Goal: Task Accomplishment & Management: Complete application form

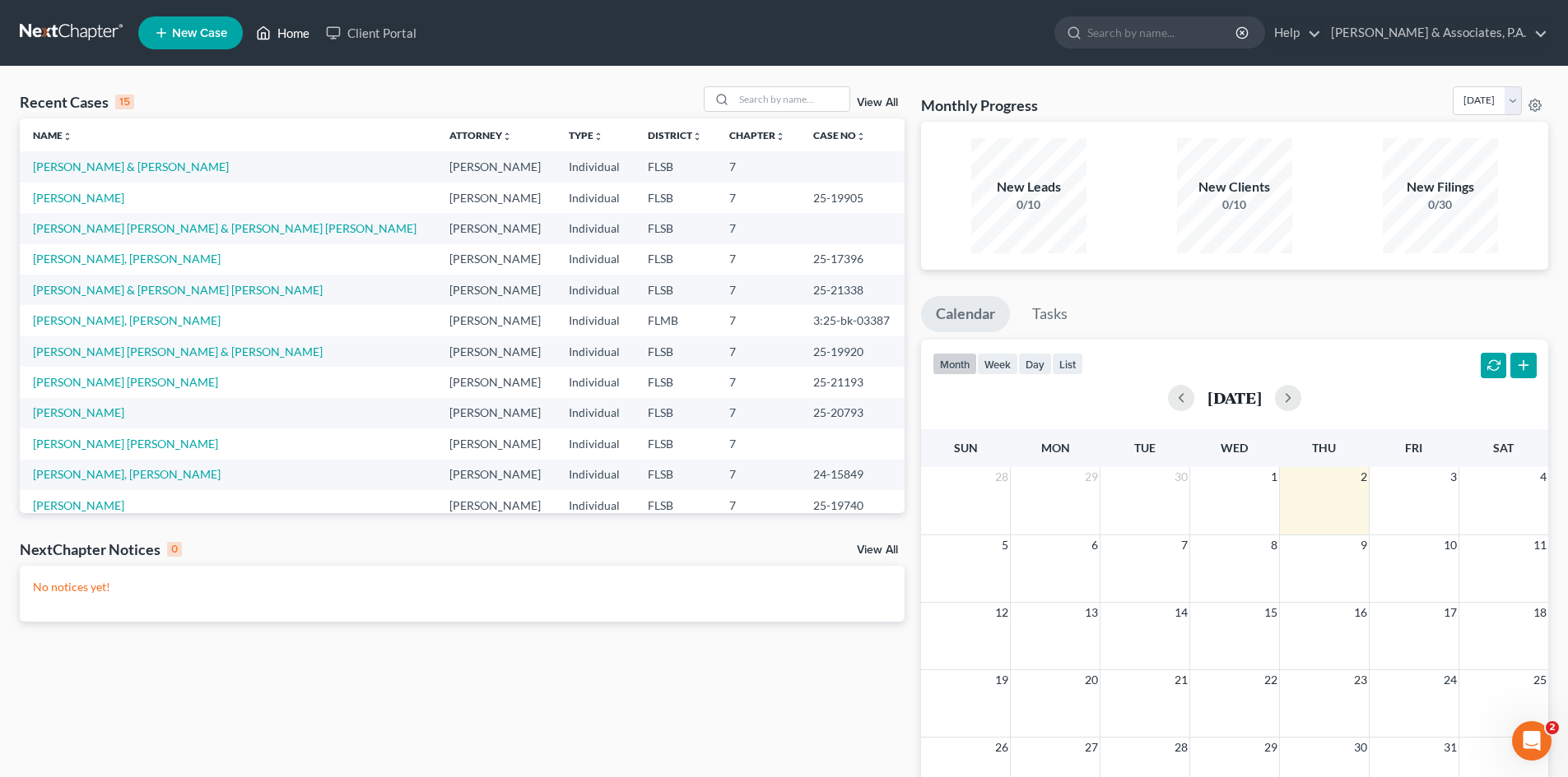
click at [293, 37] on link "Home" at bounding box center [282, 33] width 70 height 30
click at [767, 101] on input "search" at bounding box center [792, 99] width 115 height 24
type input "[PERSON_NAME]"
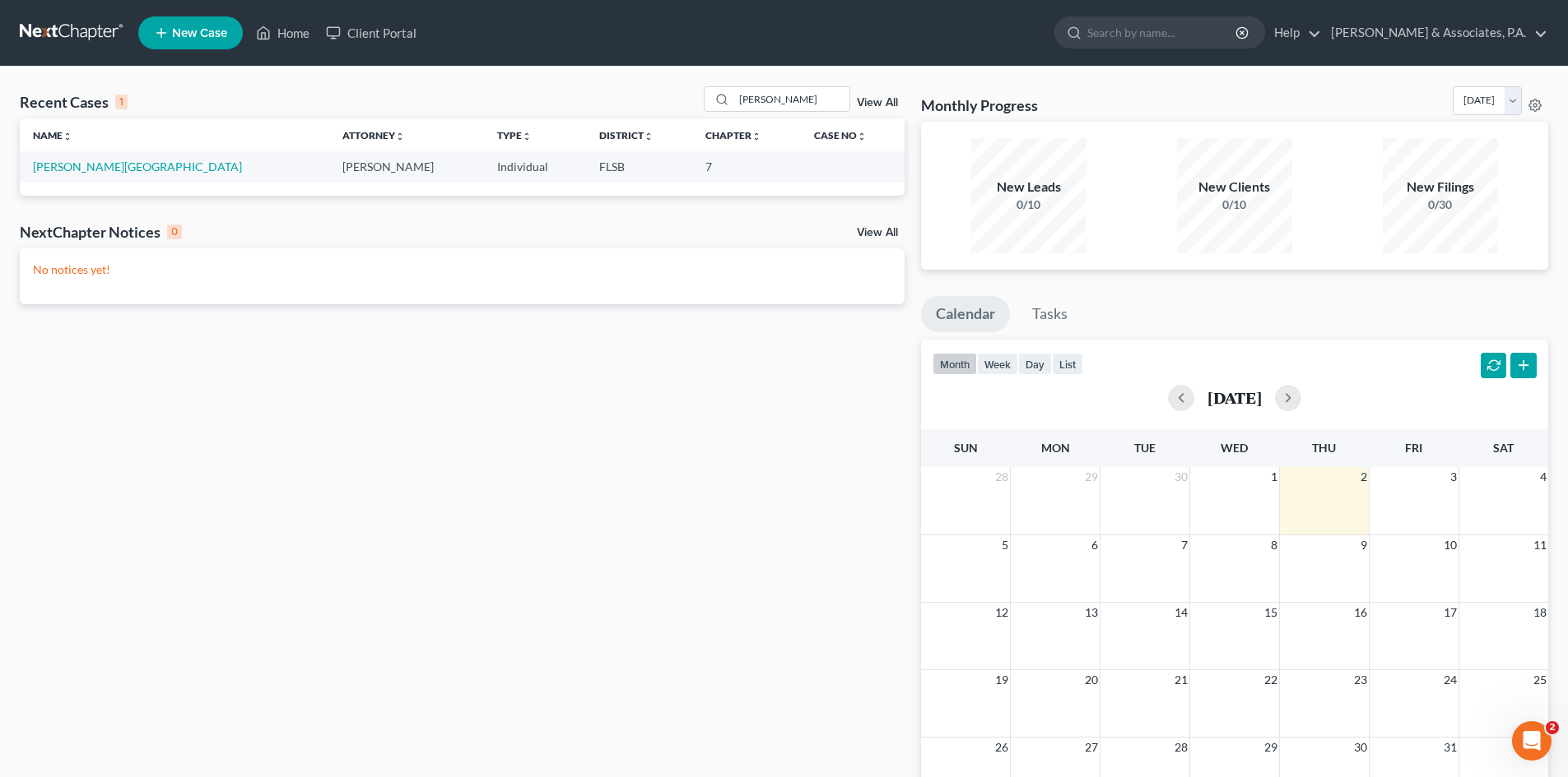
click at [200, 32] on span "New Case" at bounding box center [199, 33] width 56 height 12
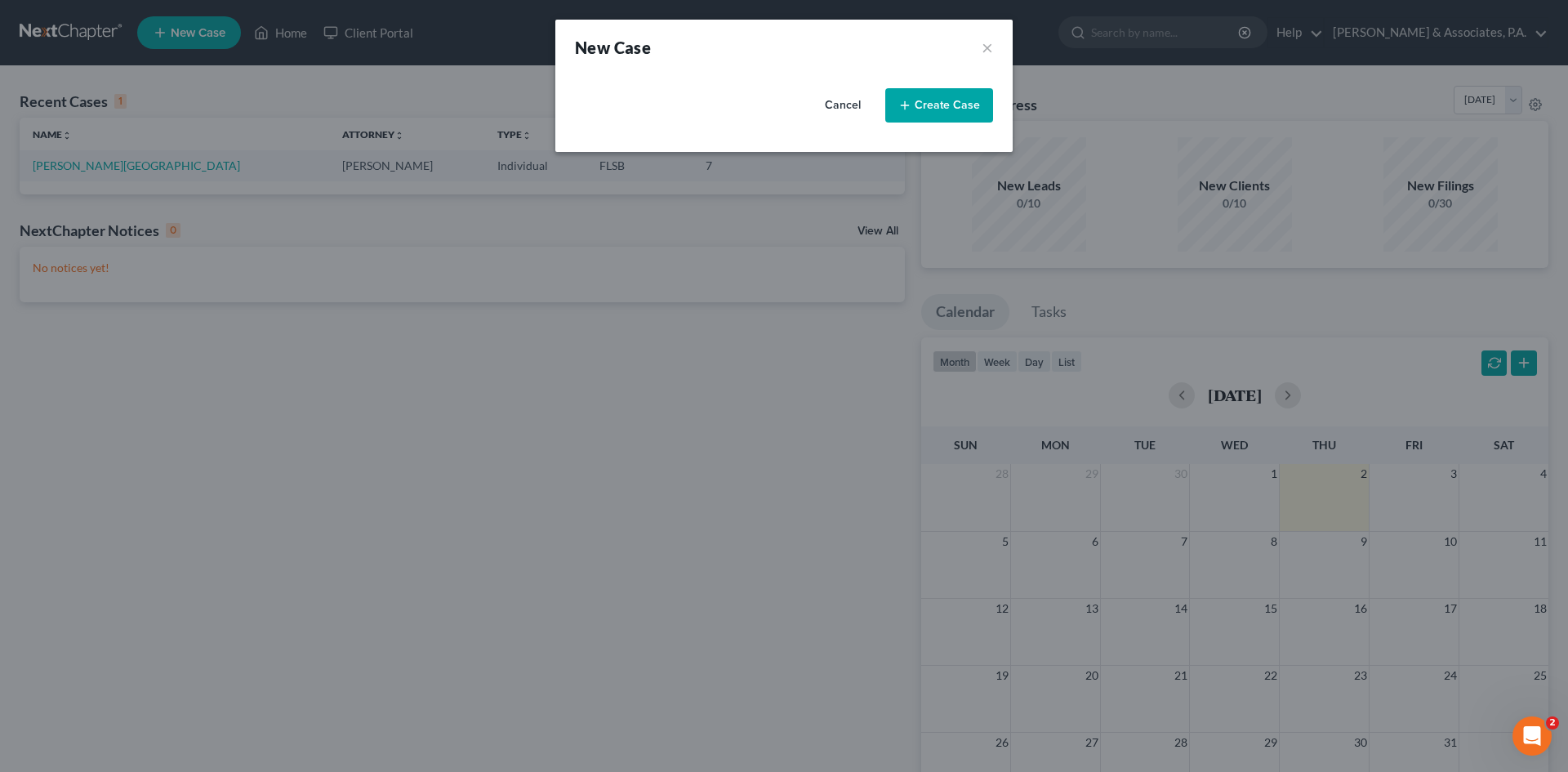
select select "17"
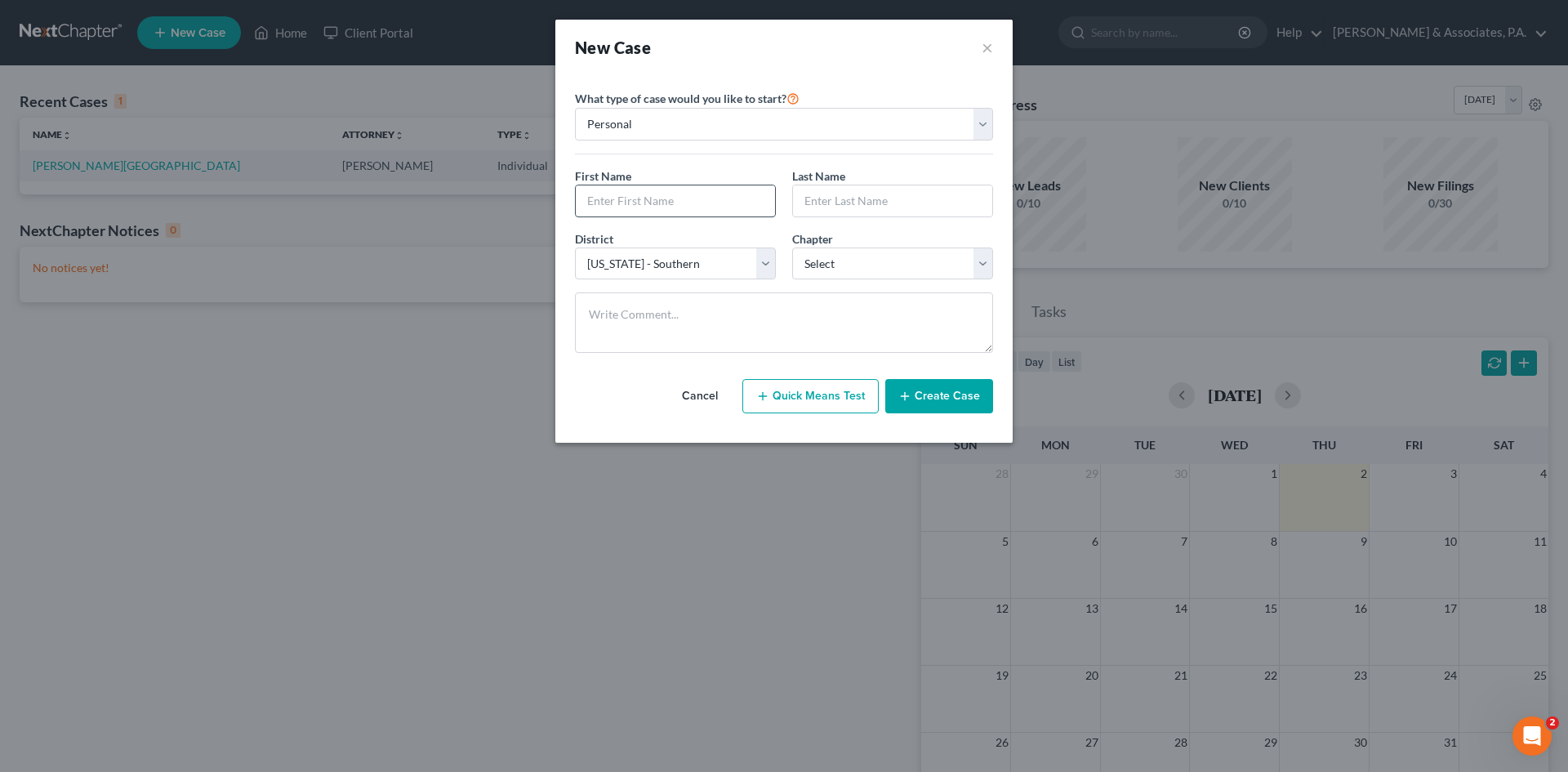
click at [631, 200] on input "text" at bounding box center [675, 201] width 199 height 31
click at [651, 199] on input "text" at bounding box center [675, 201] width 199 height 31
type input "[PERSON_NAME]"
select select "0"
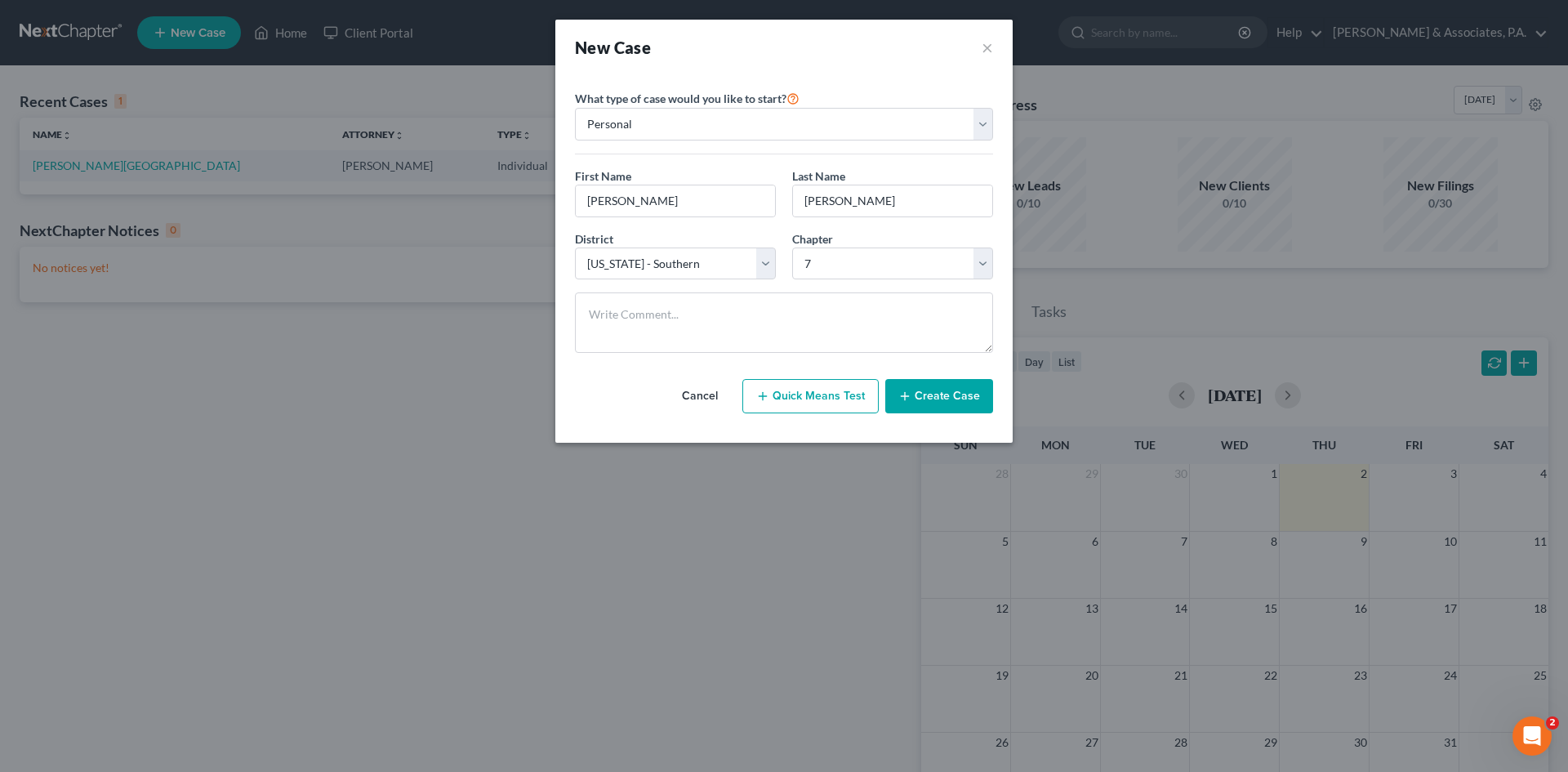
click at [939, 407] on button "Create Case" at bounding box center [939, 396] width 108 height 34
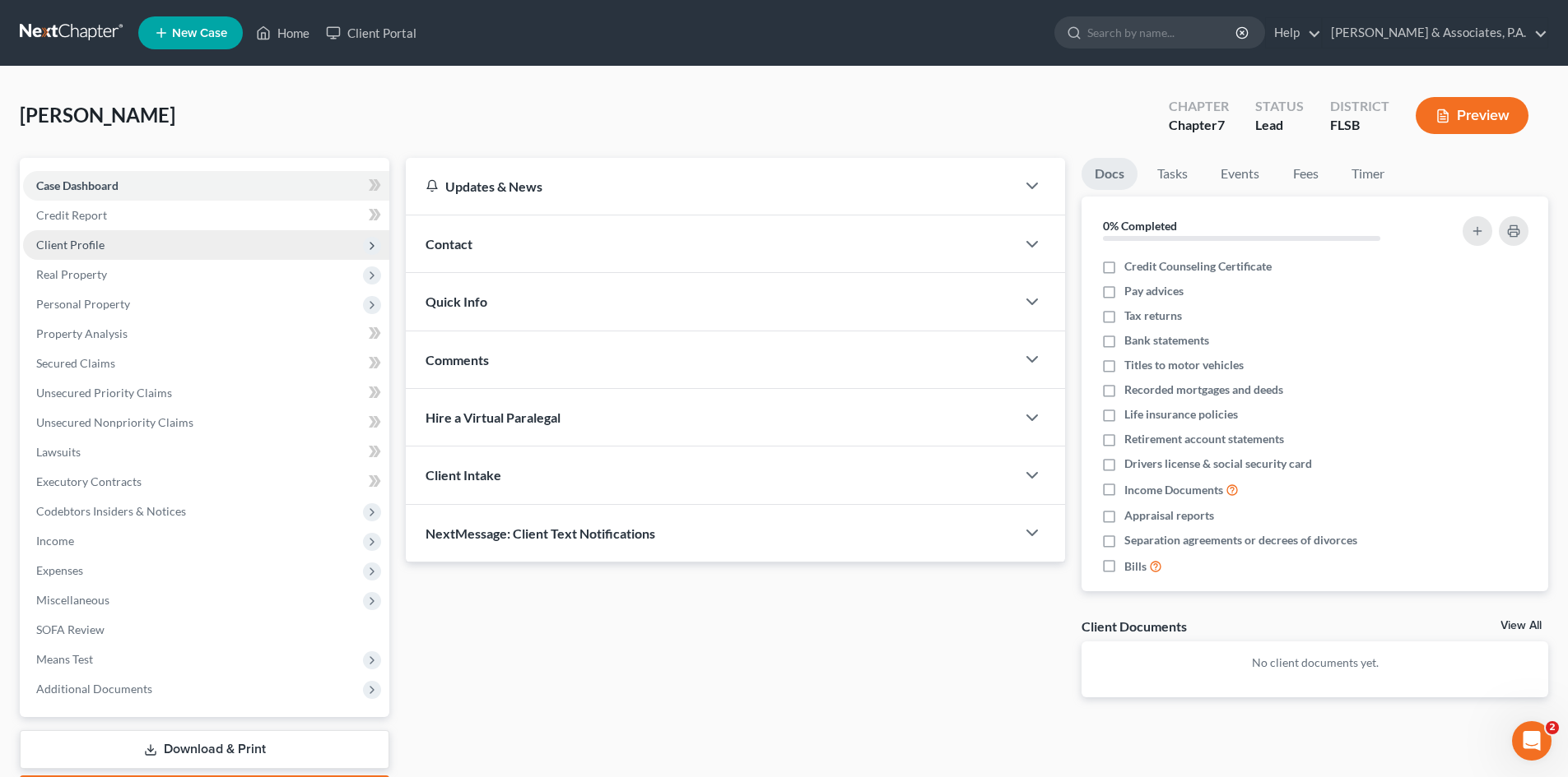
click at [69, 240] on span "Client Profile" at bounding box center [70, 244] width 68 height 14
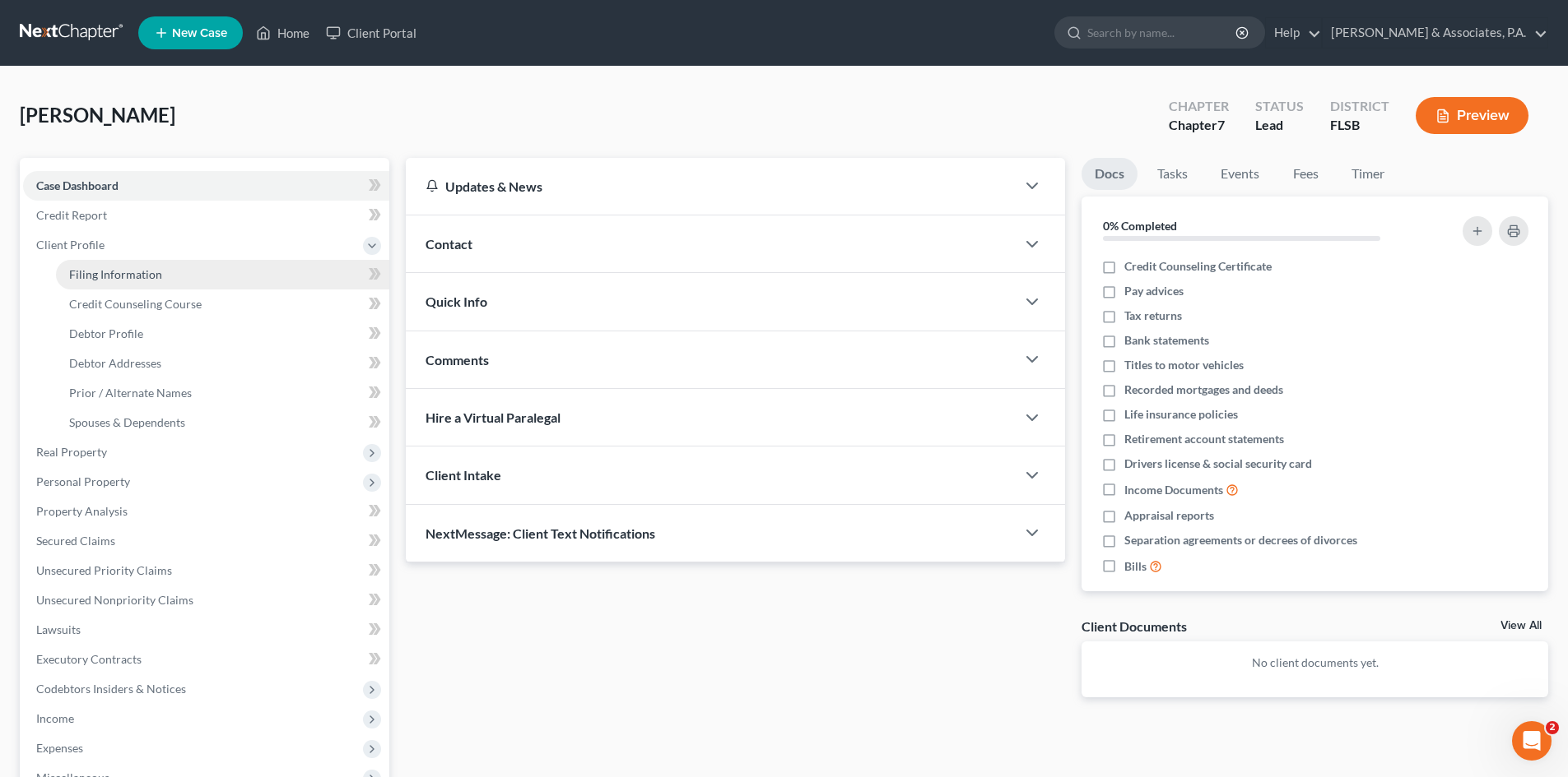
click at [82, 267] on span "Filing Information" at bounding box center [115, 274] width 93 height 14
select select "1"
select select "0"
select select "17"
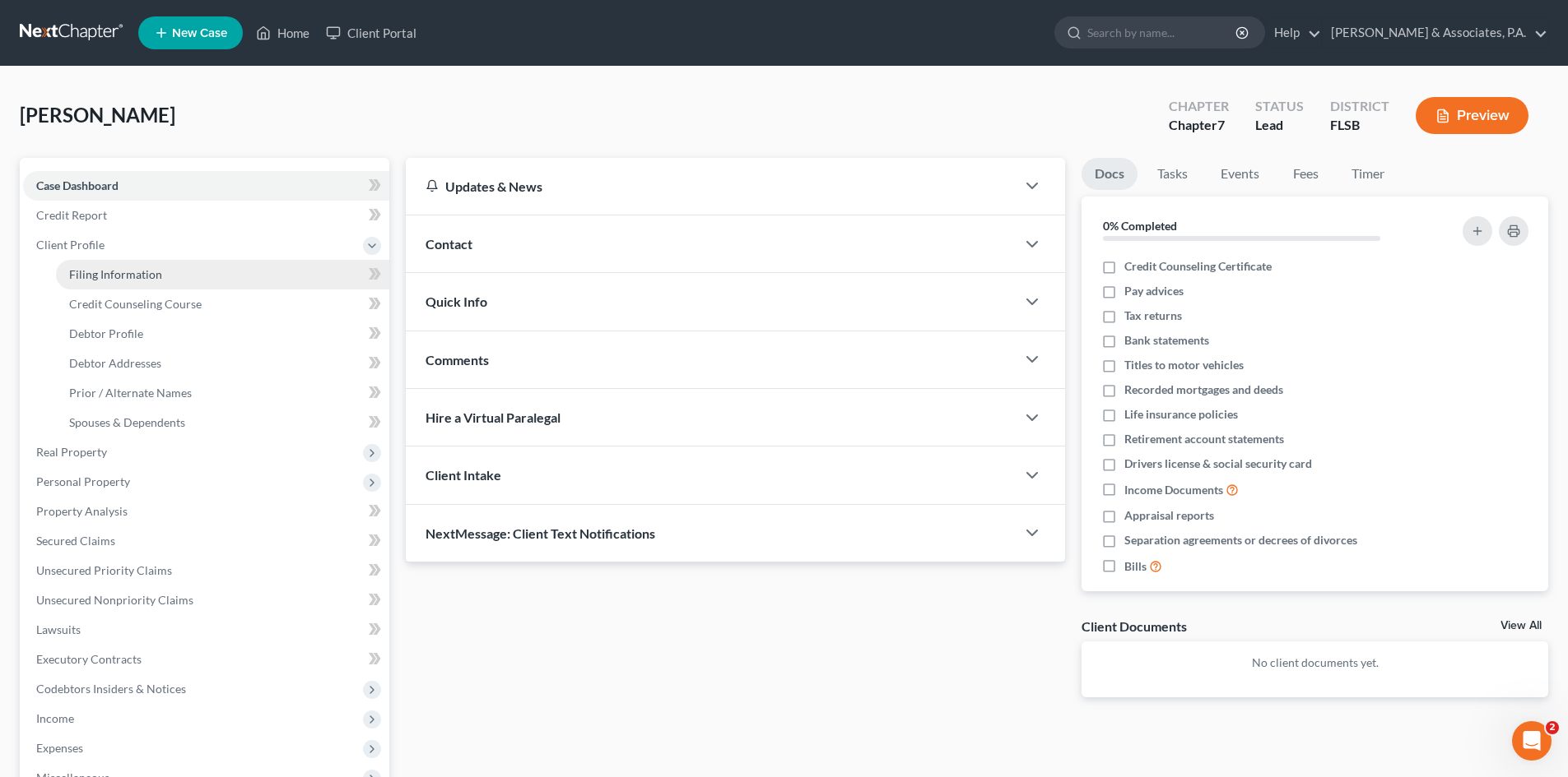
select select "0"
select select "9"
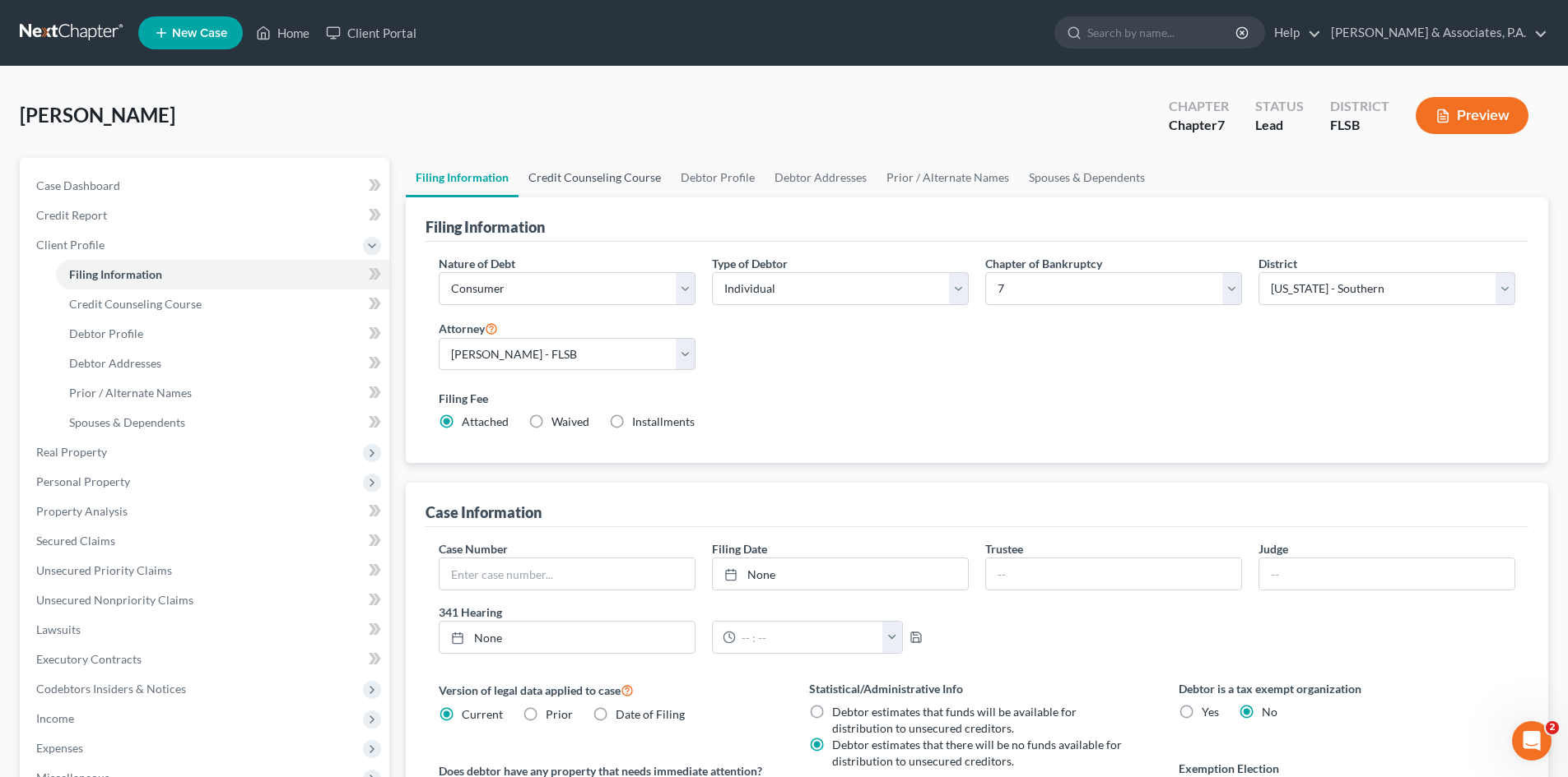
click at [586, 175] on link "Credit Counseling Course" at bounding box center [594, 177] width 152 height 39
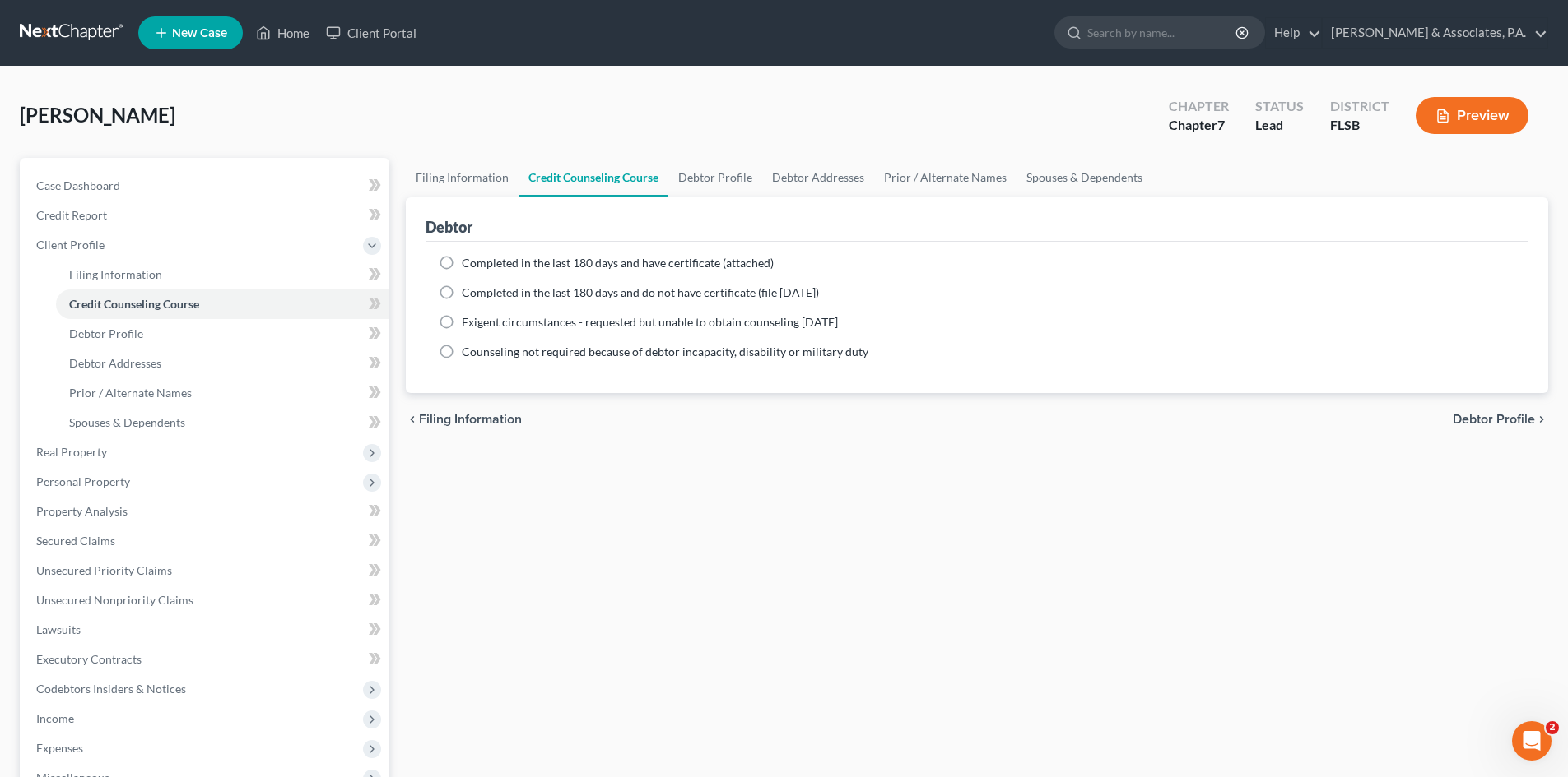
click at [462, 294] on label "Completed in the last 180 days and do not have certificate (file [DATE])" at bounding box center [640, 292] width 357 height 16
click at [469, 294] on input "Completed in the last 180 days and do not have certificate (file [DATE])" at bounding box center [473, 289] width 11 height 11
radio input "true"
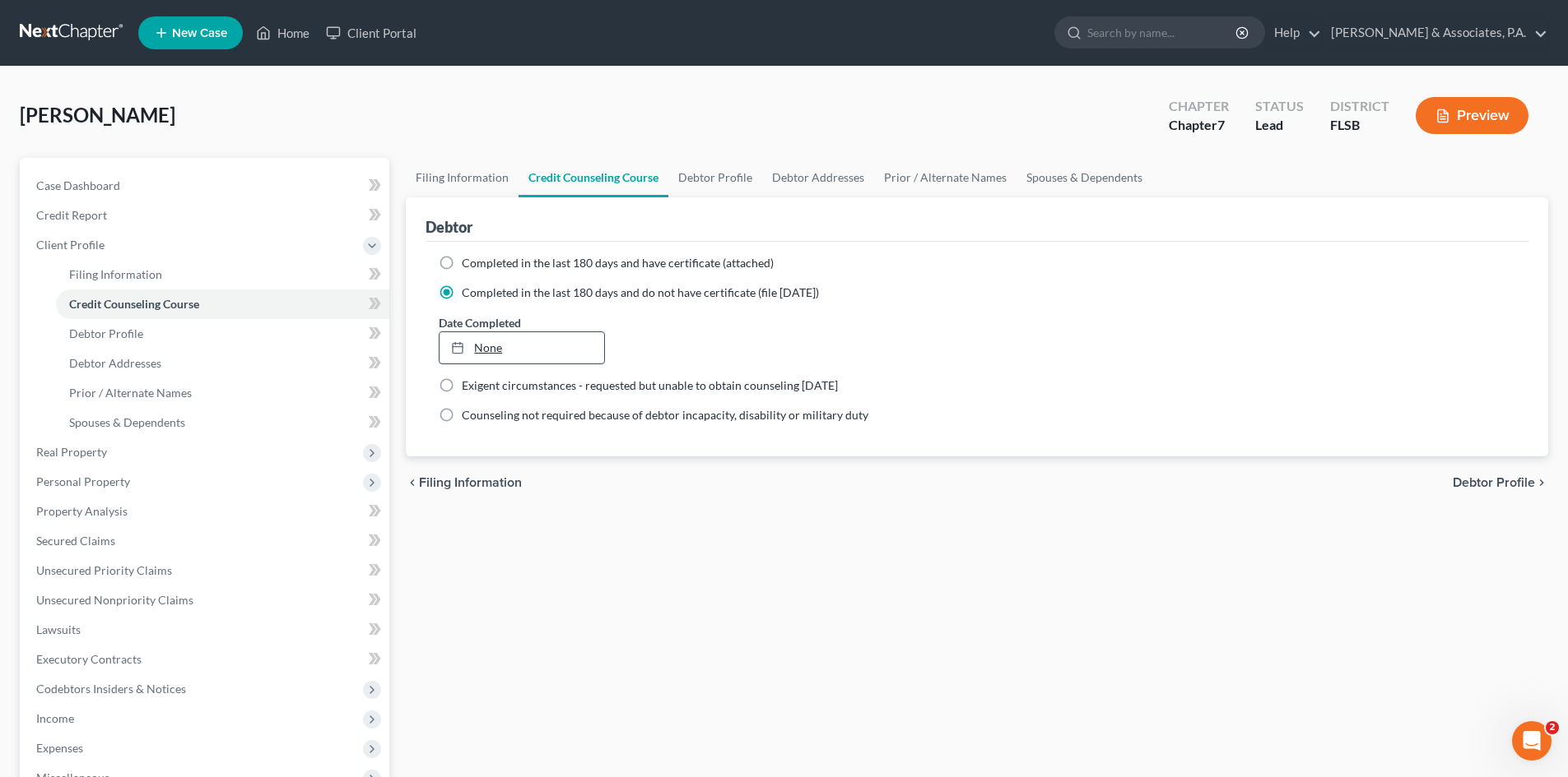
click at [491, 345] on link "None" at bounding box center [520, 348] width 164 height 32
type input "[DATE]"
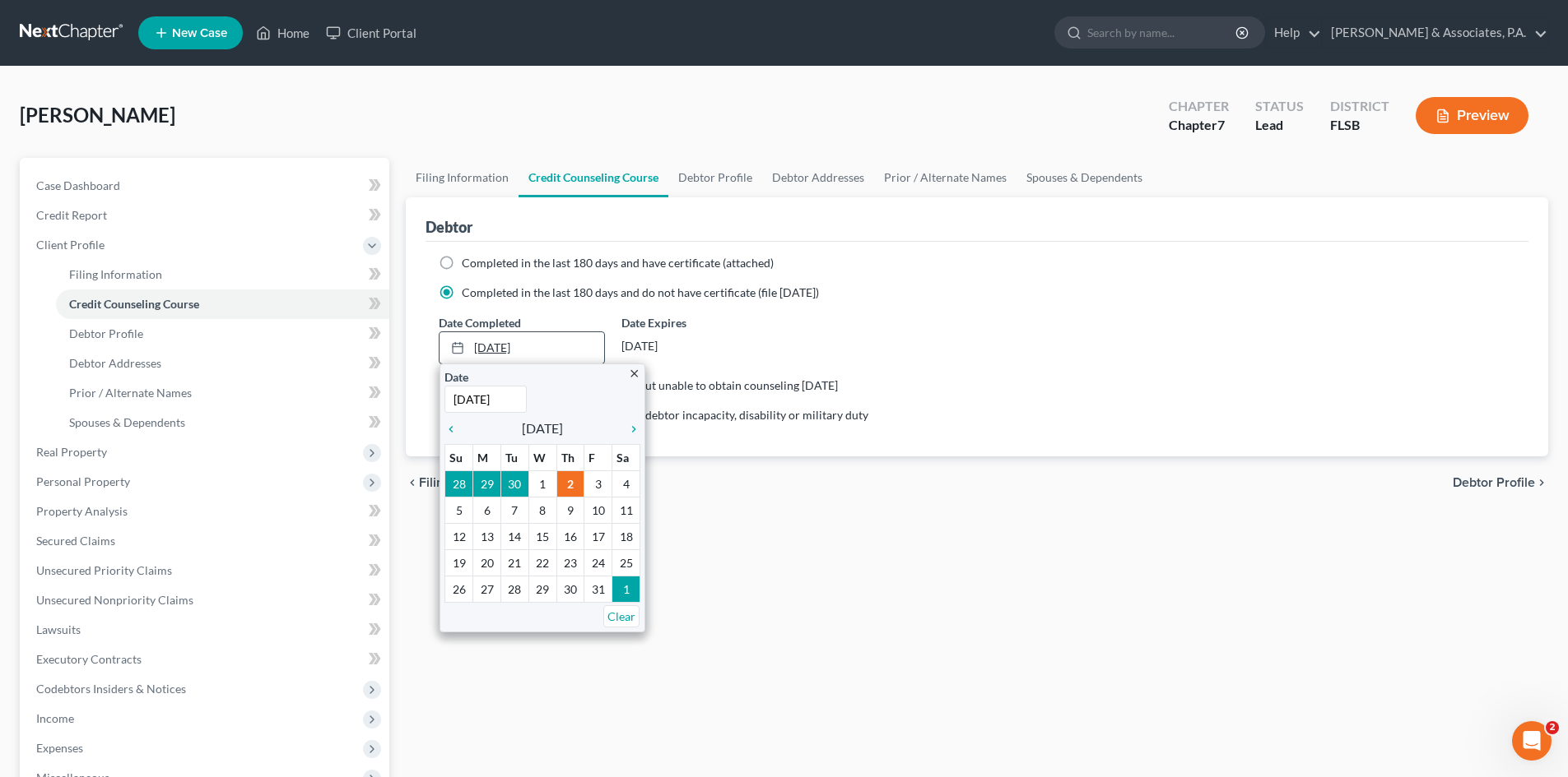
click at [509, 351] on link "[DATE]" at bounding box center [520, 348] width 164 height 32
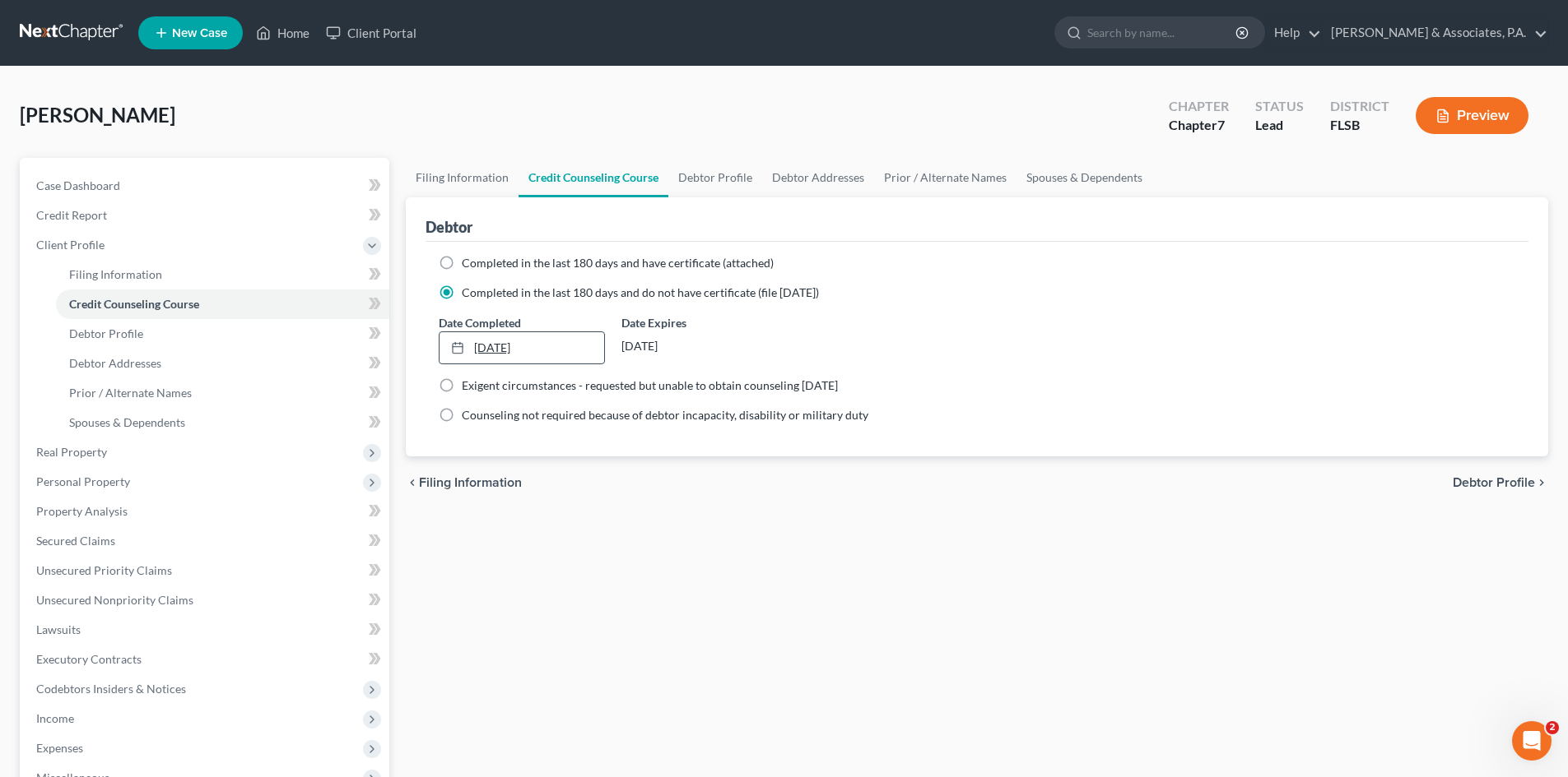
click at [491, 348] on link "[DATE]" at bounding box center [520, 348] width 164 height 32
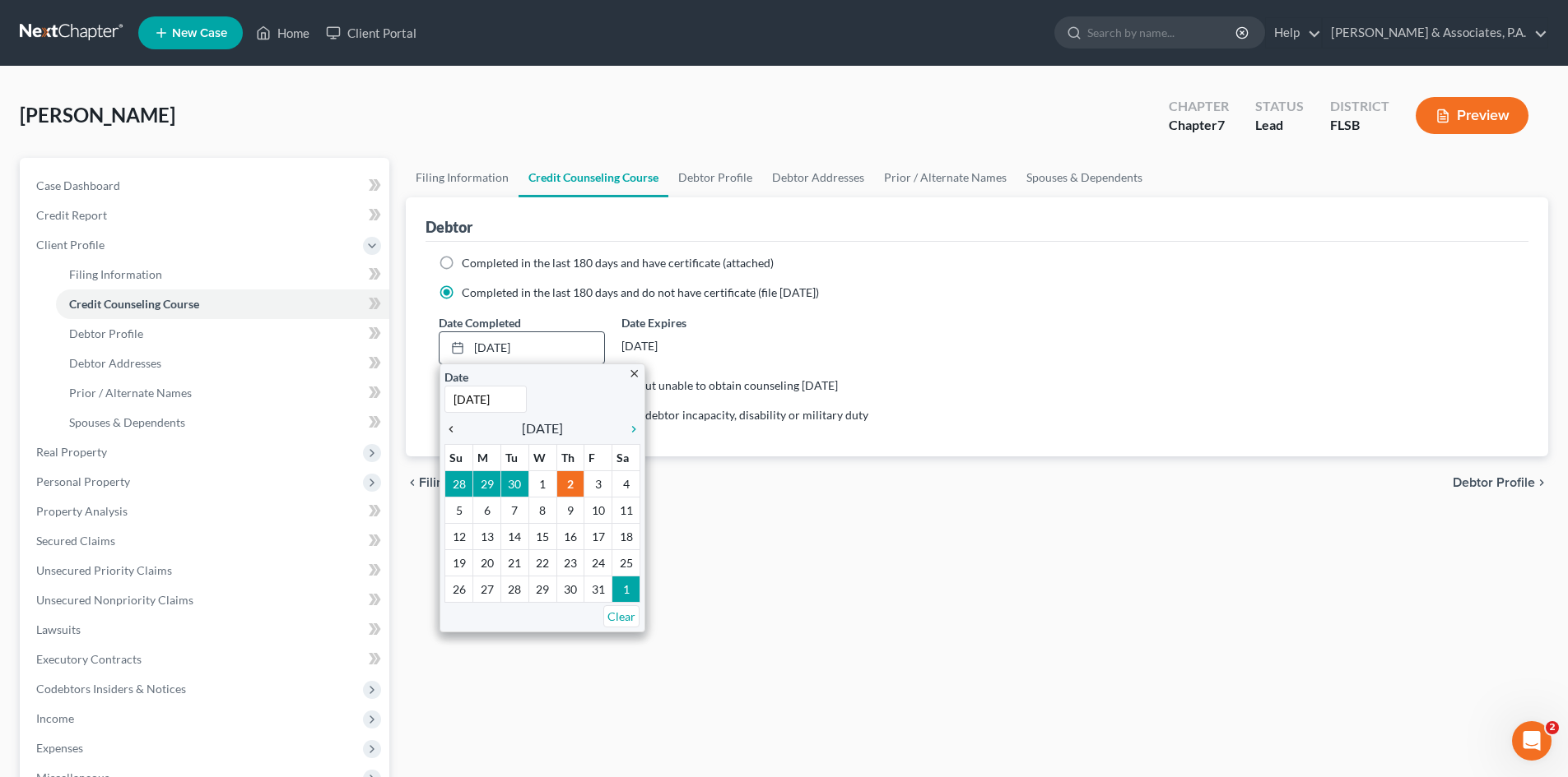
click at [450, 428] on icon "chevron_left" at bounding box center [455, 429] width 21 height 13
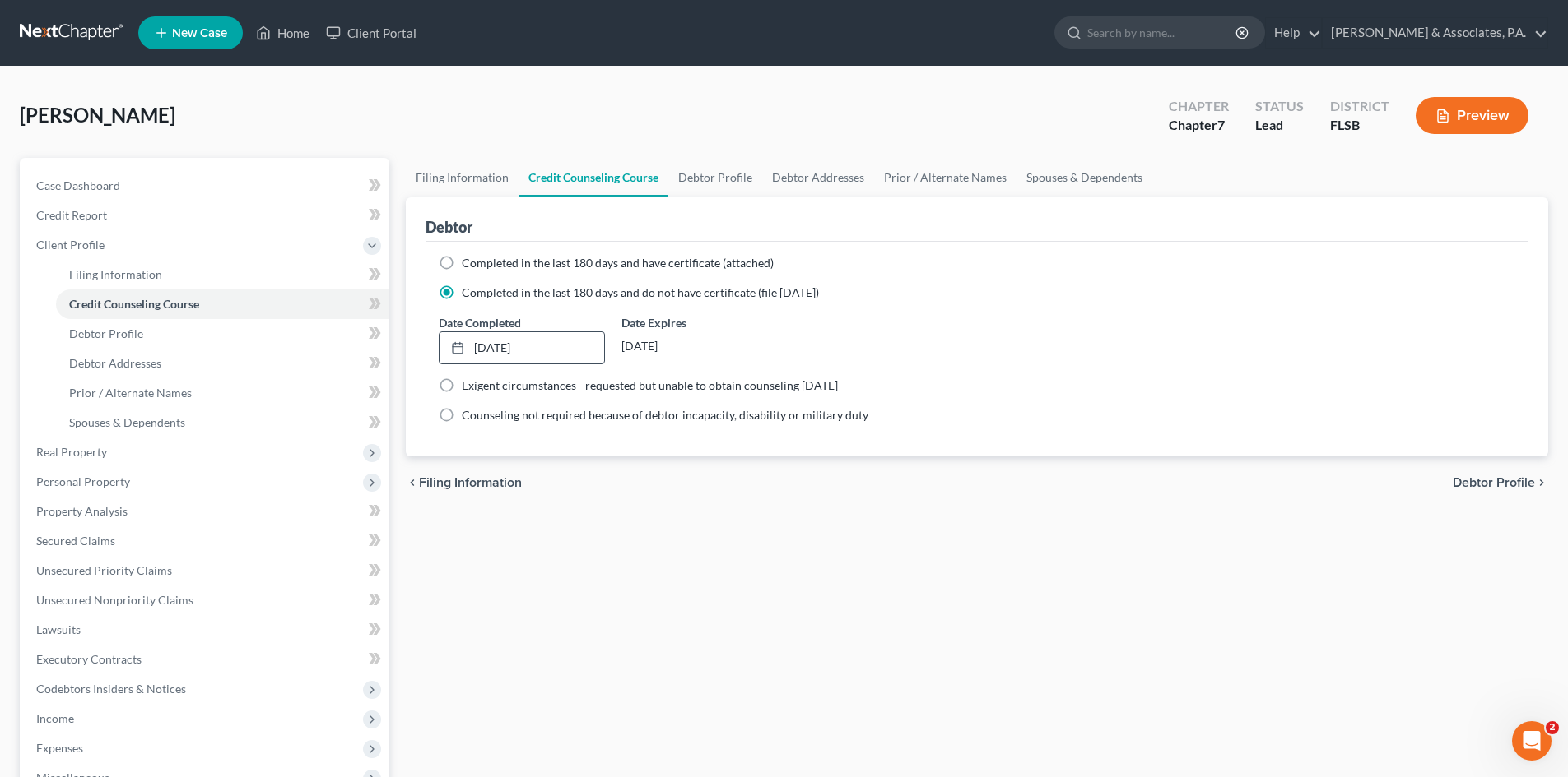
click at [902, 340] on div "Date Completed [DATE] close Date [DATE] Time 12:00 AM chevron_left [DATE] chevr…" at bounding box center [977, 339] width 1093 height 50
click at [728, 182] on link "Debtor Profile" at bounding box center [715, 177] width 94 height 39
select select "0"
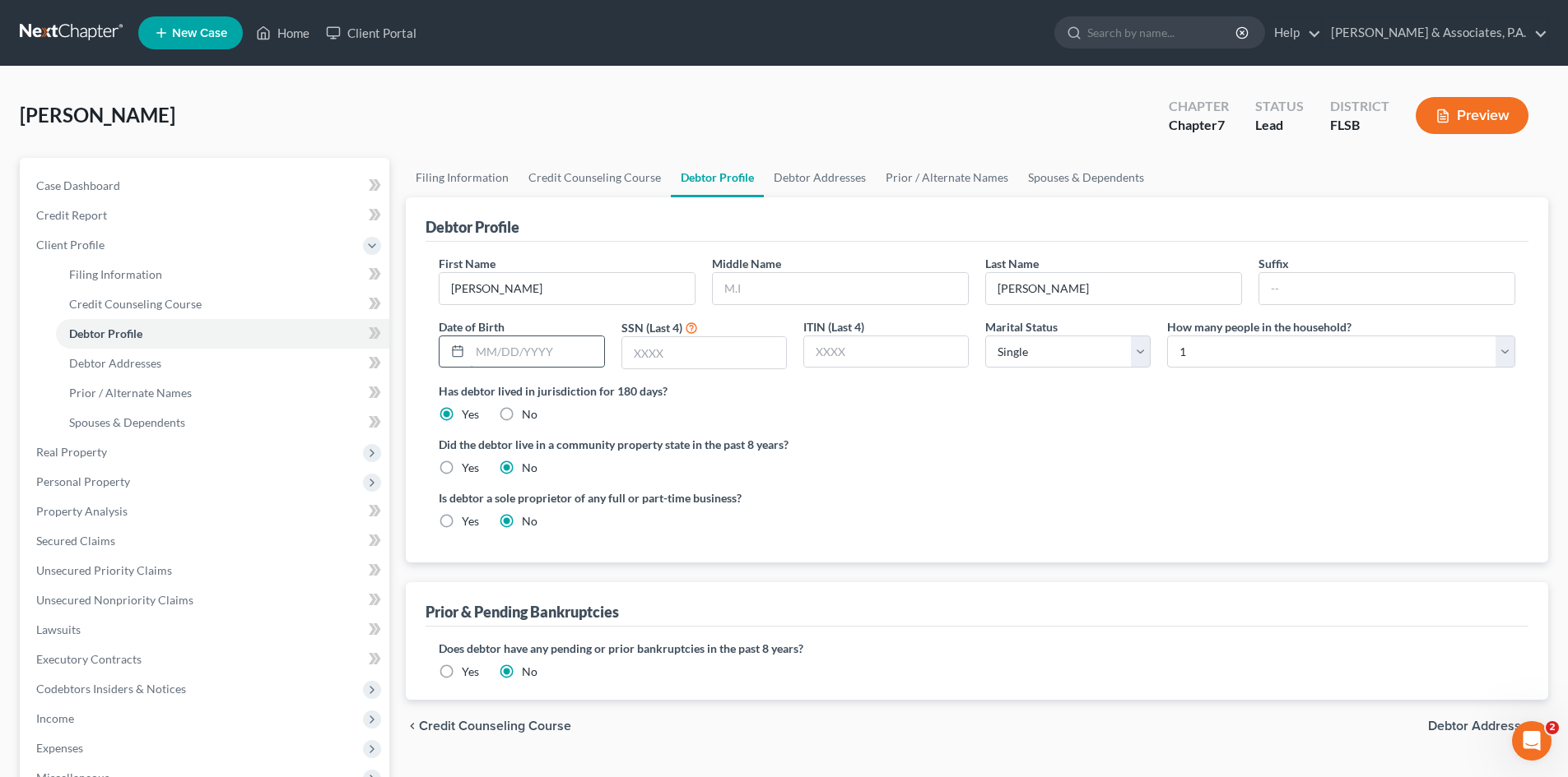
click at [507, 355] on input "text" at bounding box center [536, 352] width 133 height 32
type input "[DATE]"
click at [1243, 351] on select "Select 1 2 3 4 5 6 7 8 9 10 11 12 13 14 15 16 17 18 19 20" at bounding box center [1340, 352] width 348 height 33
select select "2"
click at [1166, 335] on select "Select 1 2 3 4 5 6 7 8 9 10 11 12 13 14 15 16 17 18 19 20" at bounding box center [1340, 352] width 348 height 33
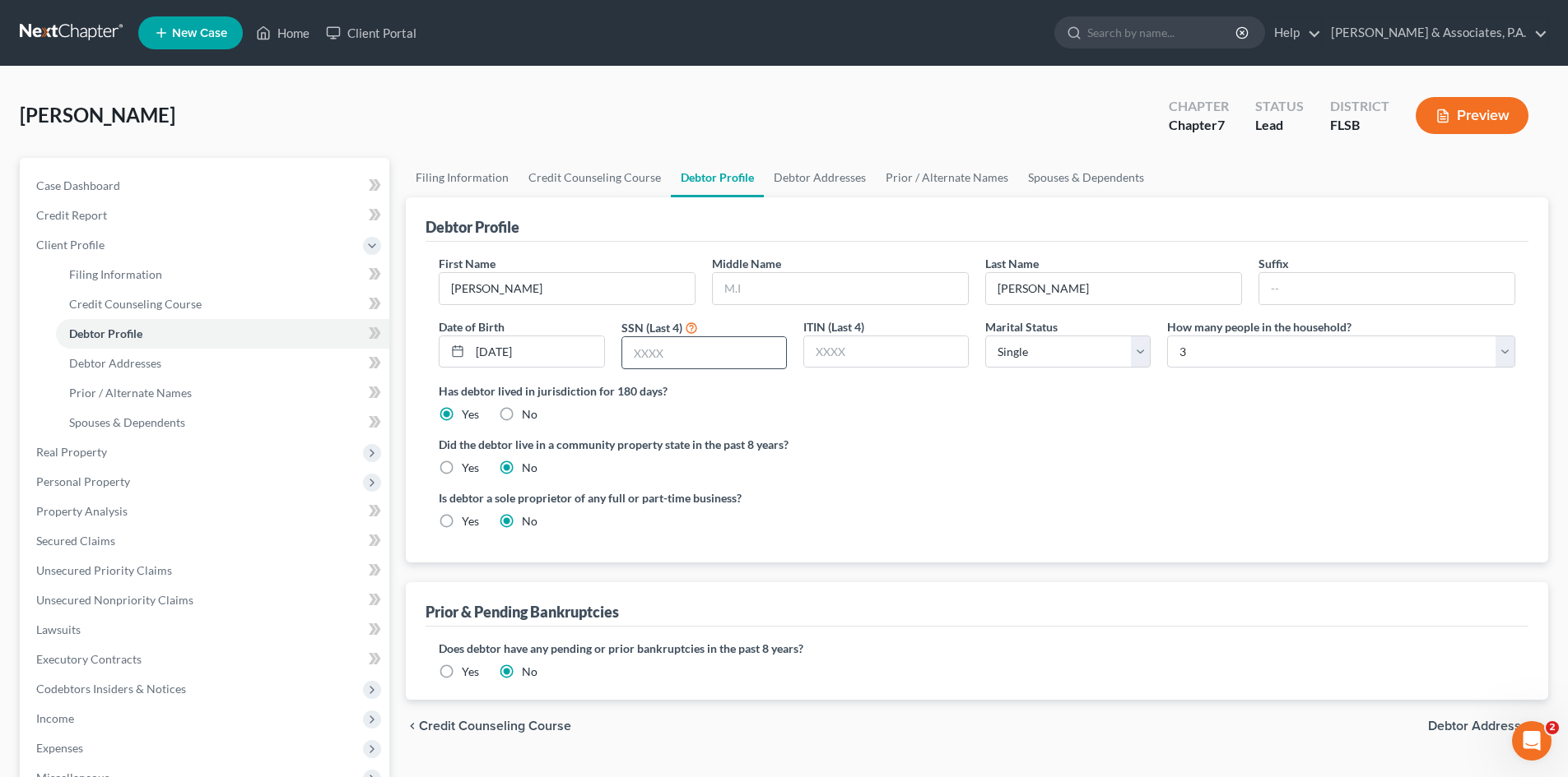
click at [693, 356] on input "text" at bounding box center [703, 353] width 164 height 32
click at [647, 357] on input "text" at bounding box center [703, 353] width 164 height 32
type input "1621"
click at [828, 177] on link "Debtor Addresses" at bounding box center [819, 177] width 112 height 39
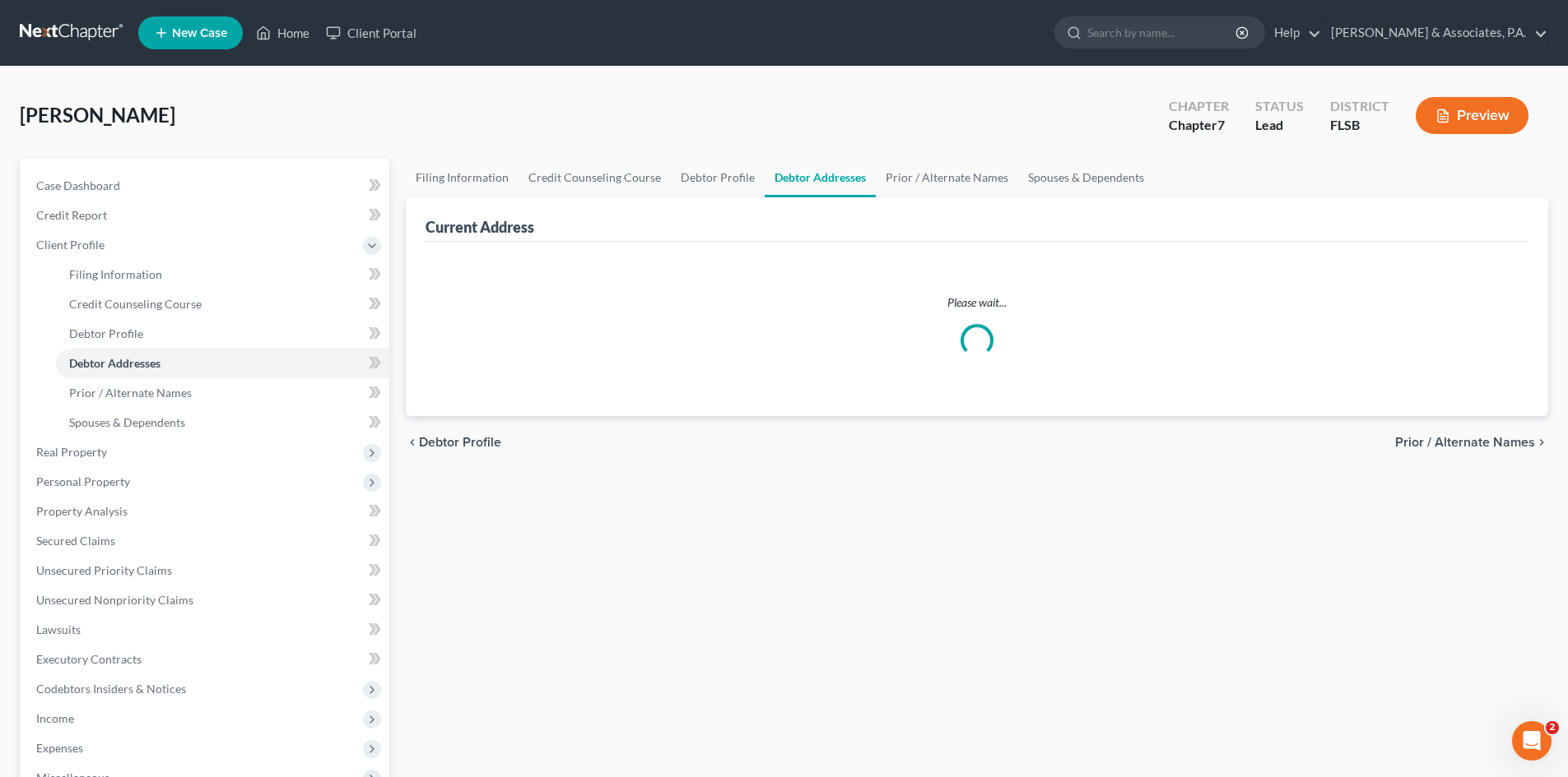
select select "0"
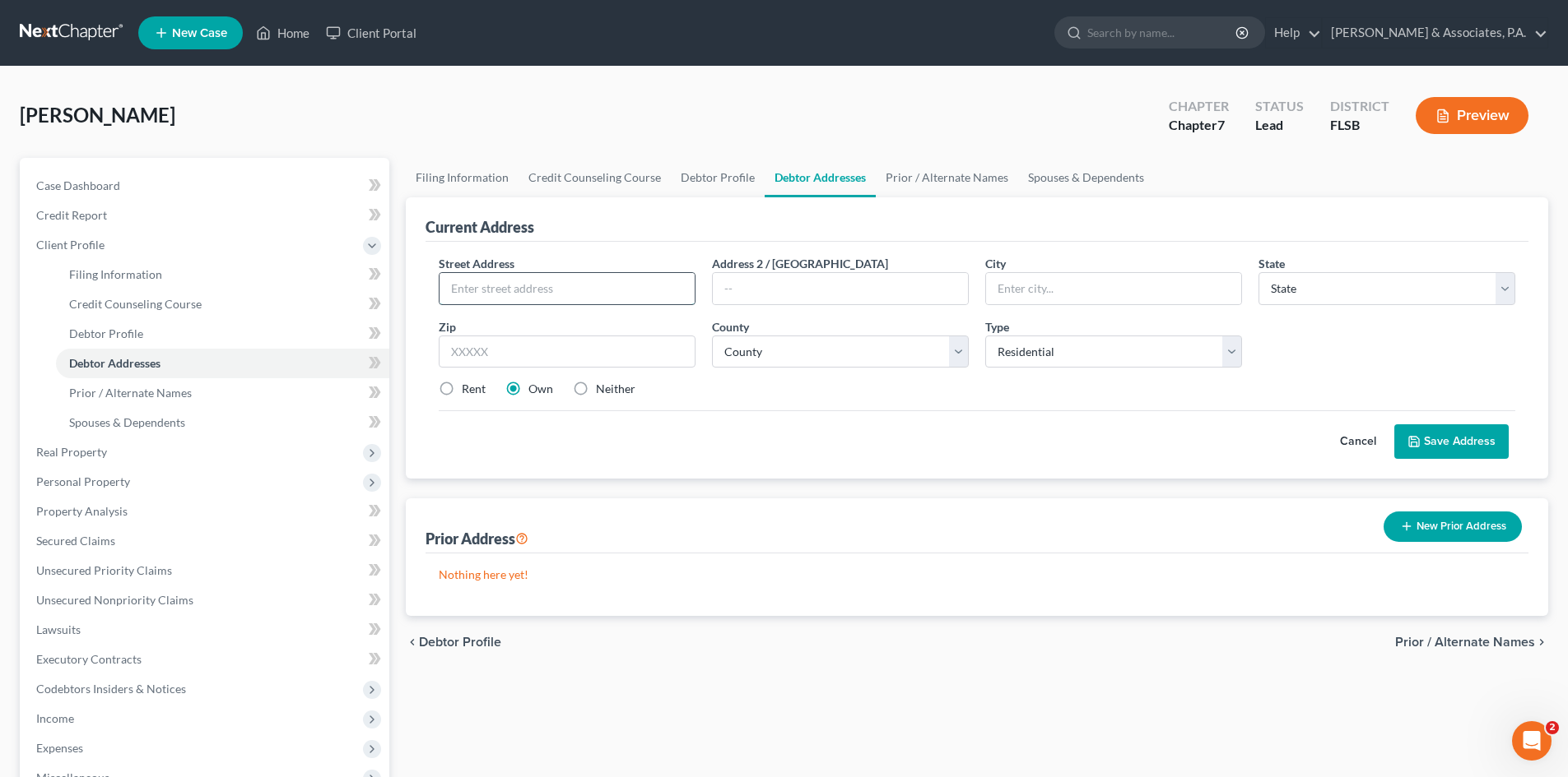
click at [473, 289] on input "text" at bounding box center [566, 288] width 255 height 32
type input "[STREET_ADDRESS]"
click at [472, 356] on input "text" at bounding box center [567, 352] width 257 height 33
type input "33312"
type input "[GEOGRAPHIC_DATA]"
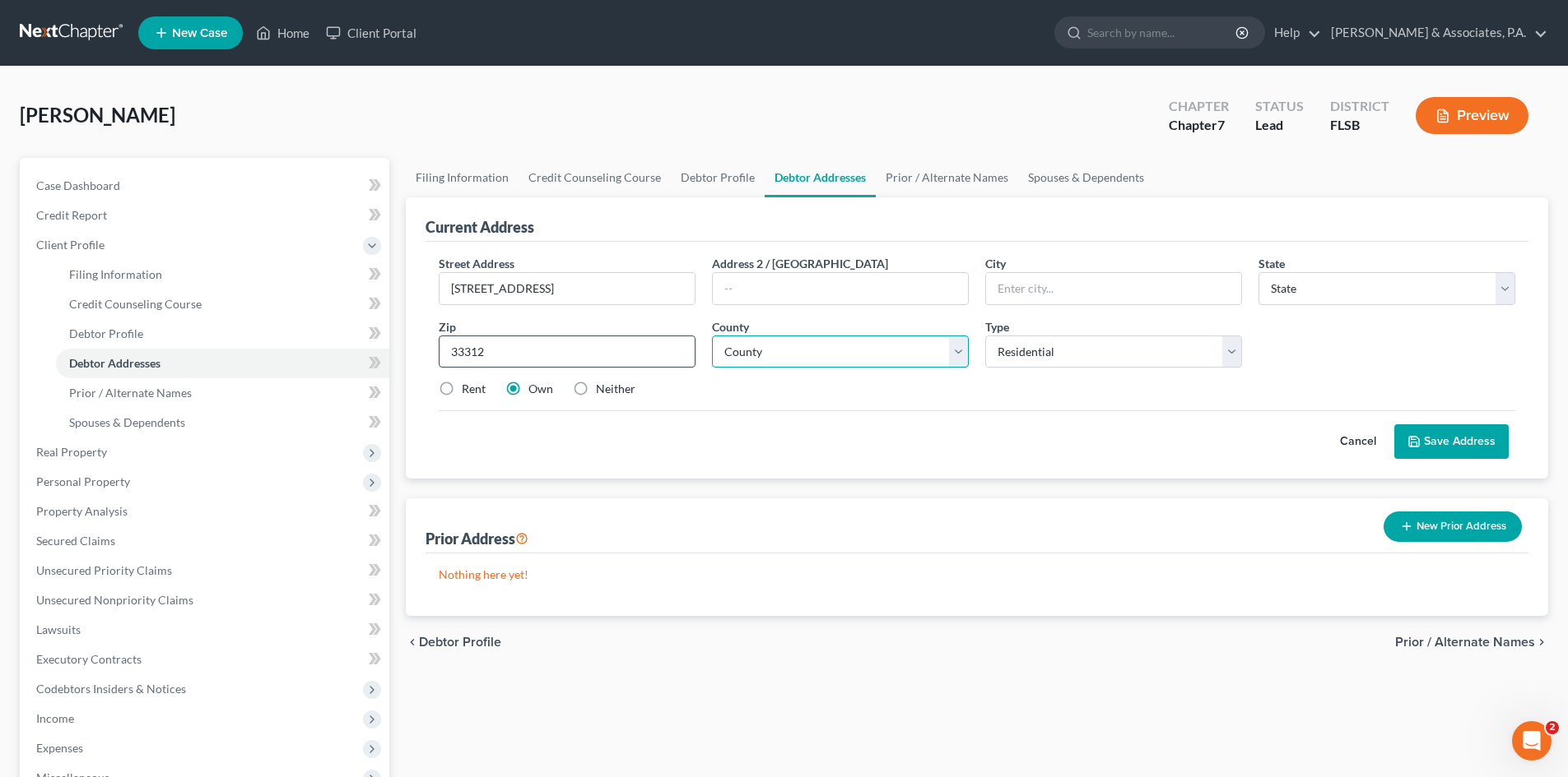
select select "9"
click at [462, 388] on label "Rent" at bounding box center [473, 389] width 24 height 16
click at [469, 388] on input "Rent" at bounding box center [473, 386] width 11 height 11
radio input "true"
click at [770, 354] on select "County [GEOGRAPHIC_DATA] [GEOGRAPHIC_DATA] [GEOGRAPHIC_DATA] [GEOGRAPHIC_DATA] …" at bounding box center [841, 352] width 257 height 33
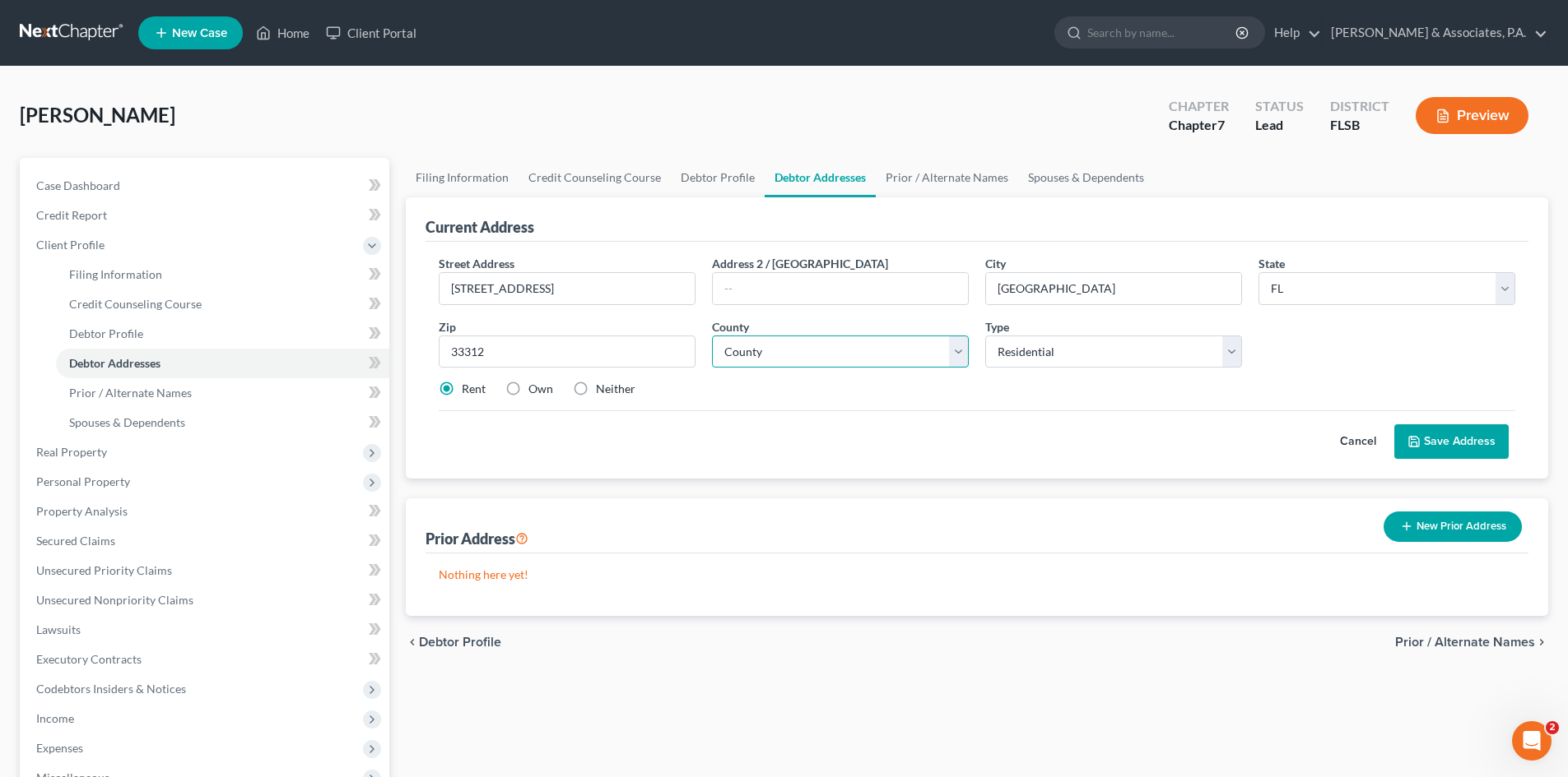
select select "5"
click at [712, 335] on select "County [GEOGRAPHIC_DATA] [GEOGRAPHIC_DATA] [GEOGRAPHIC_DATA] [GEOGRAPHIC_DATA] …" at bounding box center [841, 352] width 257 height 33
click at [1087, 354] on select "Select Residential Mailing Rental Business" at bounding box center [1114, 352] width 257 height 33
select select "2"
click at [985, 335] on select "Select Residential Mailing Rental Business" at bounding box center [1114, 352] width 257 height 33
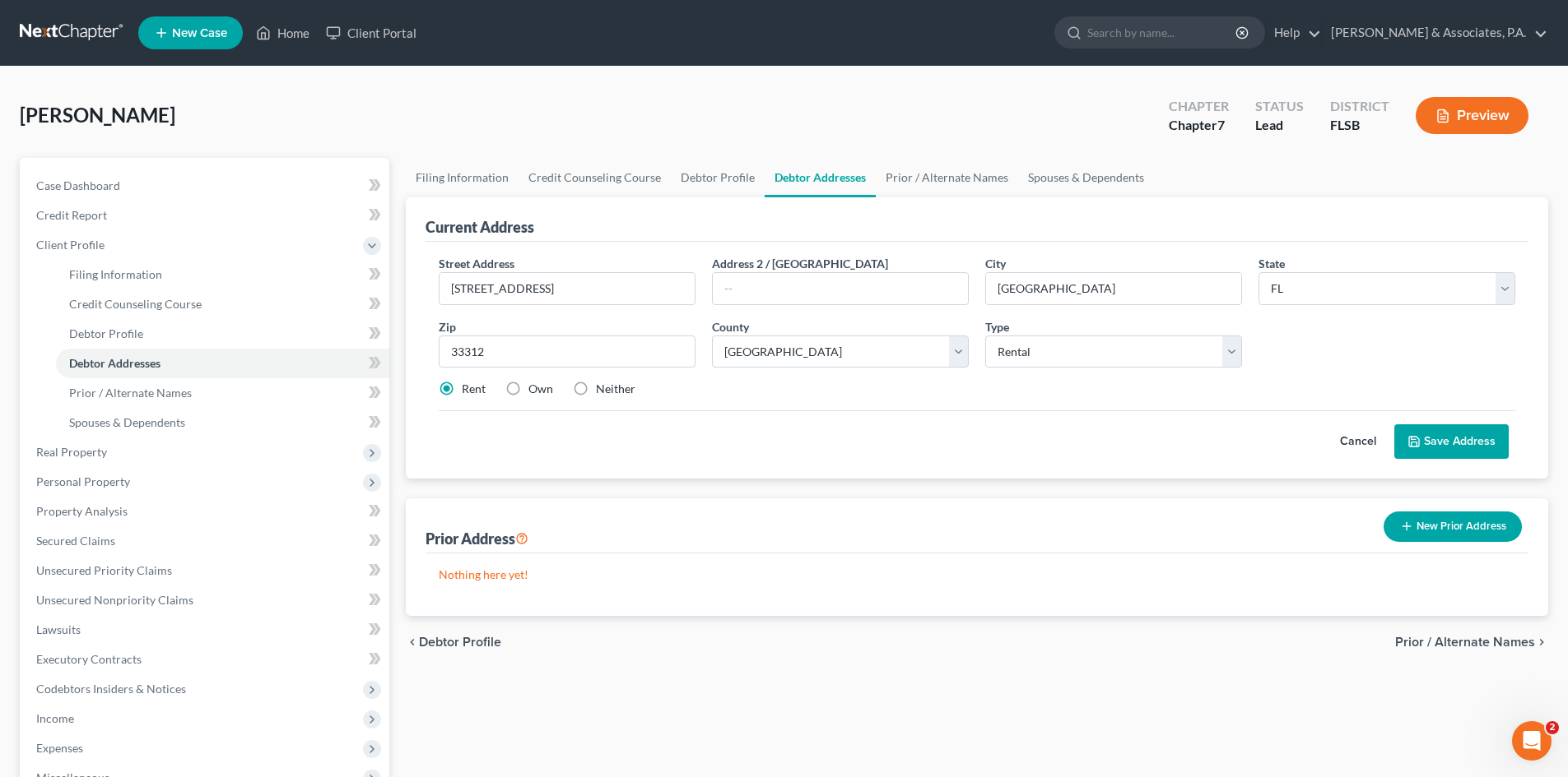
click at [1453, 436] on button "Save Address" at bounding box center [1450, 442] width 114 height 34
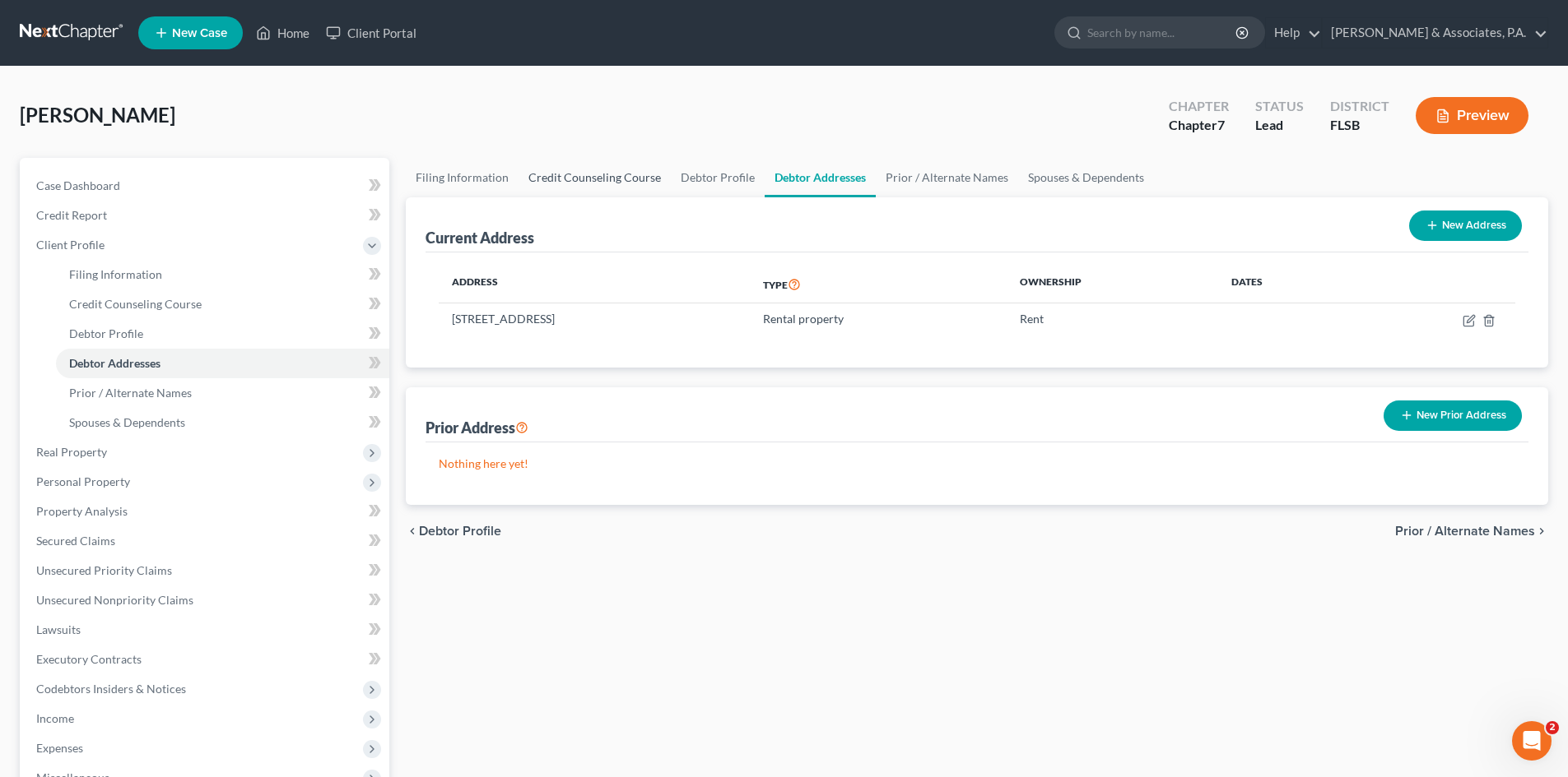
click at [585, 182] on link "Credit Counseling Course" at bounding box center [594, 177] width 152 height 39
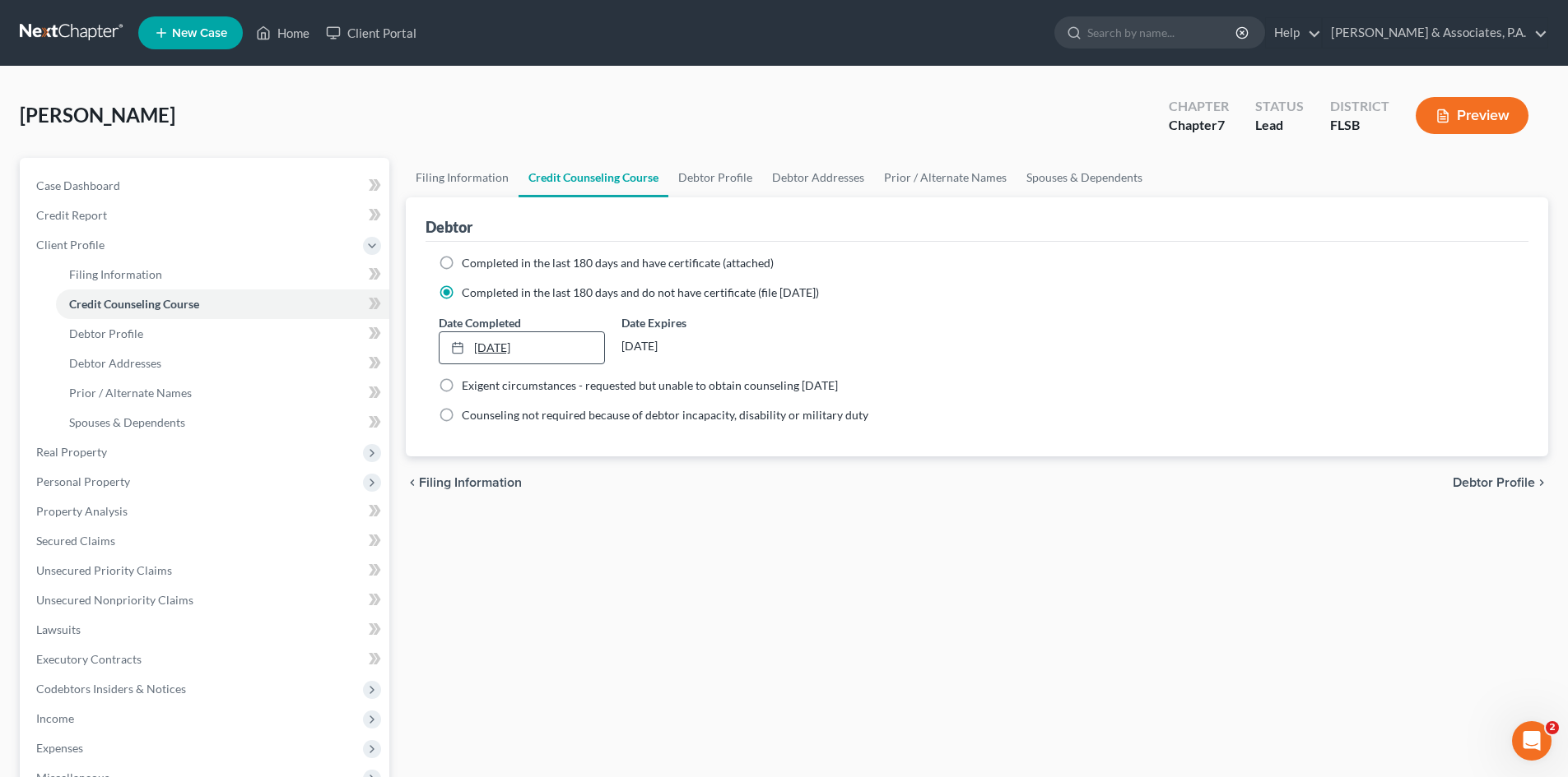
click at [524, 355] on link "[DATE]" at bounding box center [520, 348] width 164 height 32
click at [830, 171] on link "Debtor Addresses" at bounding box center [818, 177] width 112 height 39
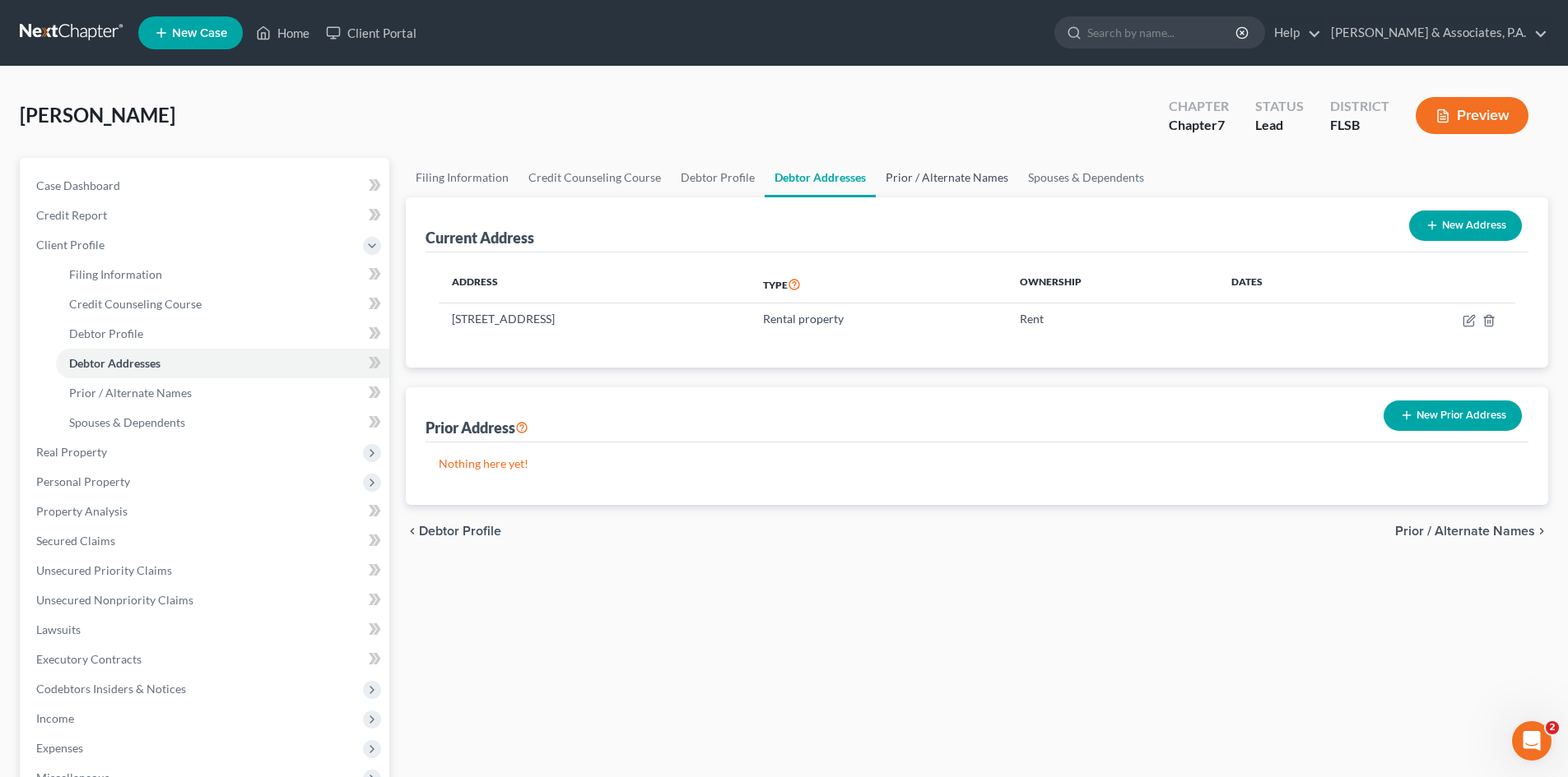
click at [957, 183] on link "Prior / Alternate Names" at bounding box center [947, 177] width 143 height 39
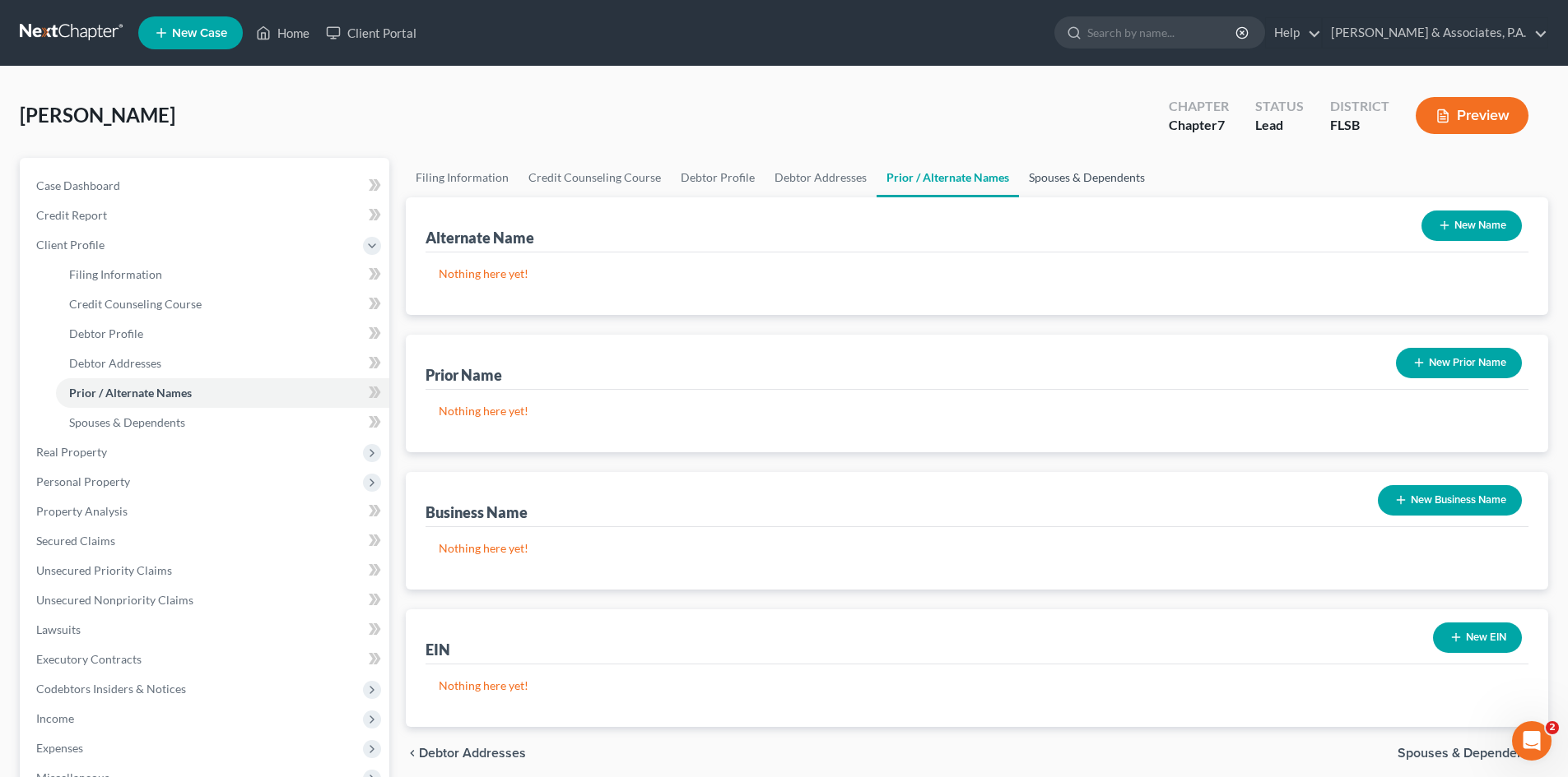
click at [1077, 172] on link "Spouses & Dependents" at bounding box center [1087, 177] width 136 height 39
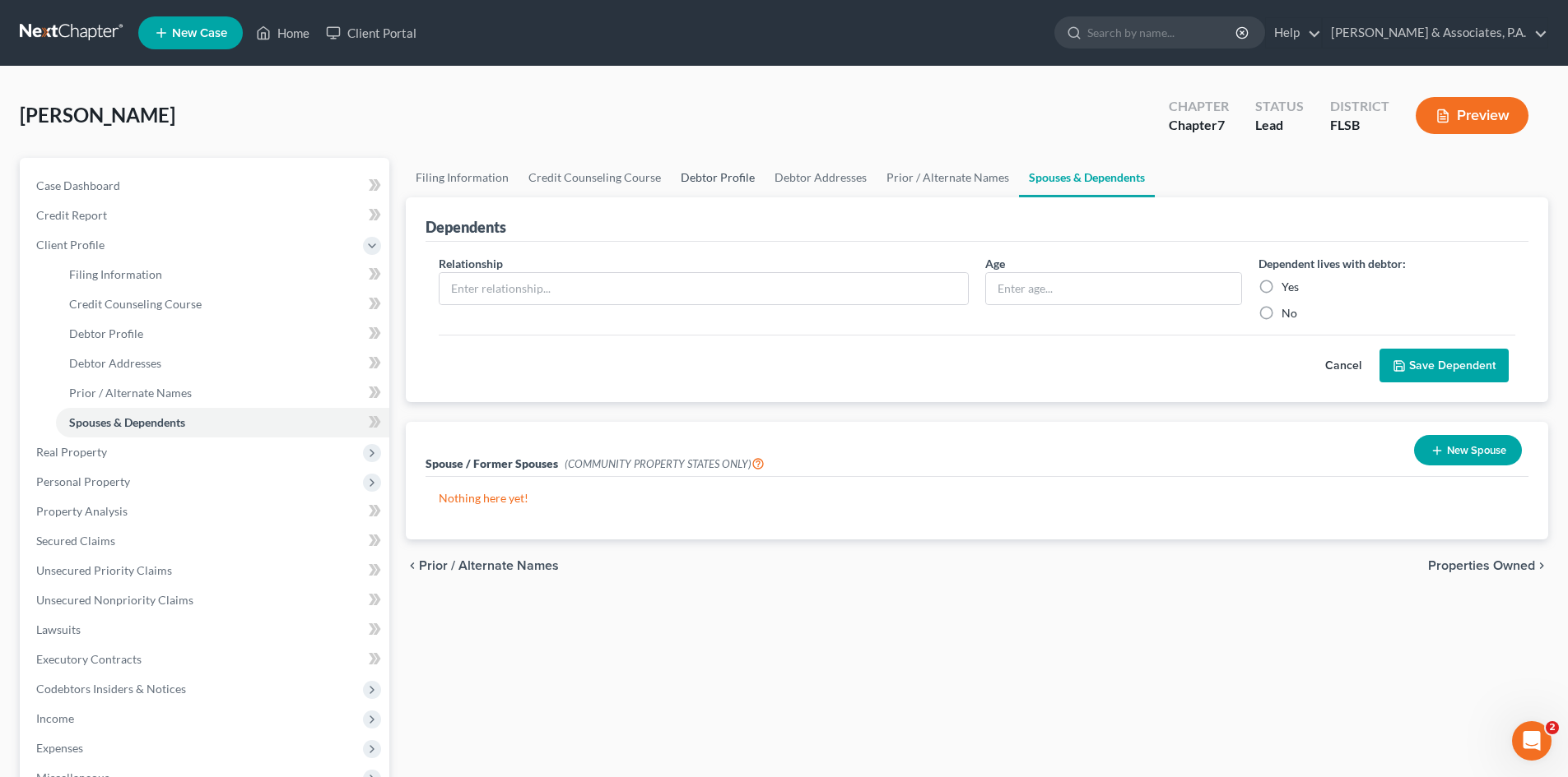
click at [702, 180] on link "Debtor Profile" at bounding box center [718, 177] width 94 height 39
select select "0"
select select "2"
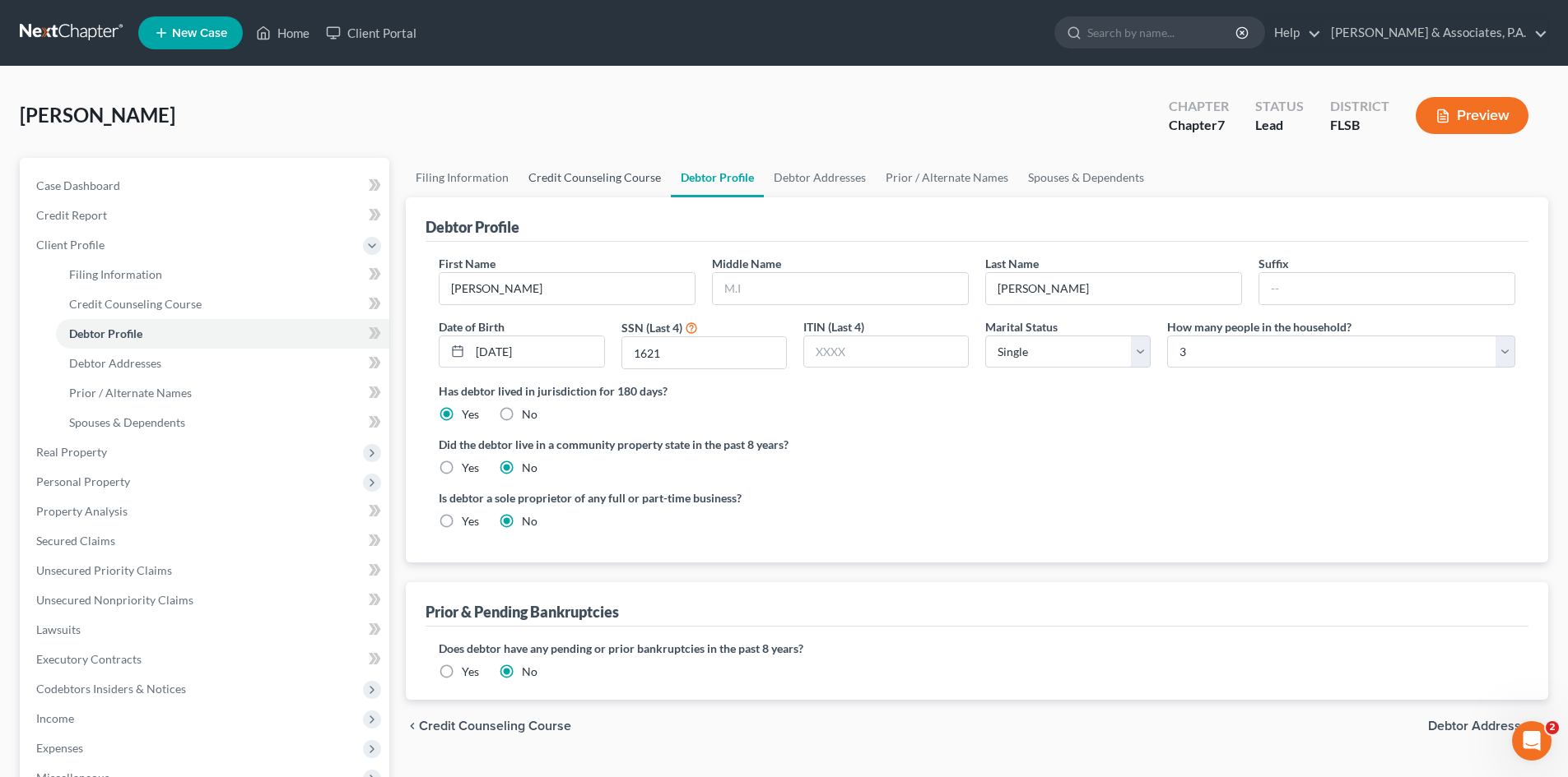
click at [578, 176] on link "Credit Counseling Course" at bounding box center [594, 177] width 152 height 39
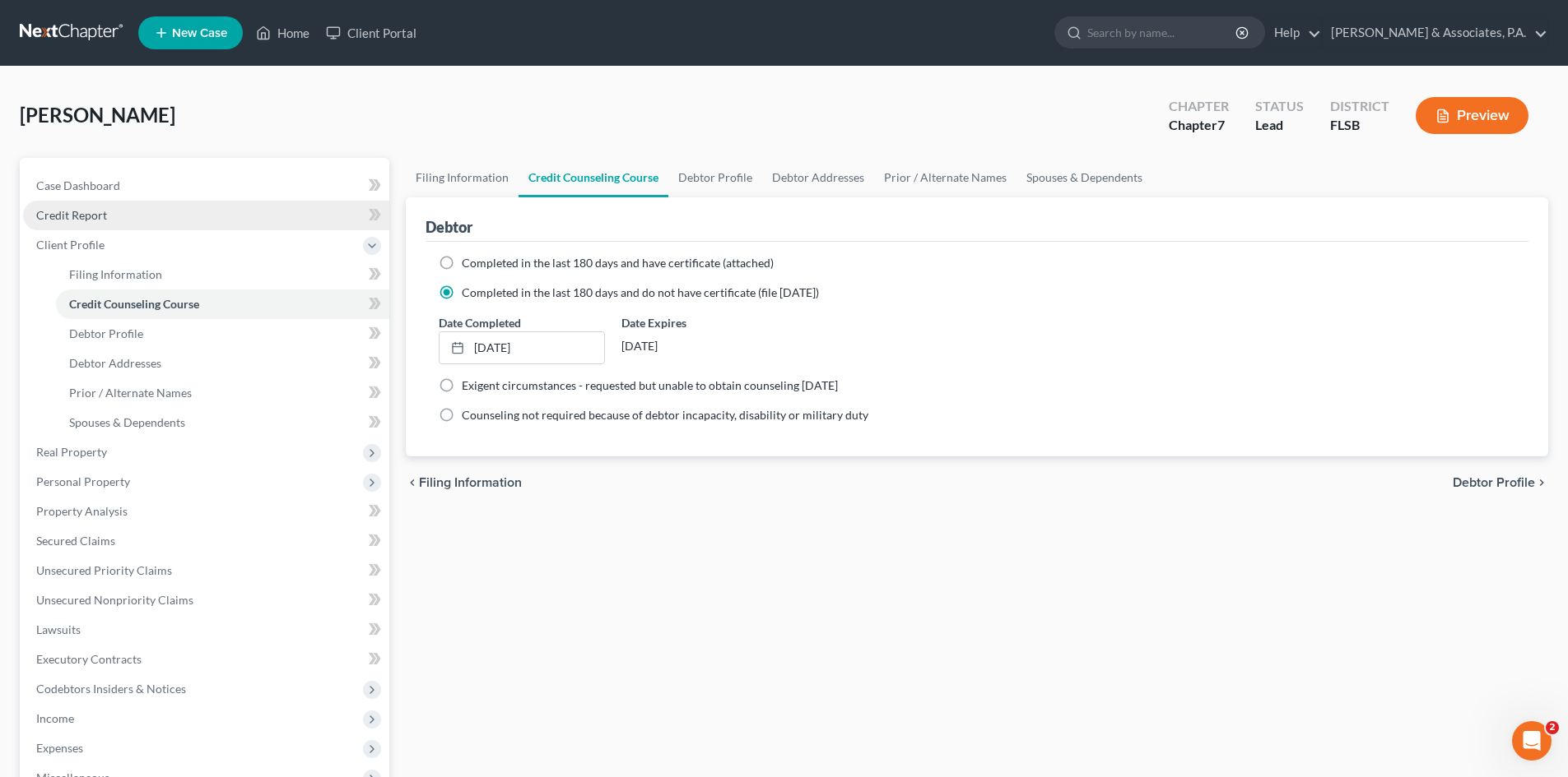
click at [89, 206] on link "Credit Report" at bounding box center [206, 215] width 366 height 30
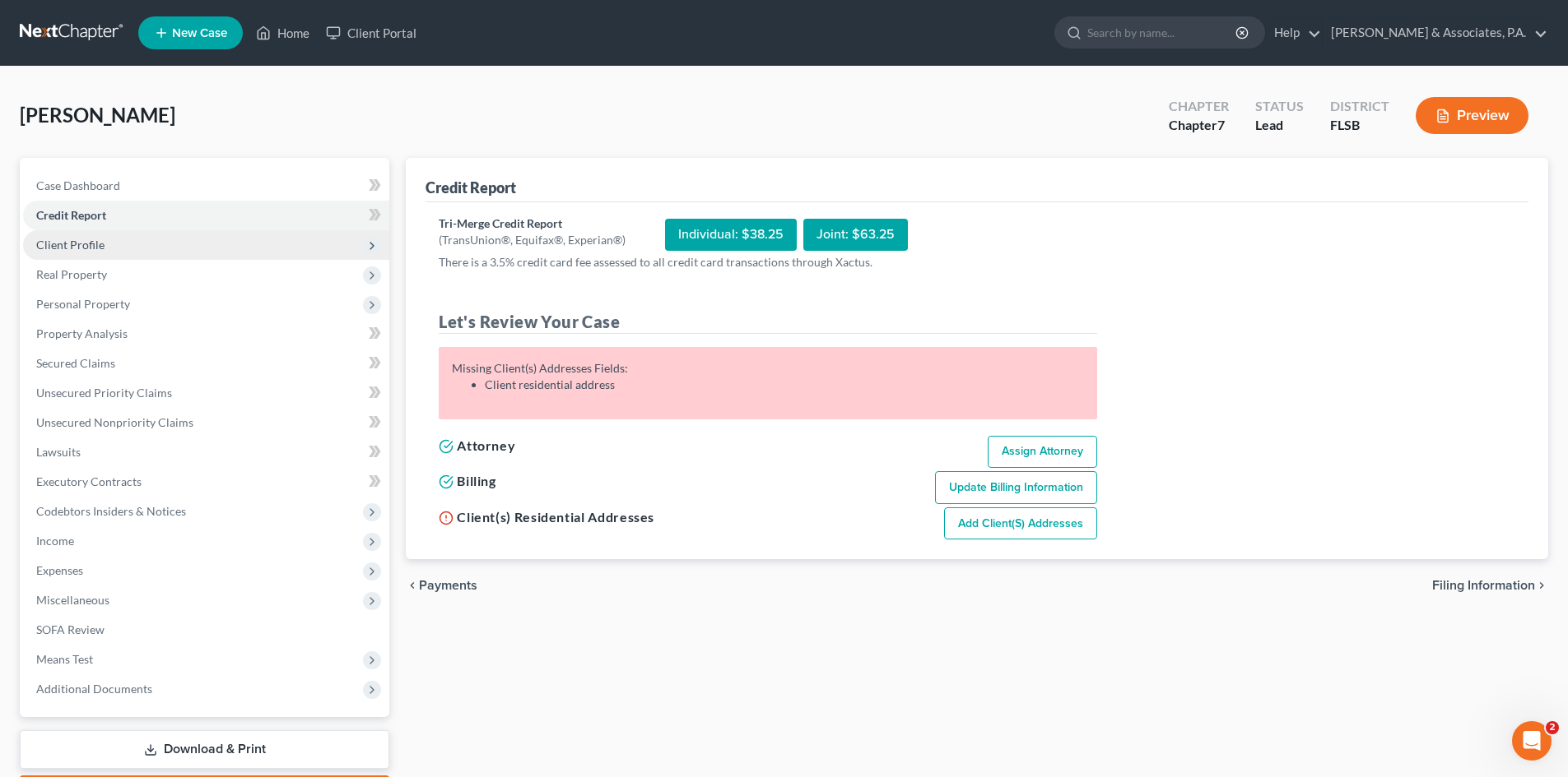
click at [87, 243] on span "Client Profile" at bounding box center [70, 244] width 68 height 14
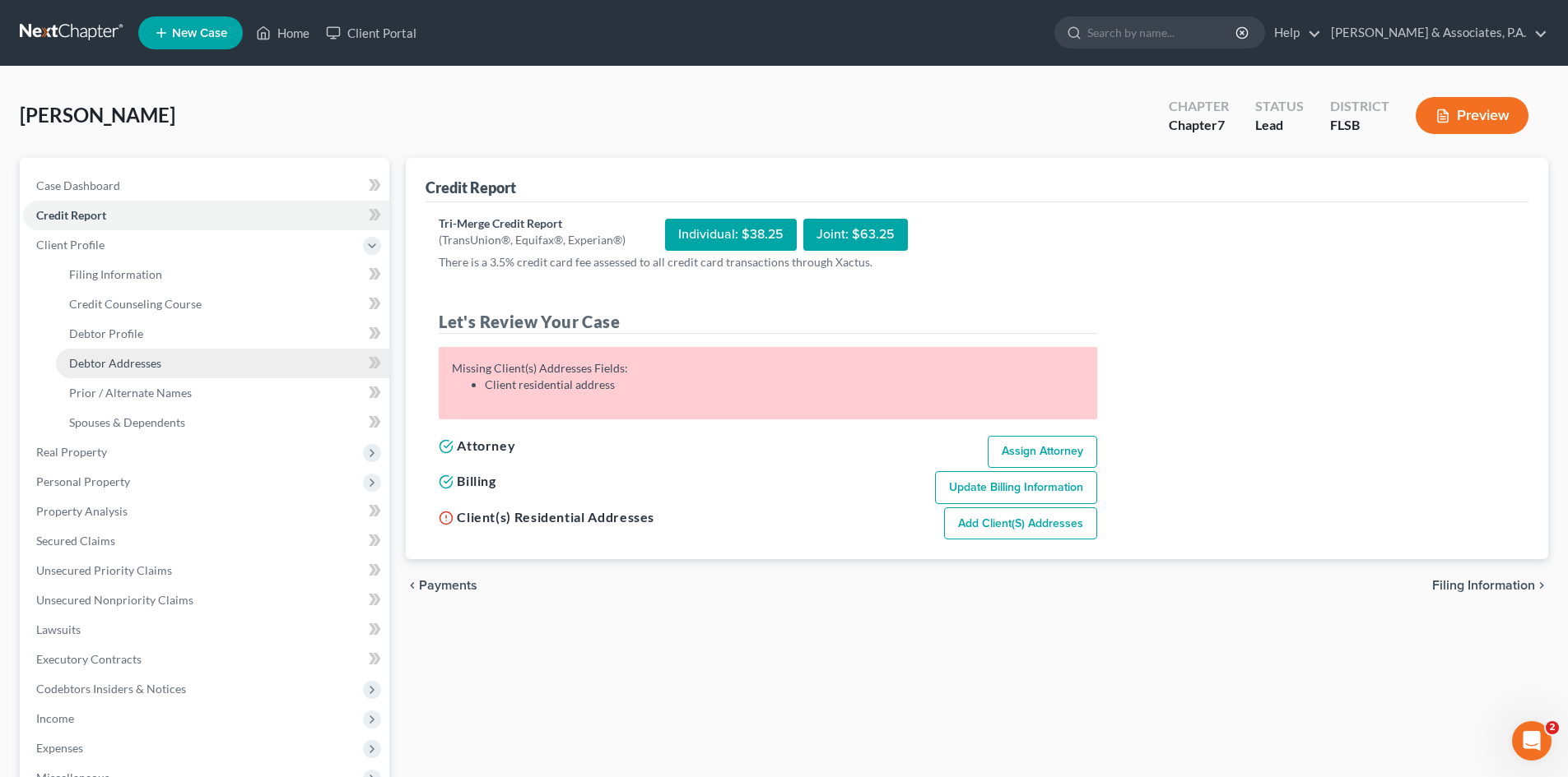
click at [116, 360] on span "Debtor Addresses" at bounding box center [115, 363] width 92 height 14
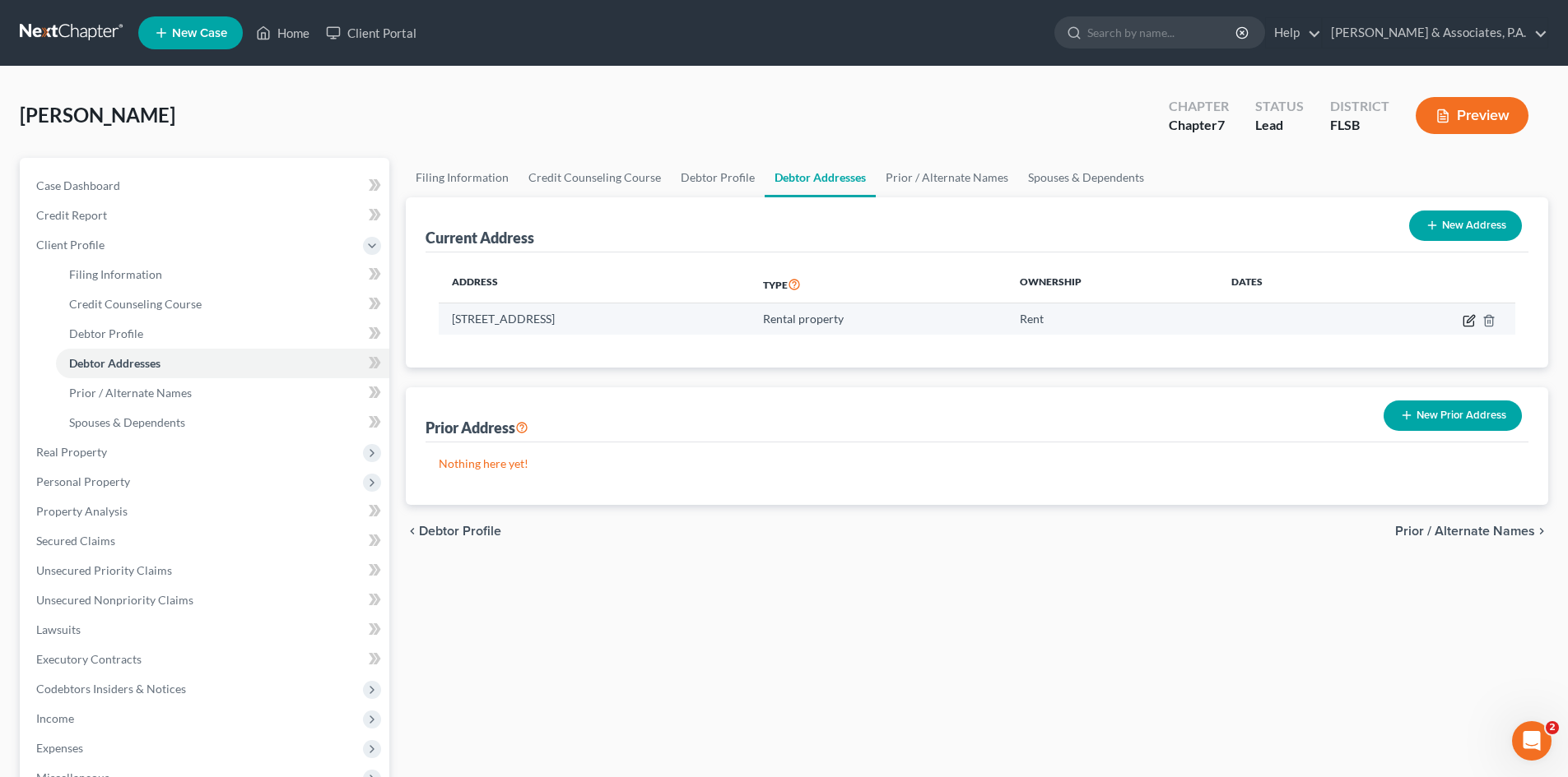
click at [1467, 320] on icon "button" at bounding box center [1470, 319] width 8 height 8
select select "9"
select select "5"
select select "2"
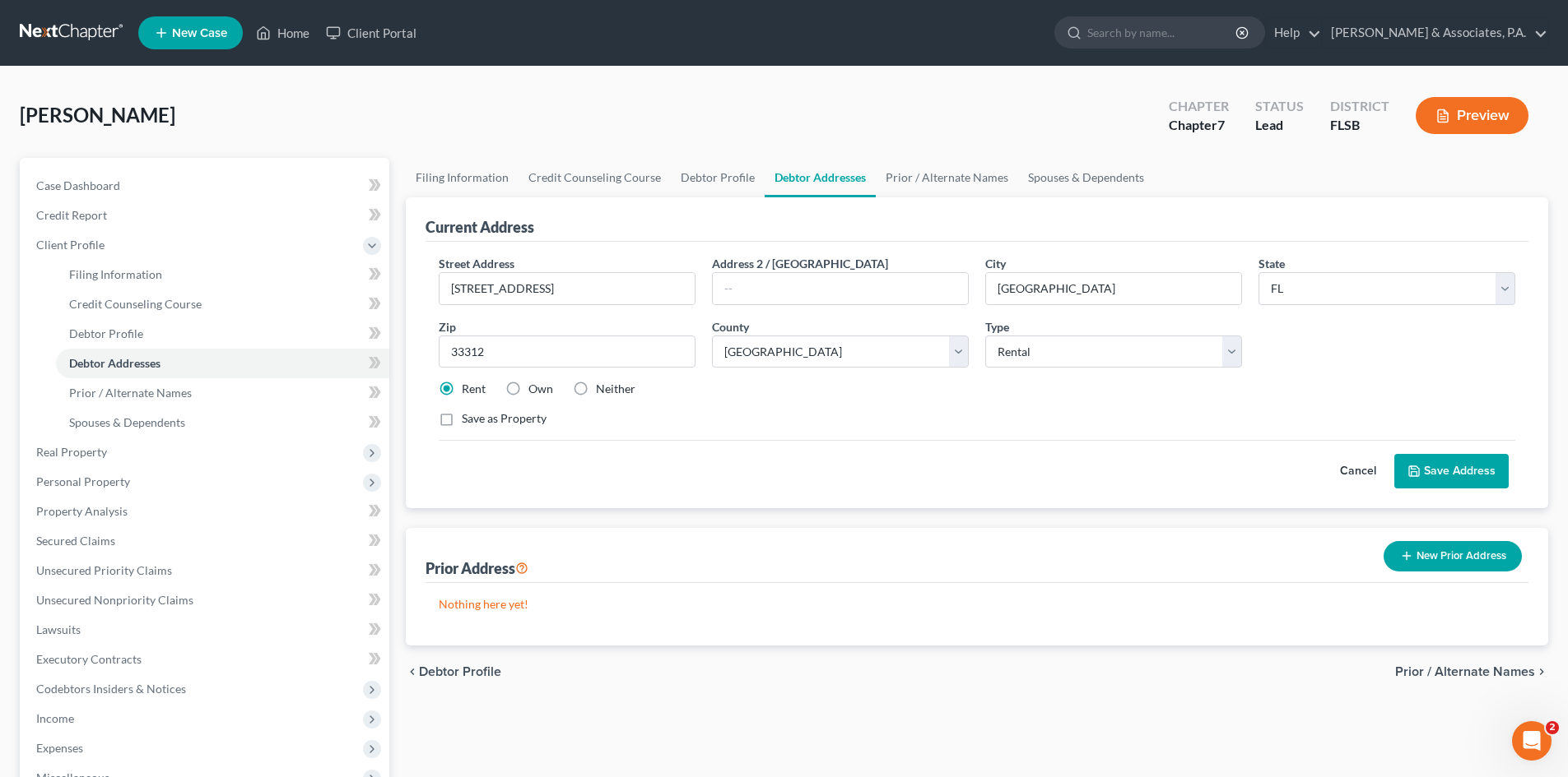
click at [462, 420] on label "Save as Property" at bounding box center [504, 418] width 84 height 16
click at [469, 420] on input "Save as Property" at bounding box center [473, 415] width 11 height 11
click at [462, 420] on label "Save as Property" at bounding box center [504, 418] width 84 height 16
click at [469, 420] on input "Save as Property" at bounding box center [473, 415] width 11 height 11
checkbox input "false"
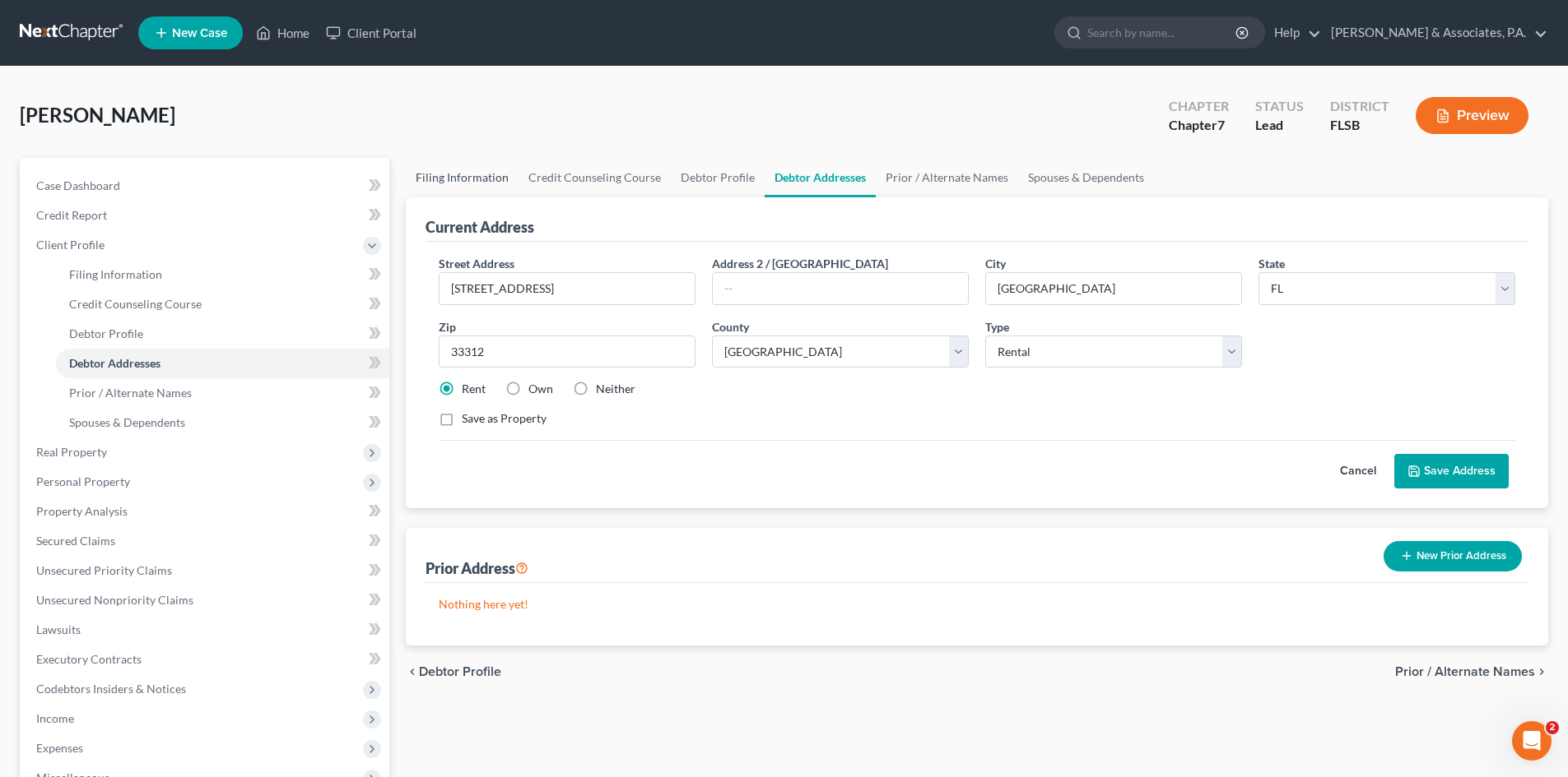
click at [473, 175] on link "Filing Information" at bounding box center [462, 177] width 113 height 39
select select "1"
select select "0"
select select "17"
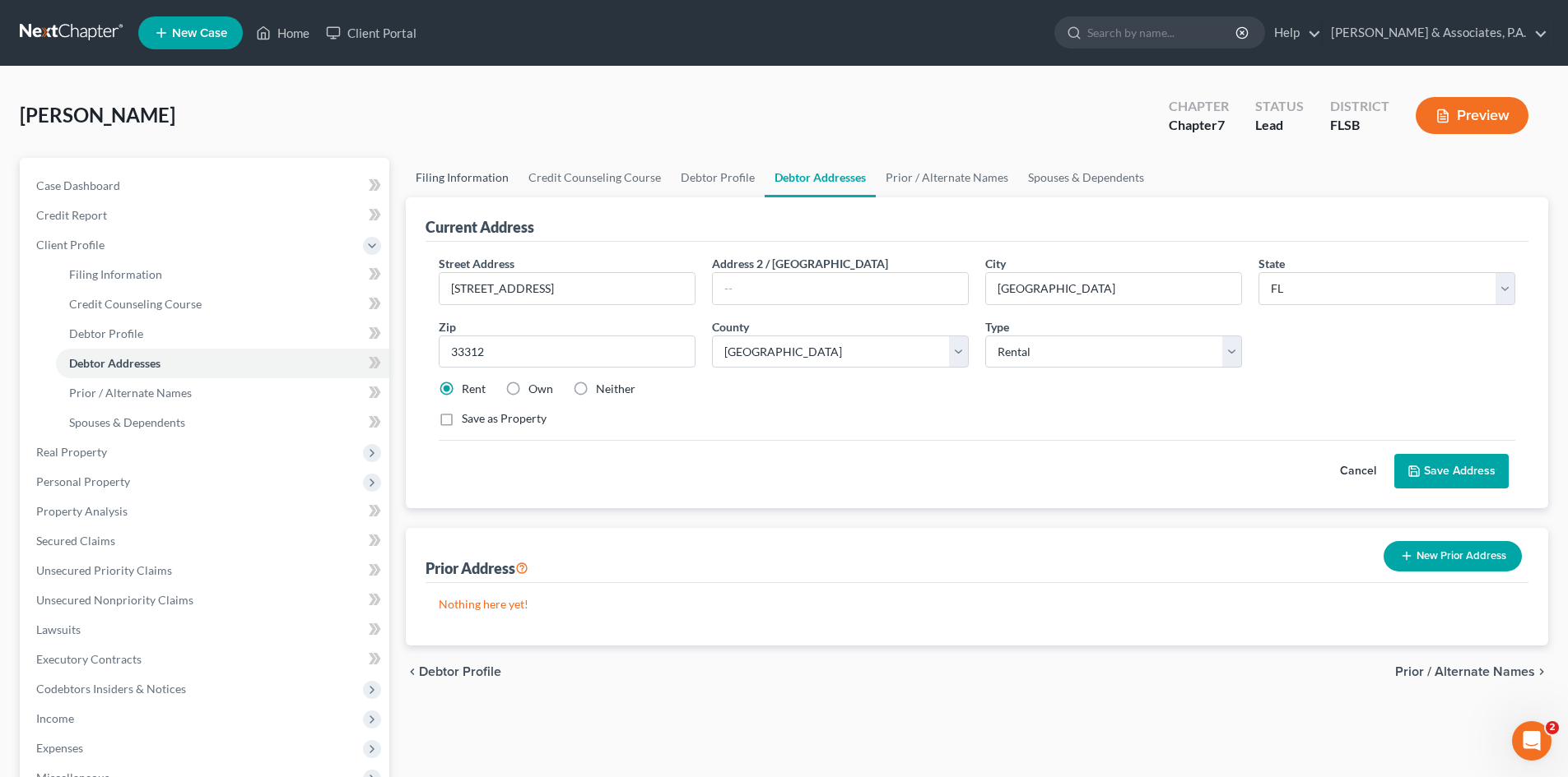
select select "0"
select select "9"
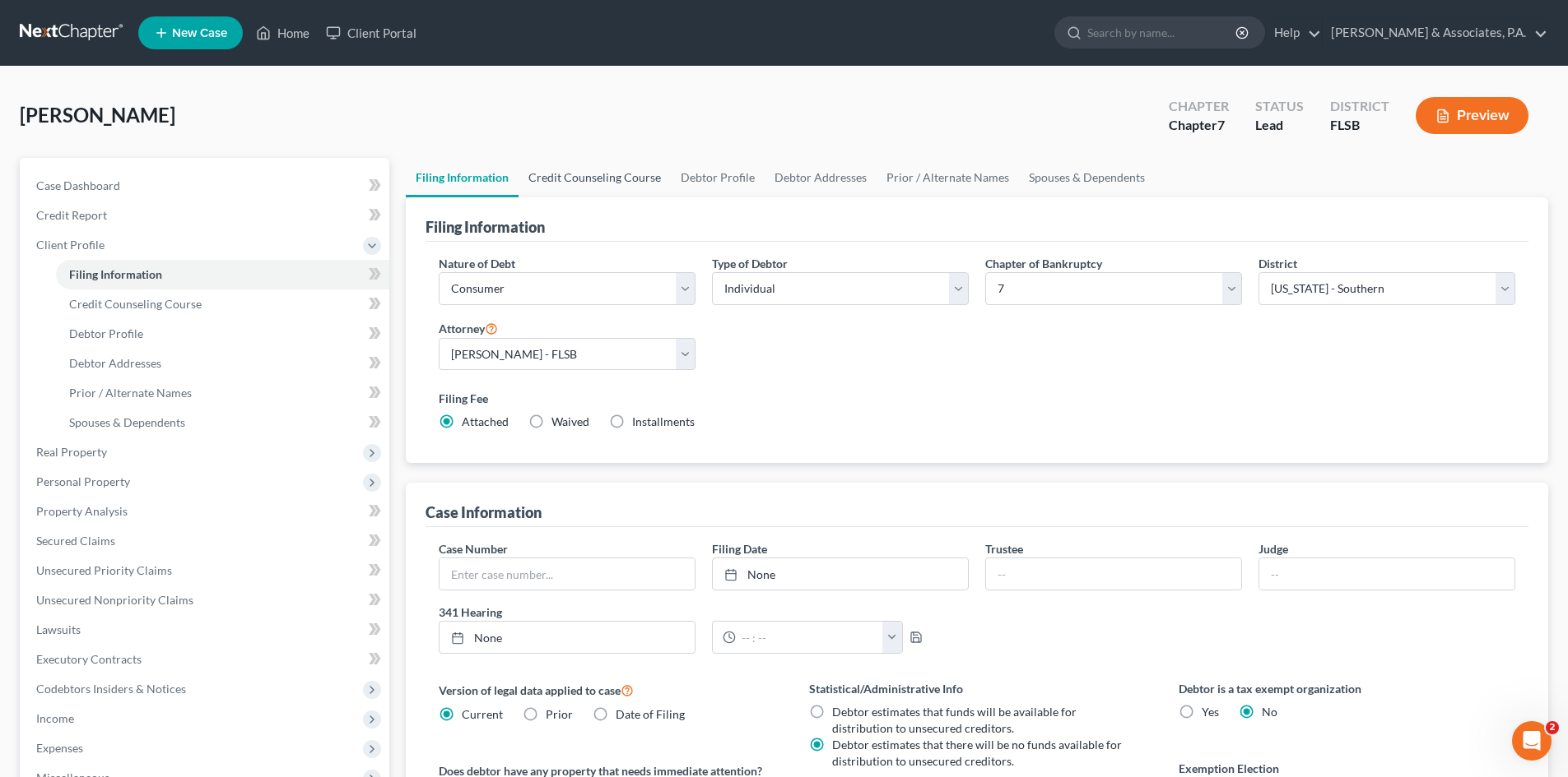
click at [602, 177] on link "Credit Counseling Course" at bounding box center [594, 177] width 152 height 39
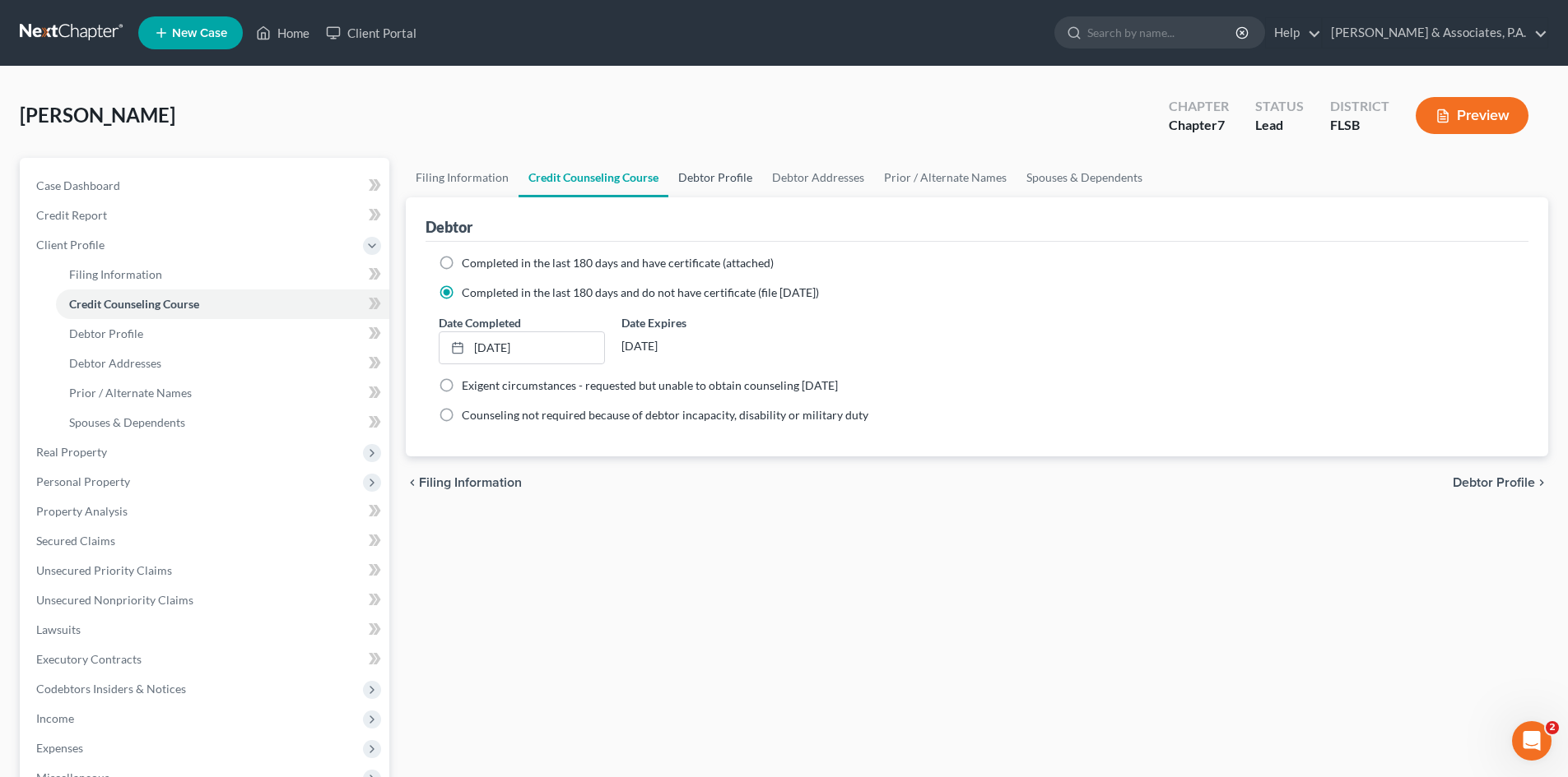
click at [709, 183] on link "Debtor Profile" at bounding box center [715, 177] width 94 height 39
select select "0"
select select "2"
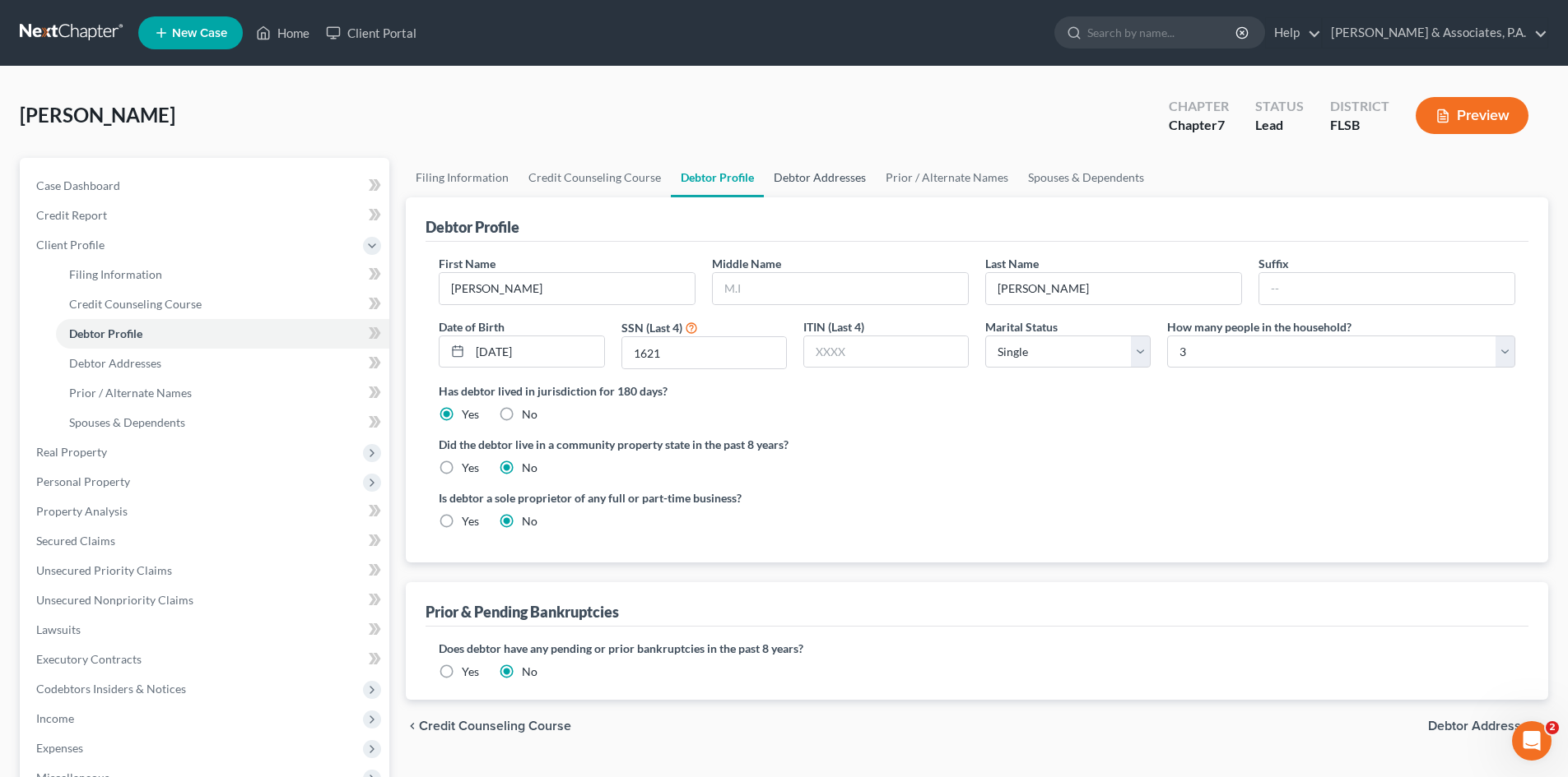
click at [812, 176] on link "Debtor Addresses" at bounding box center [819, 177] width 112 height 39
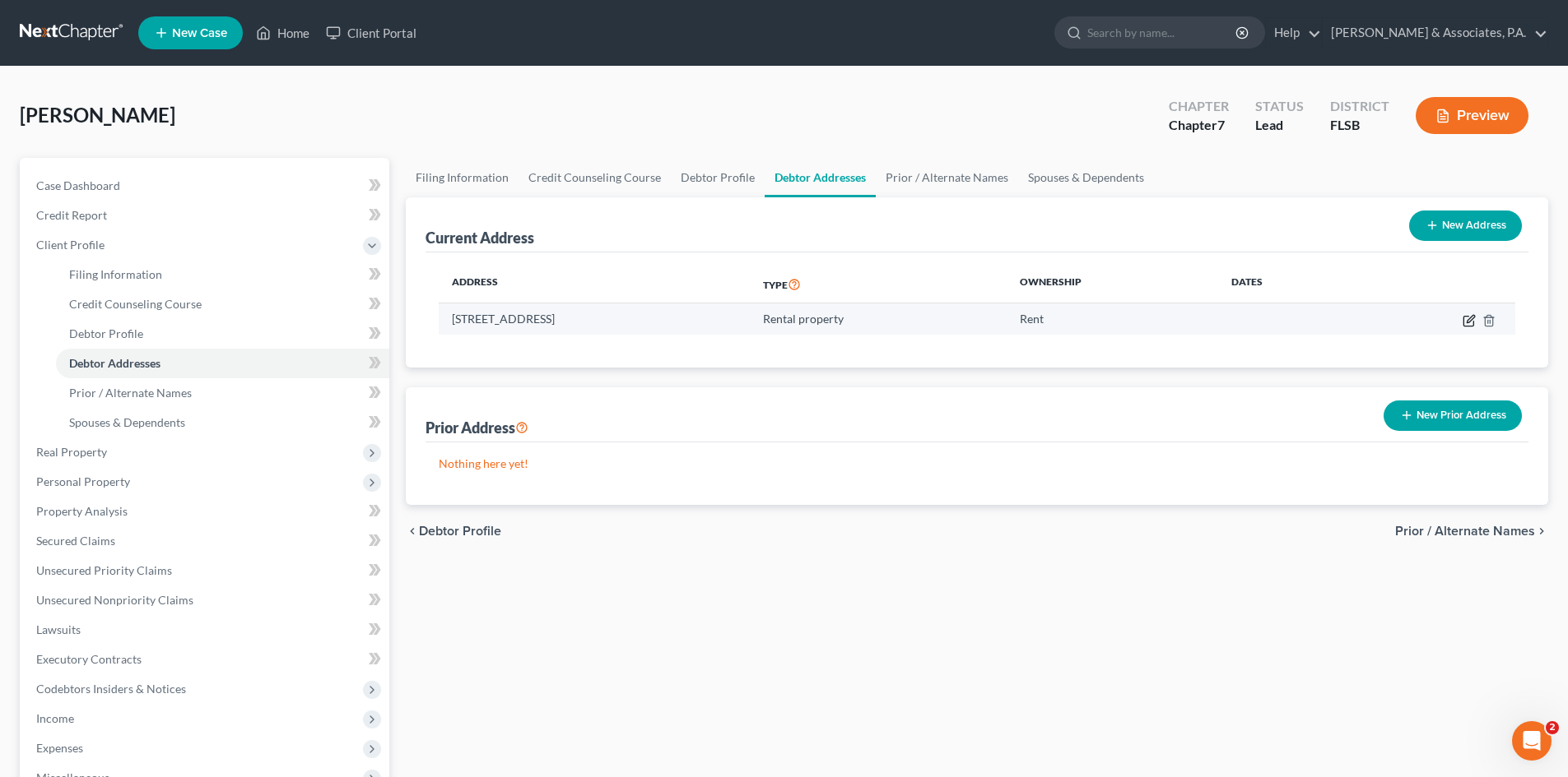
click at [1469, 318] on icon "button" at bounding box center [1470, 319] width 8 height 8
select select "9"
select select "5"
select select "2"
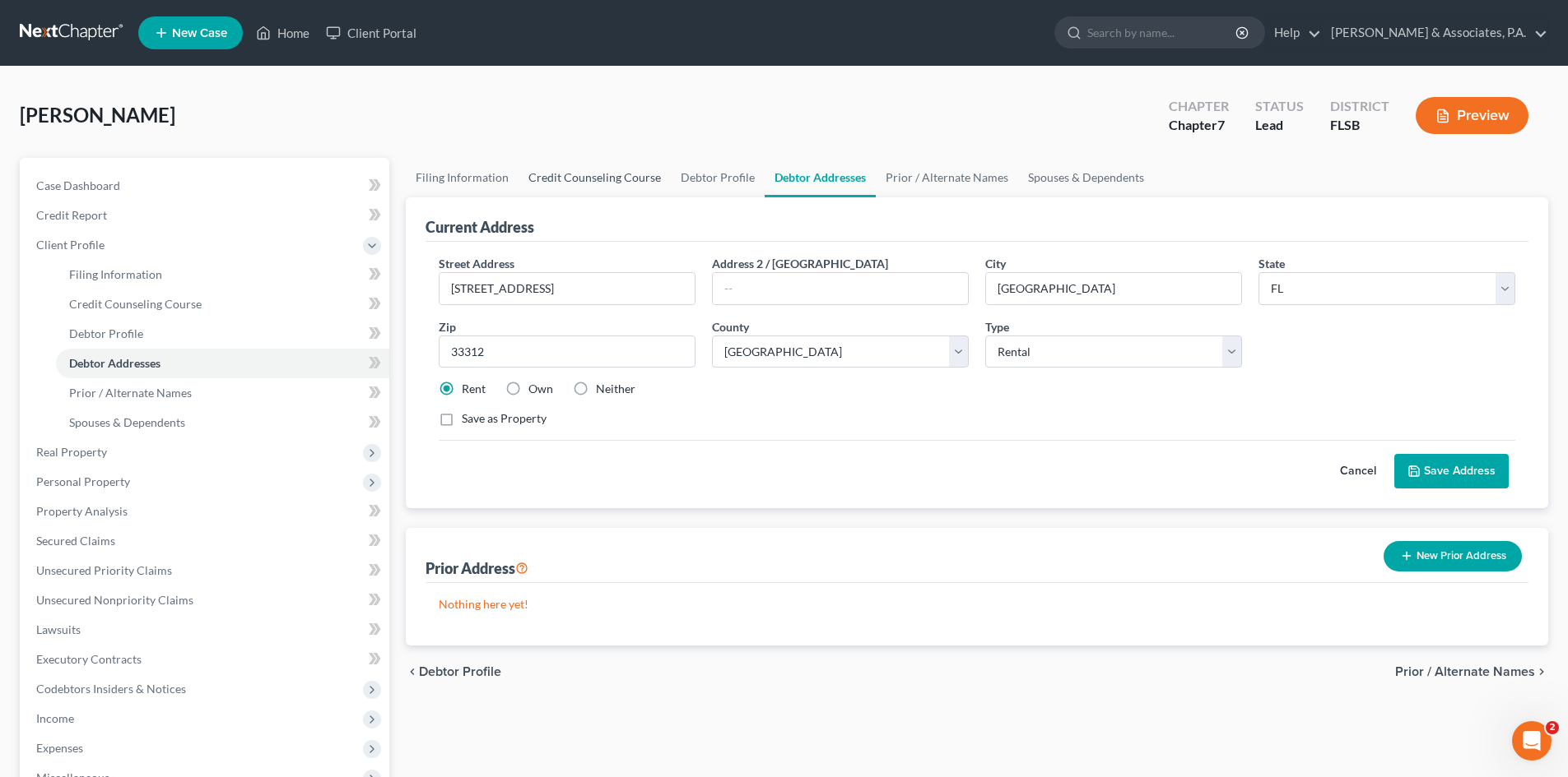
click at [548, 177] on link "Credit Counseling Course" at bounding box center [594, 177] width 152 height 39
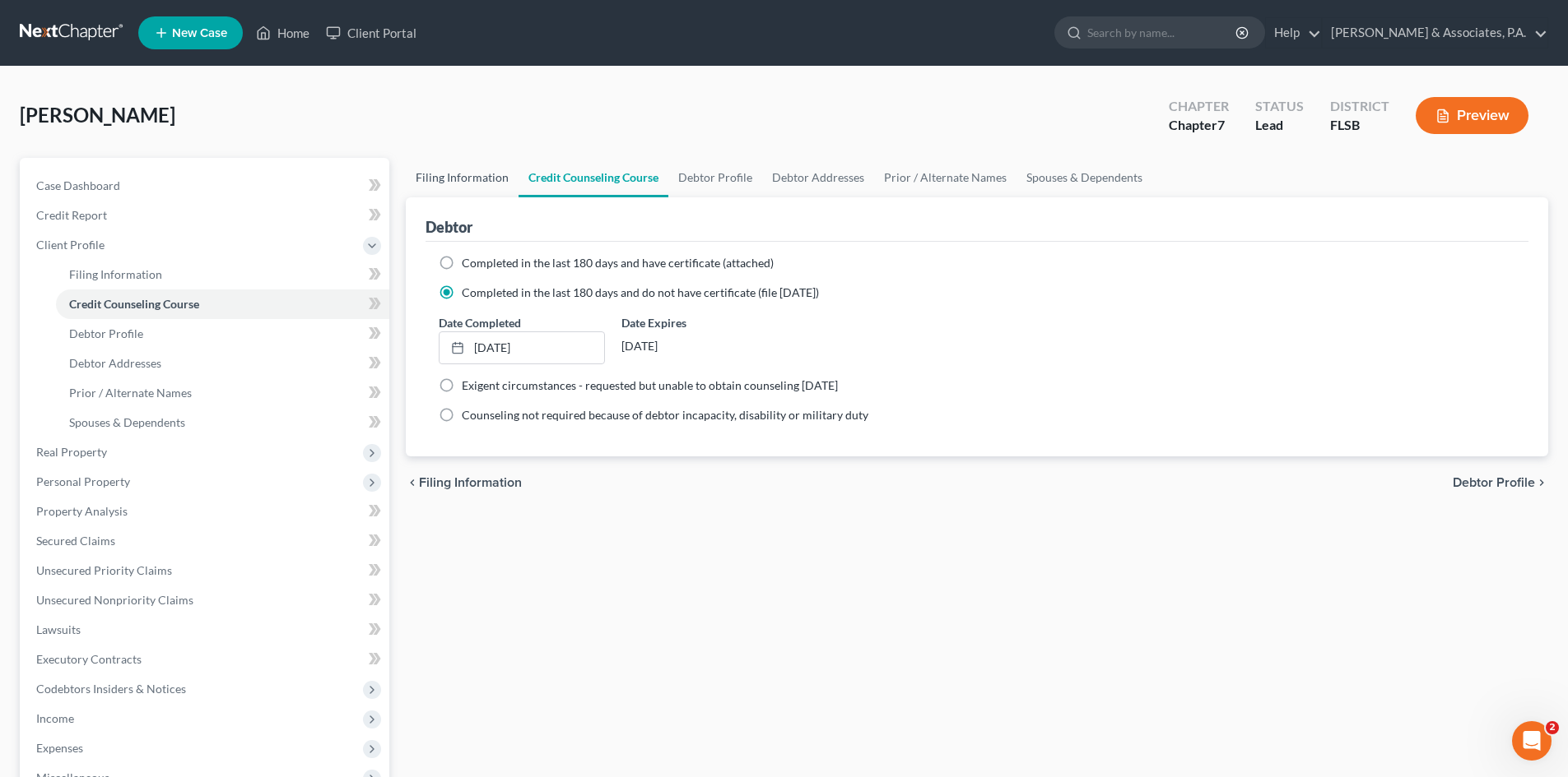
click at [465, 177] on link "Filing Information" at bounding box center [462, 177] width 113 height 39
select select "1"
select select "0"
select select "17"
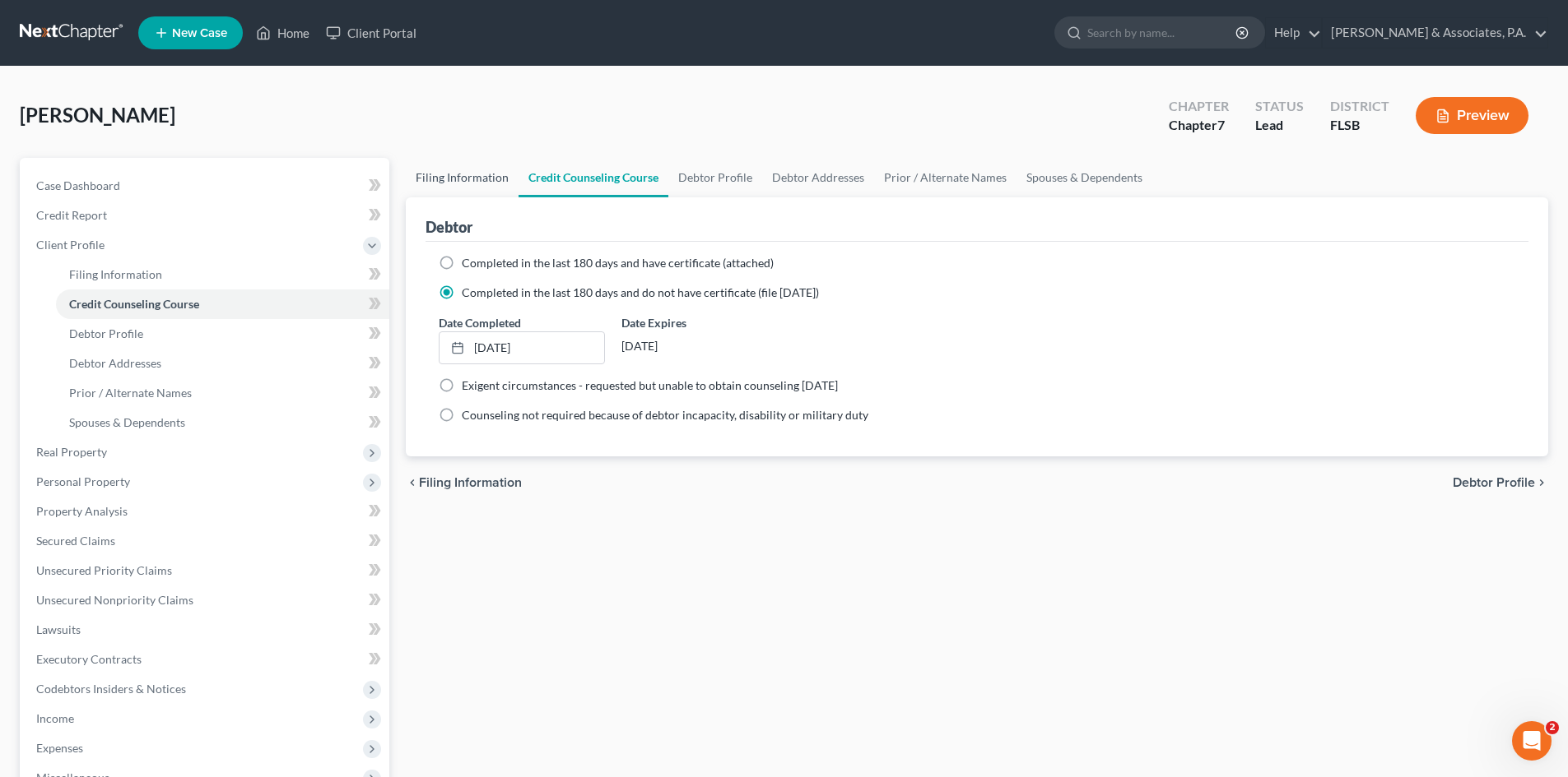
select select "0"
select select "9"
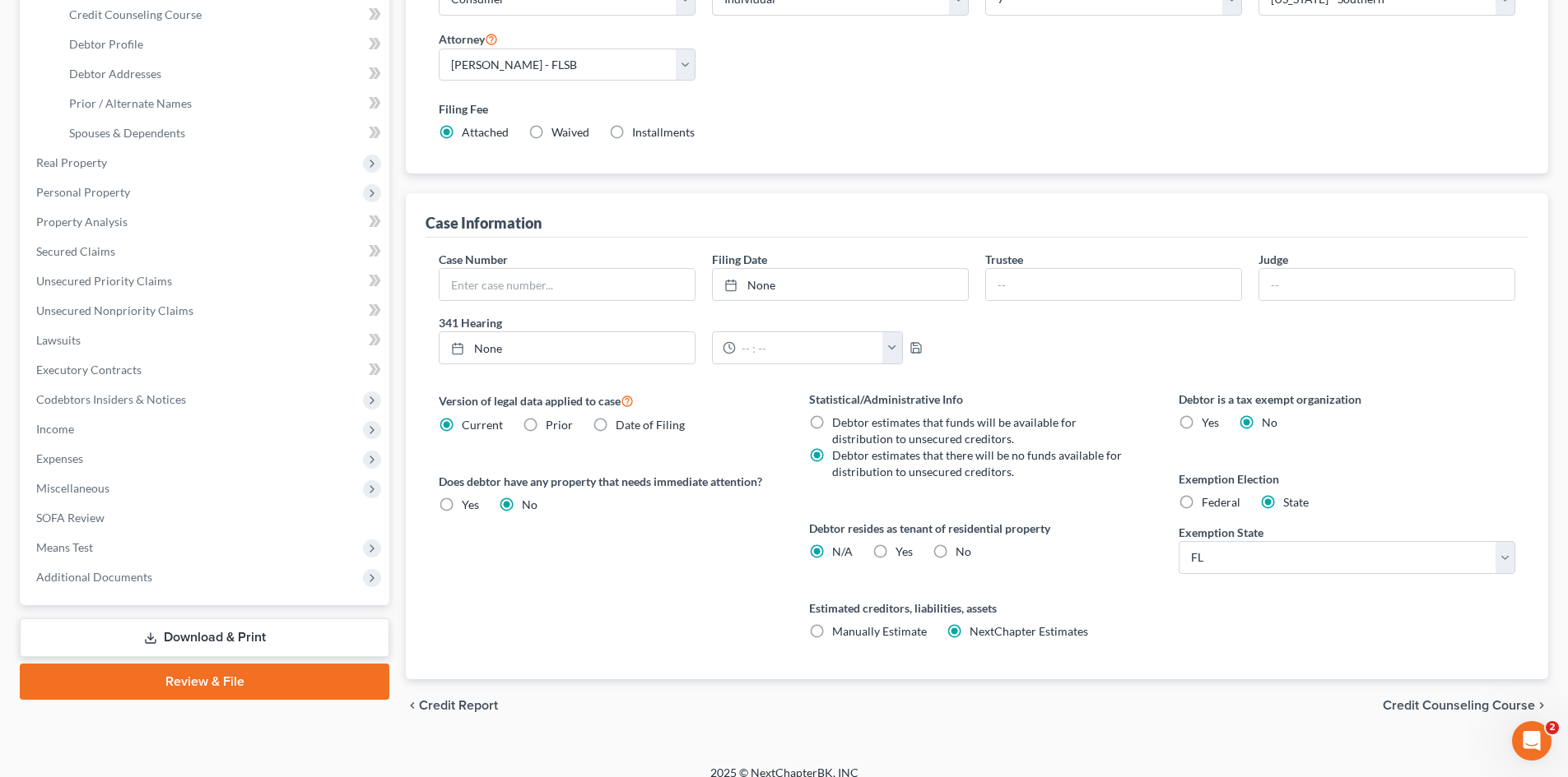
scroll to position [307, 0]
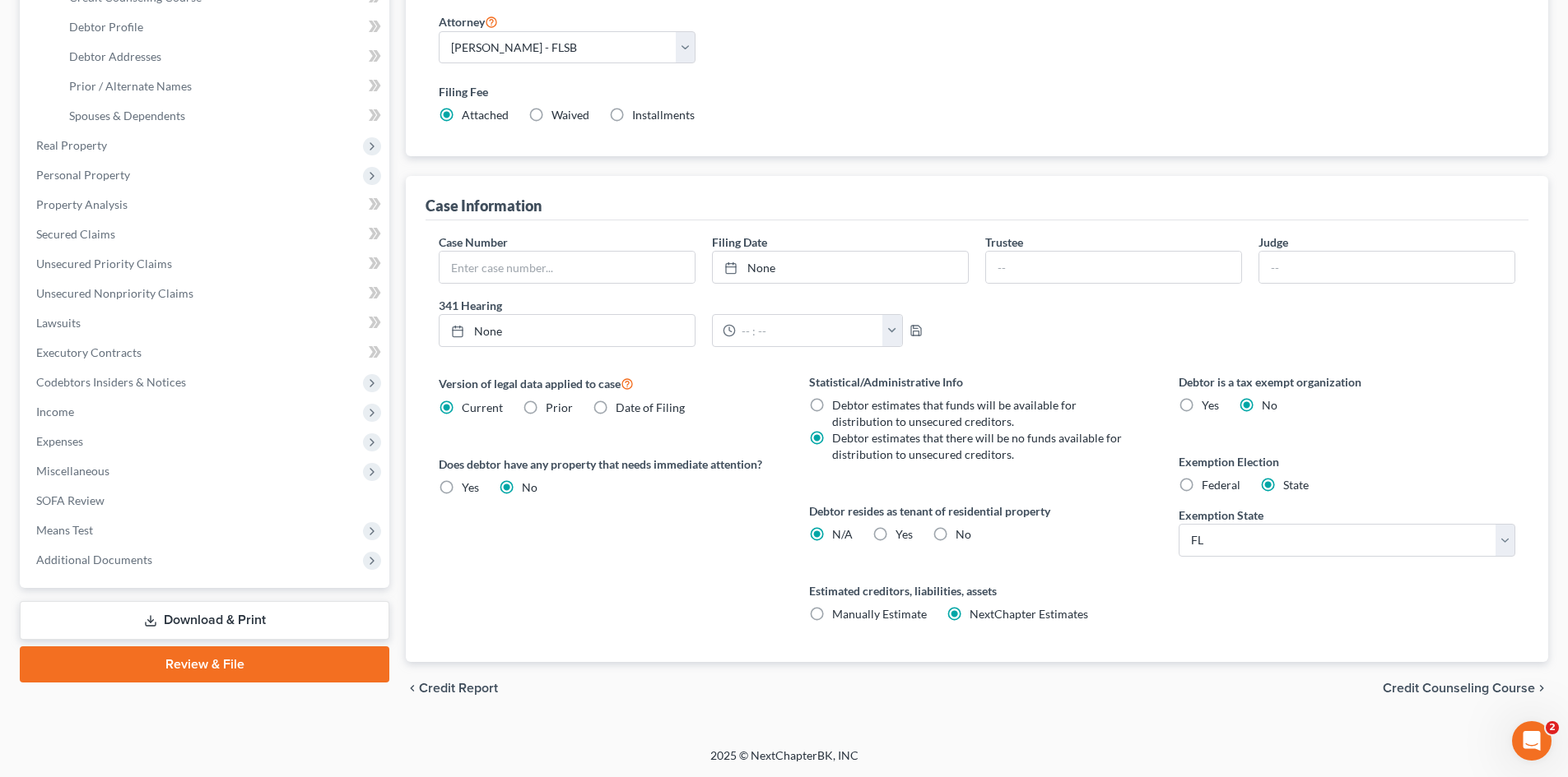
click at [895, 535] on label "Yes Yes" at bounding box center [904, 534] width 17 height 16
click at [902, 535] on input "Yes Yes" at bounding box center [907, 531] width 11 height 11
radio input "true"
radio input "false"
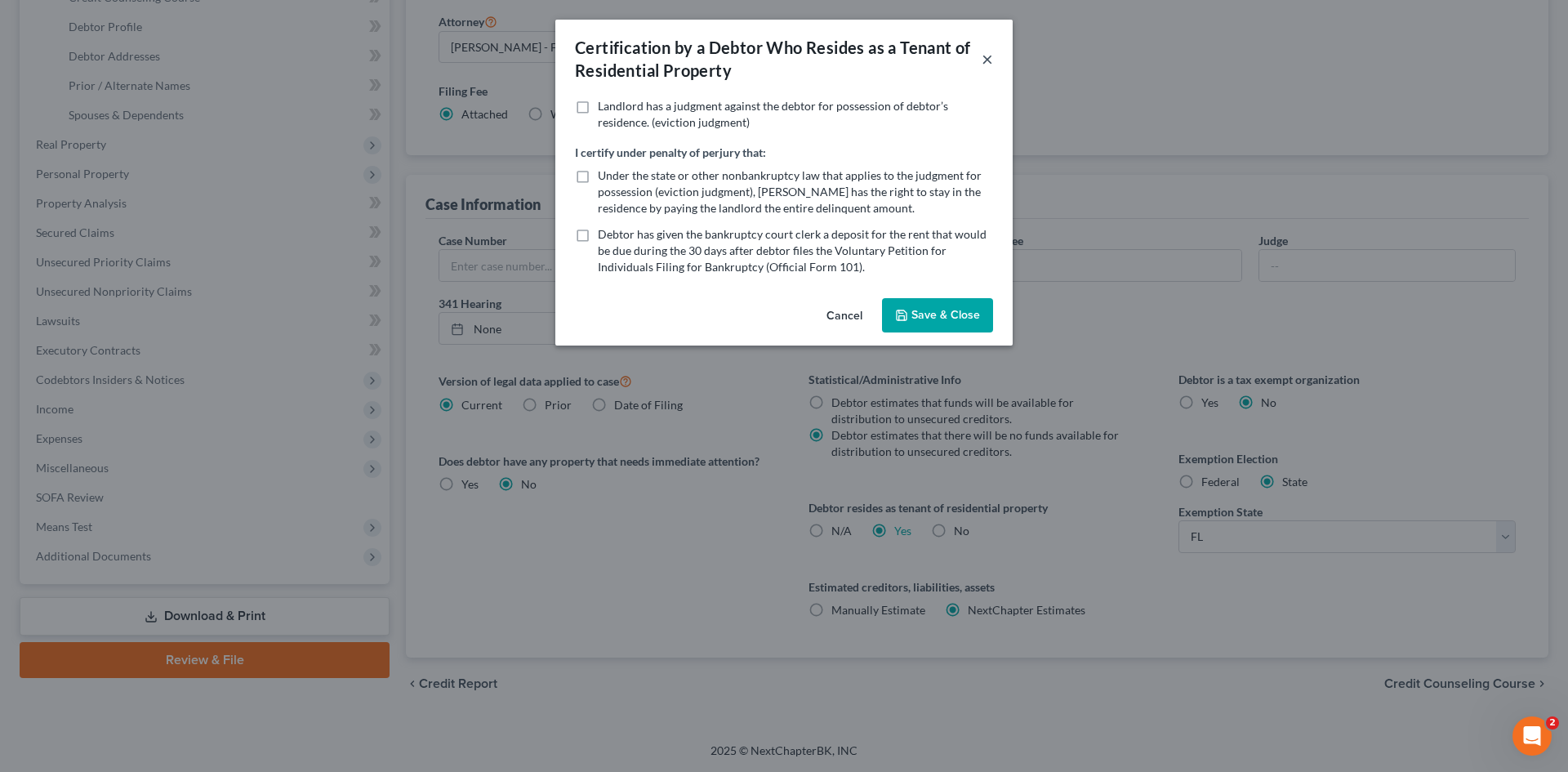
click at [989, 56] on button "×" at bounding box center [988, 59] width 11 height 20
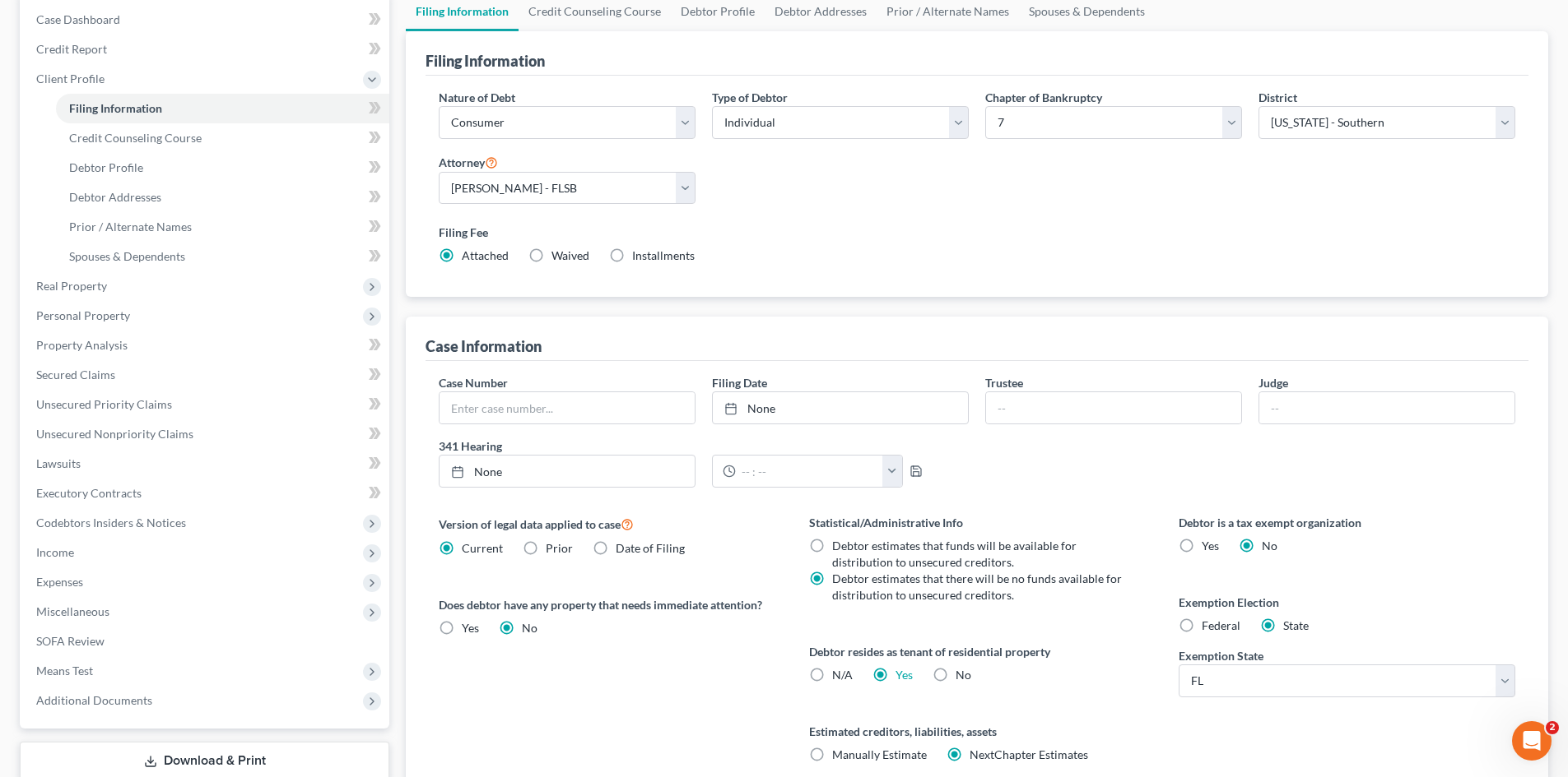
scroll to position [0, 0]
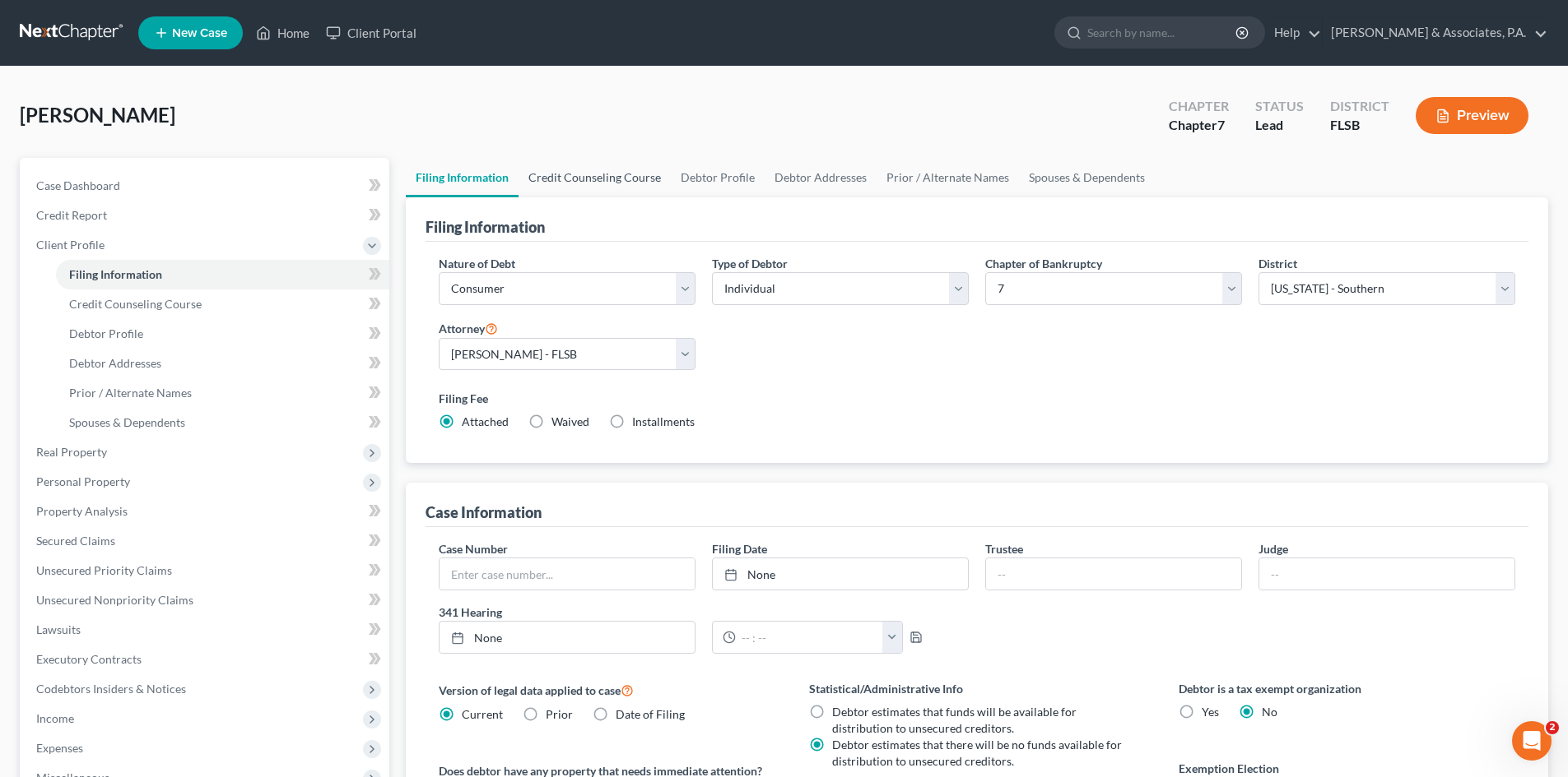
click at [584, 177] on link "Credit Counseling Course" at bounding box center [594, 177] width 152 height 39
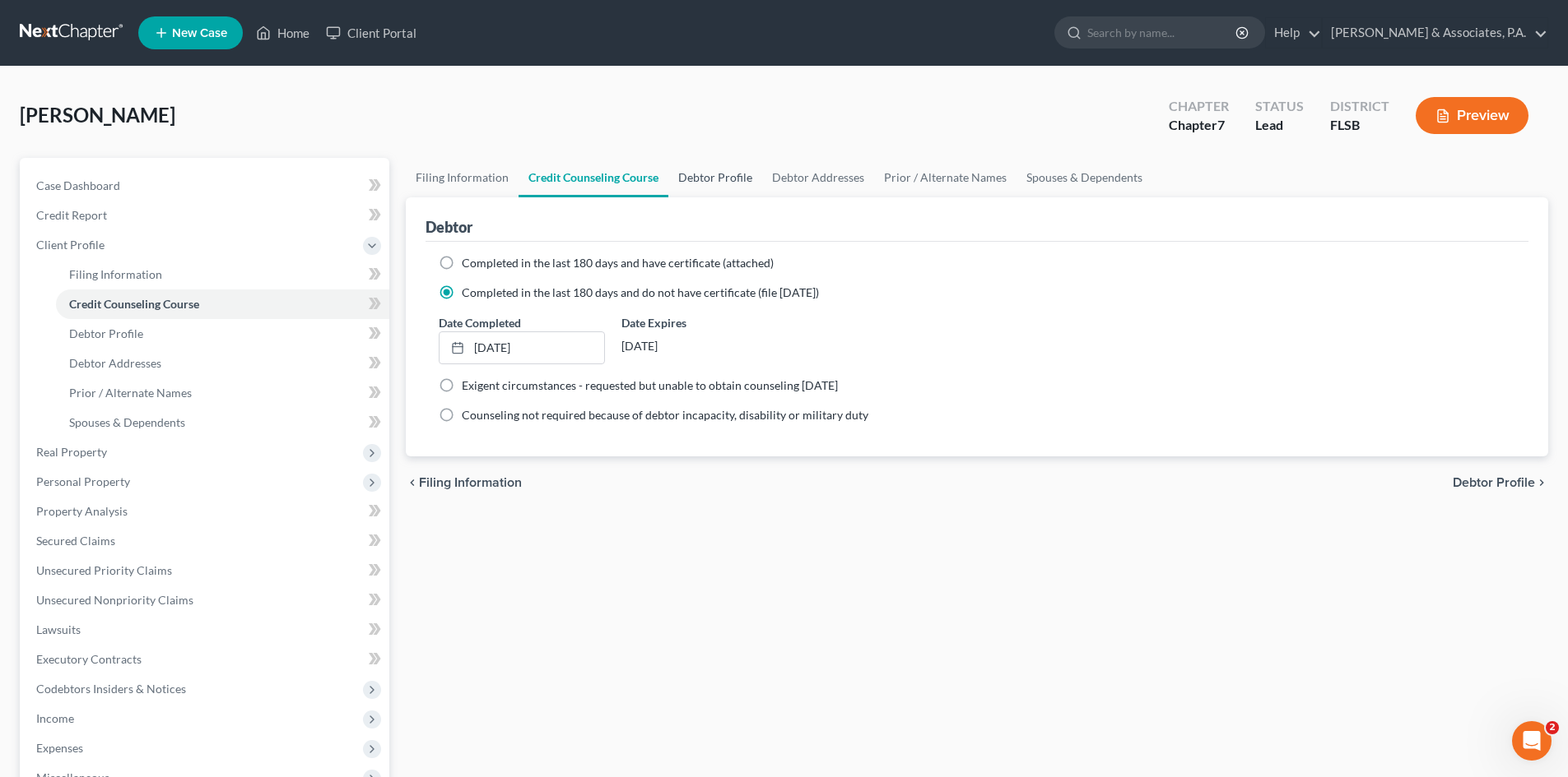
click at [712, 176] on link "Debtor Profile" at bounding box center [715, 177] width 94 height 39
select select "0"
select select "2"
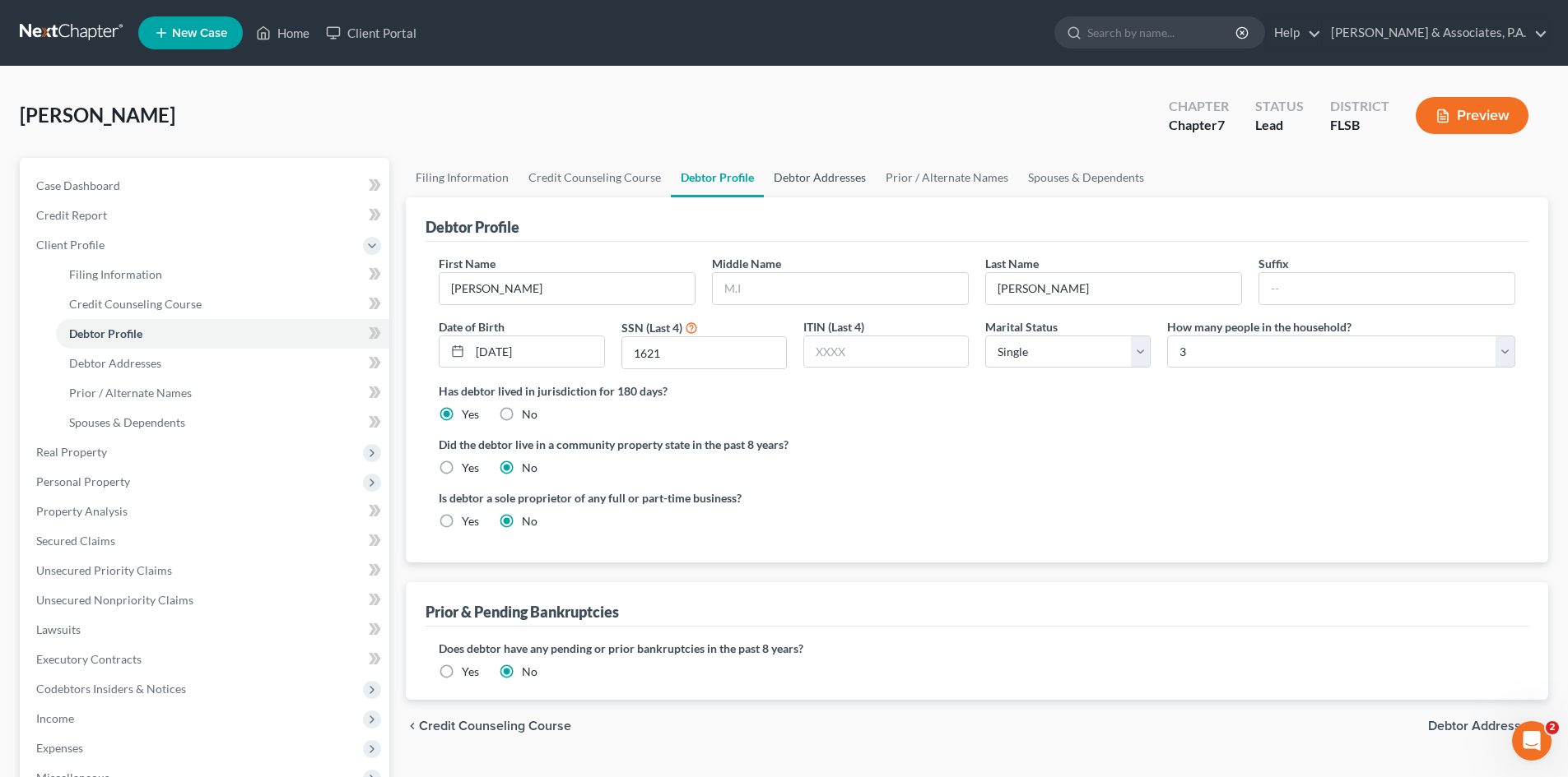
click at [789, 173] on link "Debtor Addresses" at bounding box center [819, 177] width 112 height 39
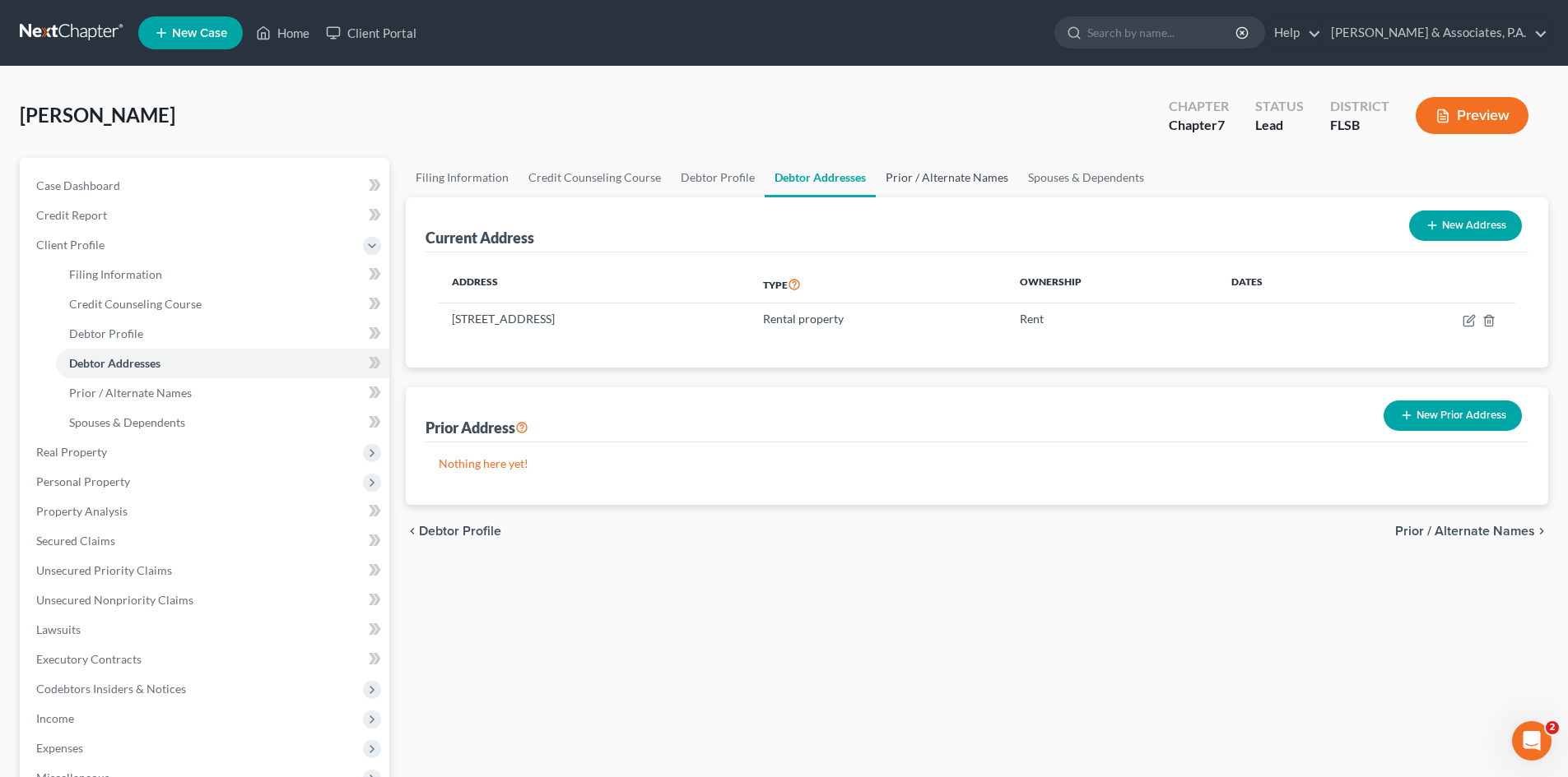
click at [948, 179] on link "Prior / Alternate Names" at bounding box center [947, 177] width 143 height 39
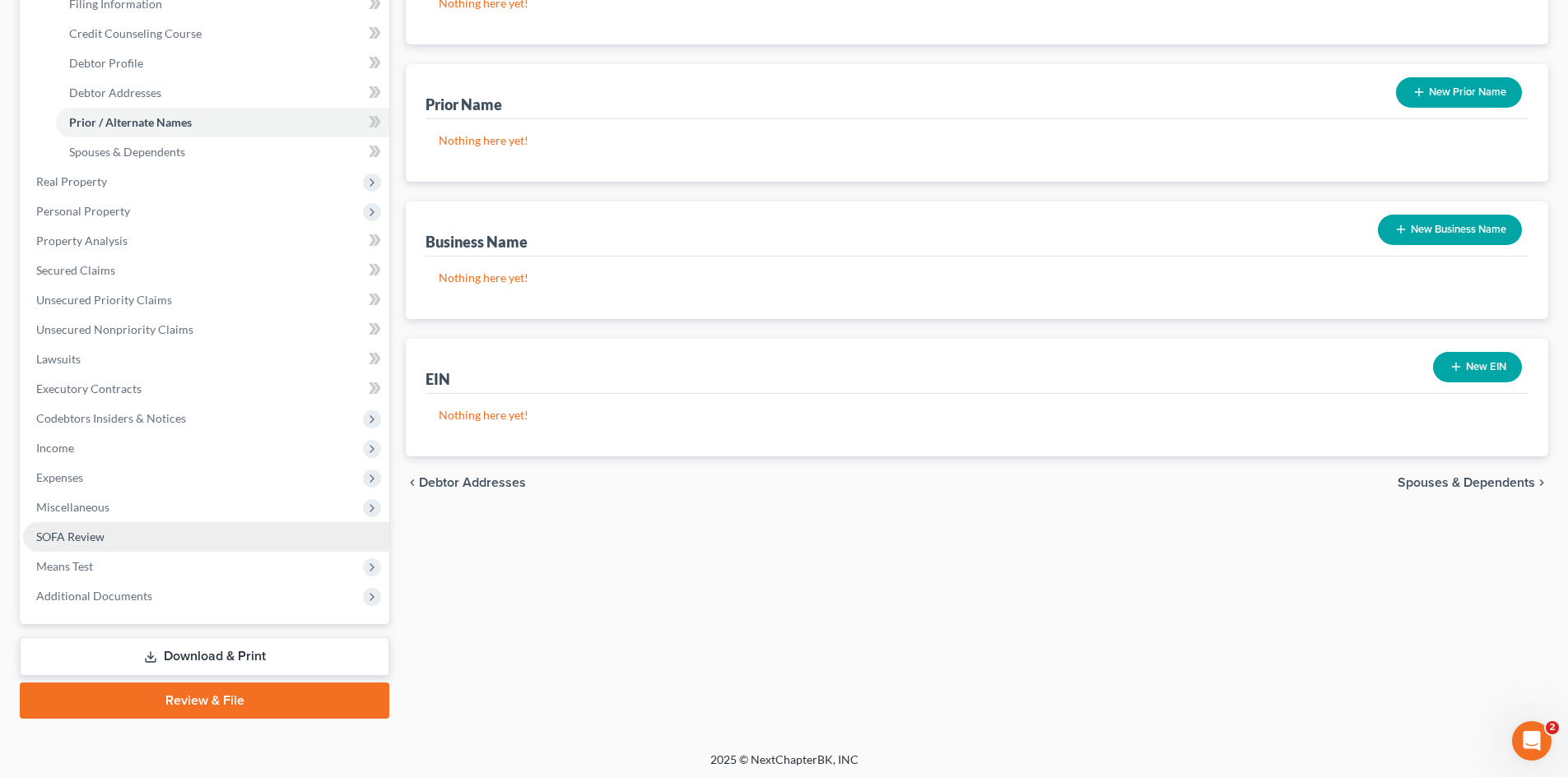
scroll to position [275, 0]
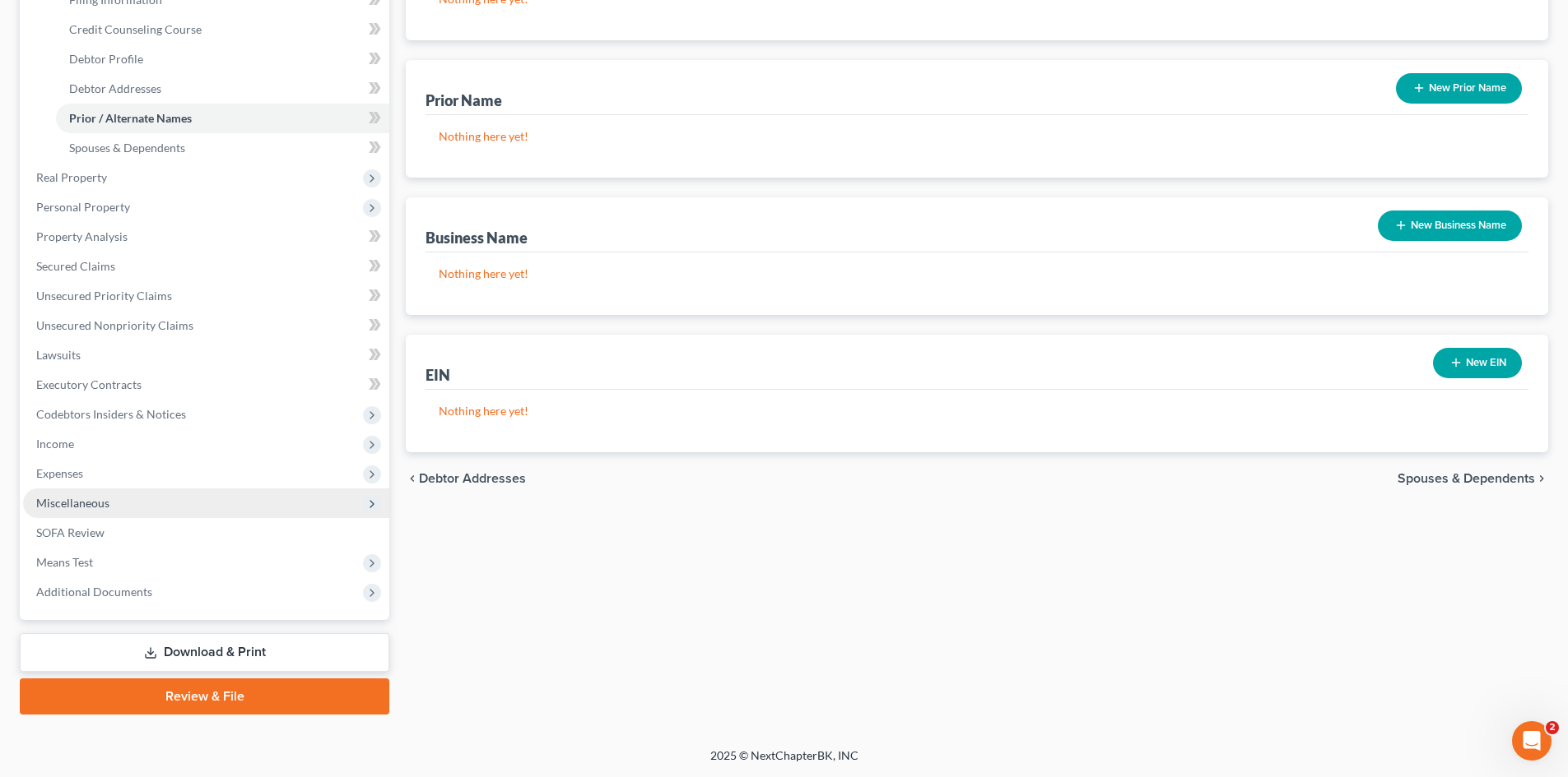
click at [83, 503] on span "Miscellaneous" at bounding box center [73, 503] width 73 height 14
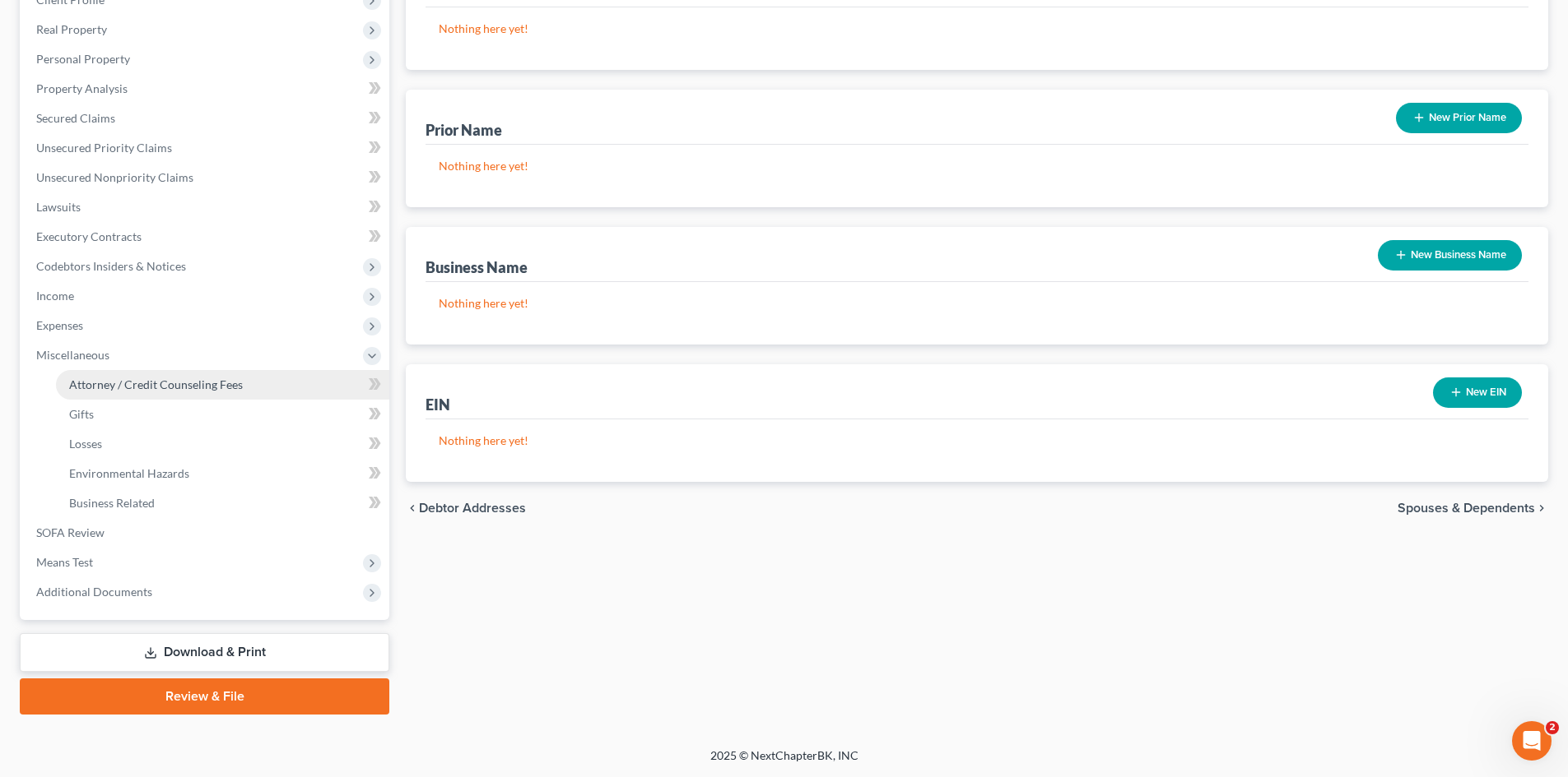
click at [131, 376] on link "Attorney / Credit Counseling Fees" at bounding box center [222, 384] width 334 height 30
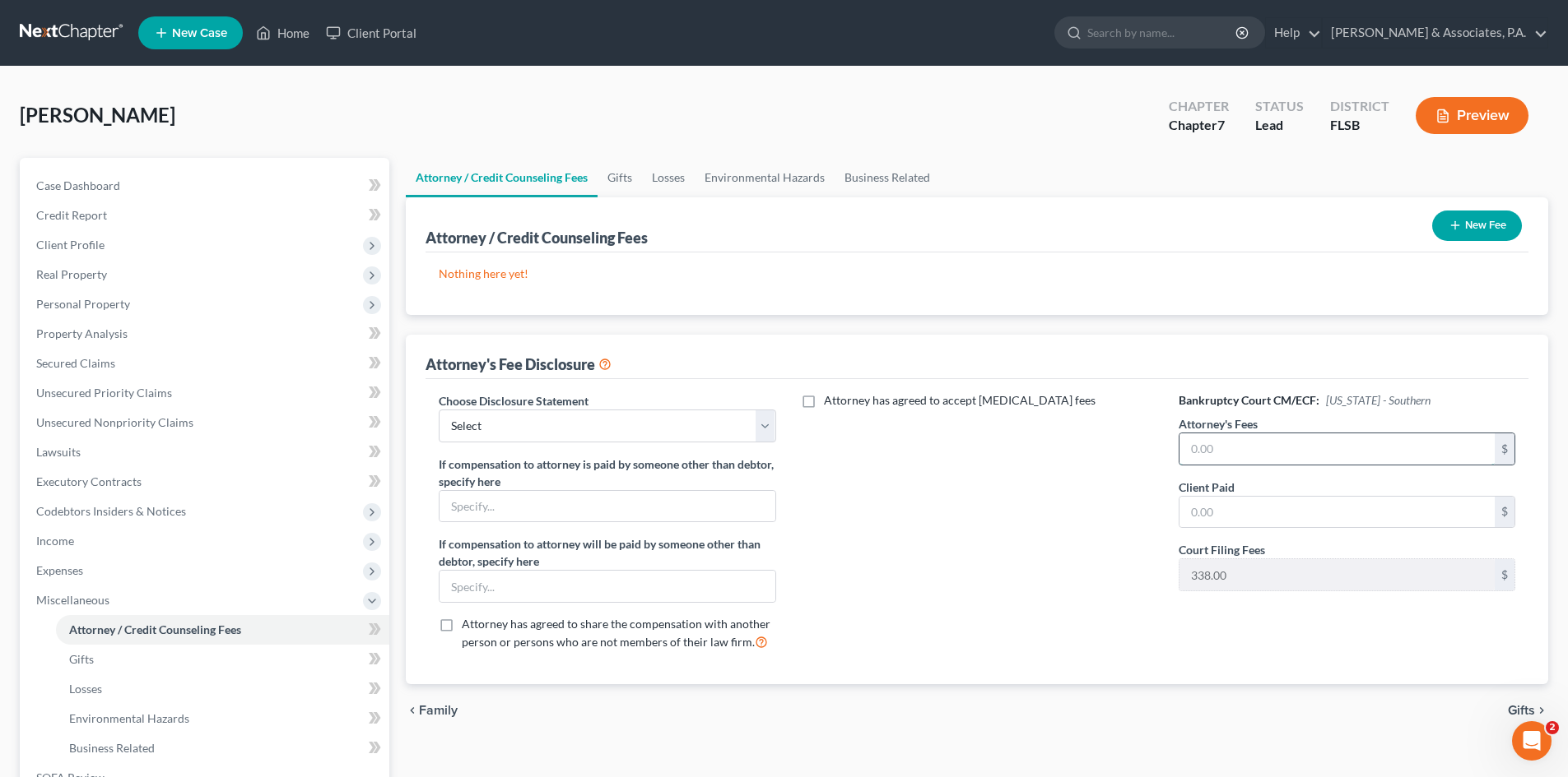
click at [1197, 450] on input "text" at bounding box center [1336, 448] width 315 height 32
type input "2,500.00"
click at [1458, 224] on icon "button" at bounding box center [1455, 225] width 13 height 13
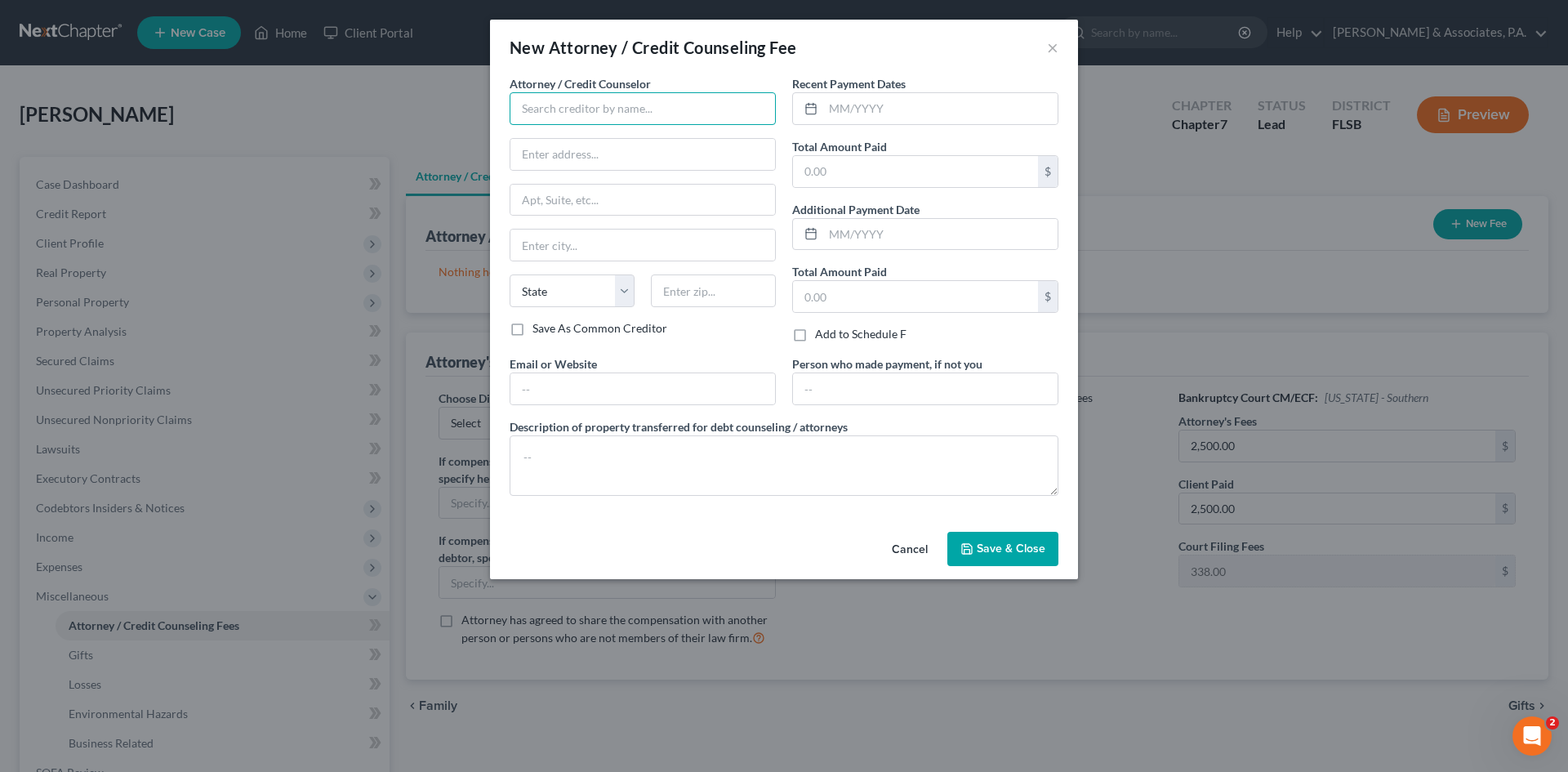
click at [586, 112] on input "text" at bounding box center [643, 109] width 266 height 32
click at [578, 134] on div "[PERSON_NAME] & Associates P.A." at bounding box center [612, 137] width 179 height 16
type input "[PERSON_NAME] & Associates P.A."
type input "[STREET_ADDRESS]"
type input "Suite 101 & 102"
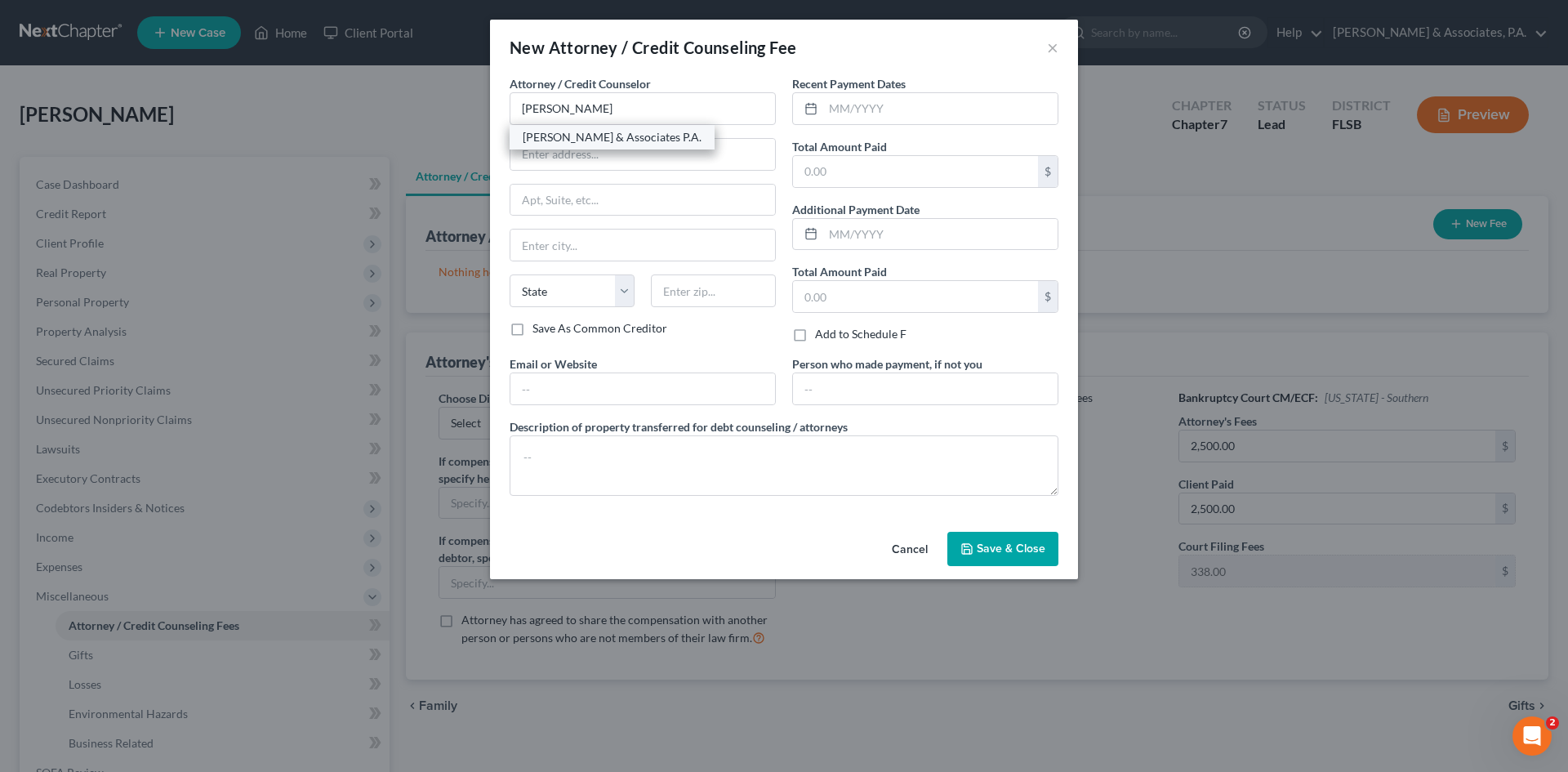
type input "Hialeah"
select select "9"
type input "33014"
click at [850, 112] on input "text" at bounding box center [940, 109] width 234 height 31
type input "[DATE]"
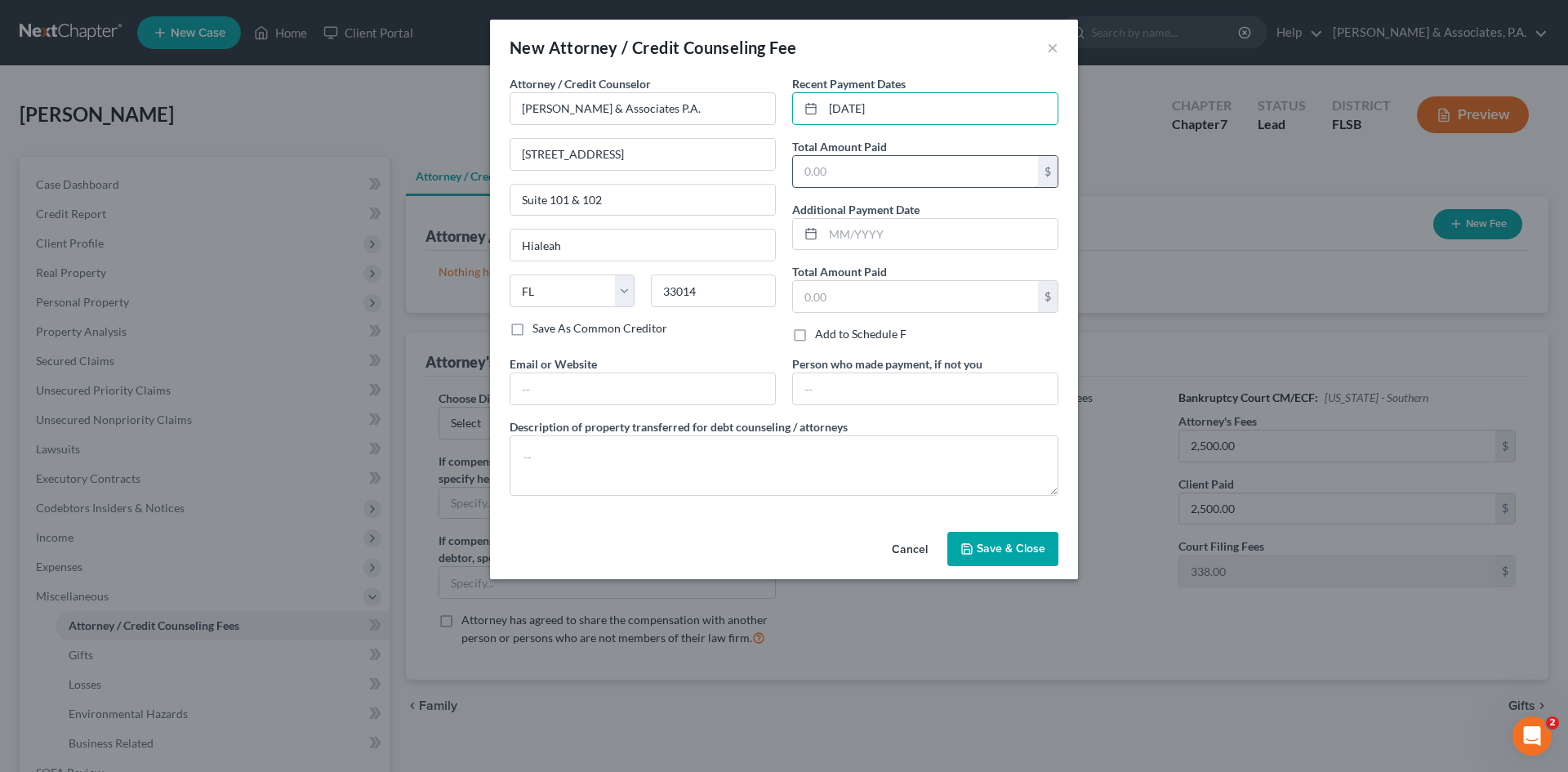
click at [842, 174] on input "text" at bounding box center [916, 171] width 245 height 31
type input "2,500.00"
click at [545, 457] on textarea at bounding box center [784, 466] width 549 height 61
type textarea "$2500"
click at [985, 558] on button "Save & Close" at bounding box center [1003, 549] width 111 height 34
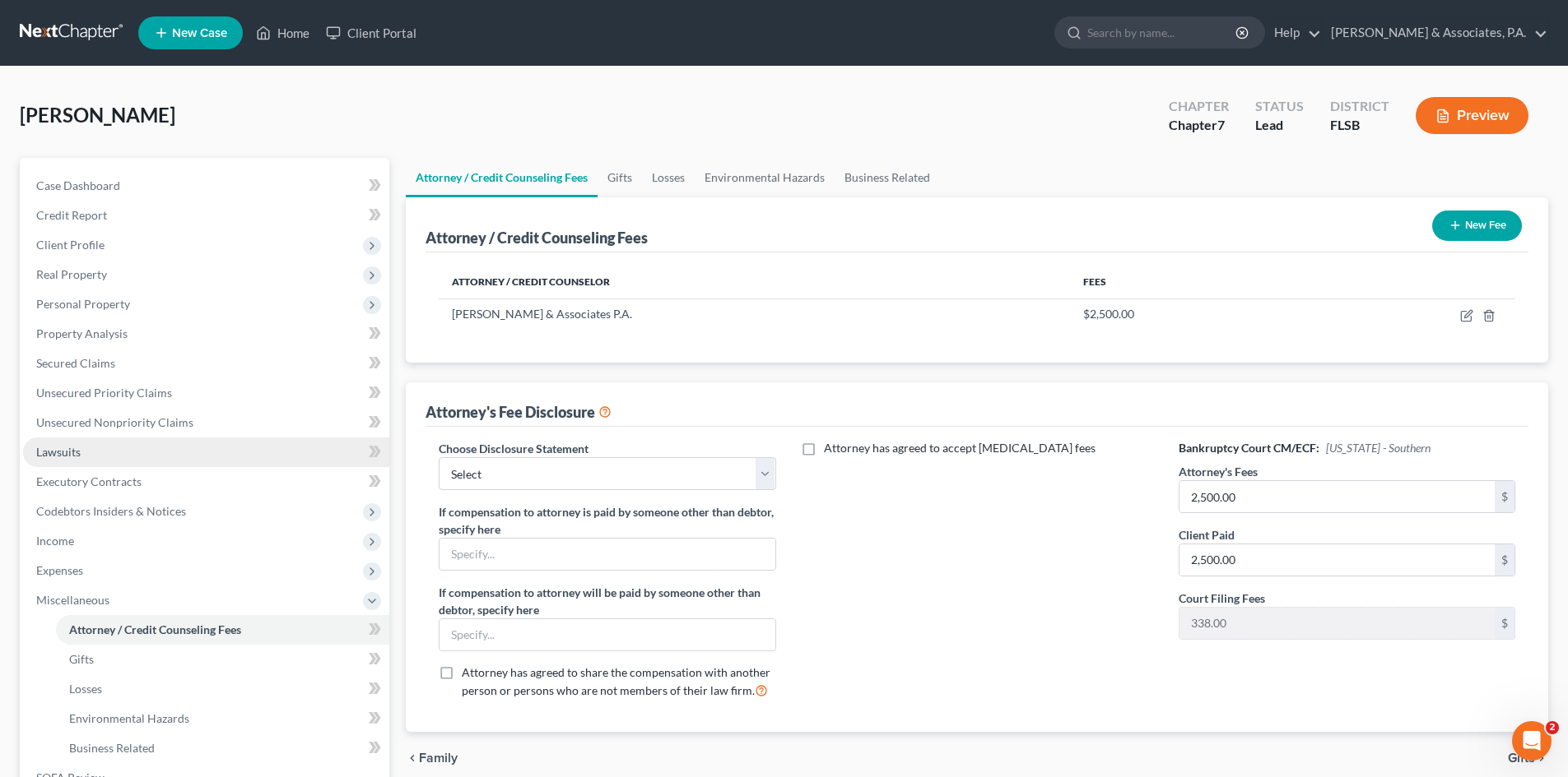
click at [90, 453] on link "Lawsuits" at bounding box center [206, 452] width 366 height 30
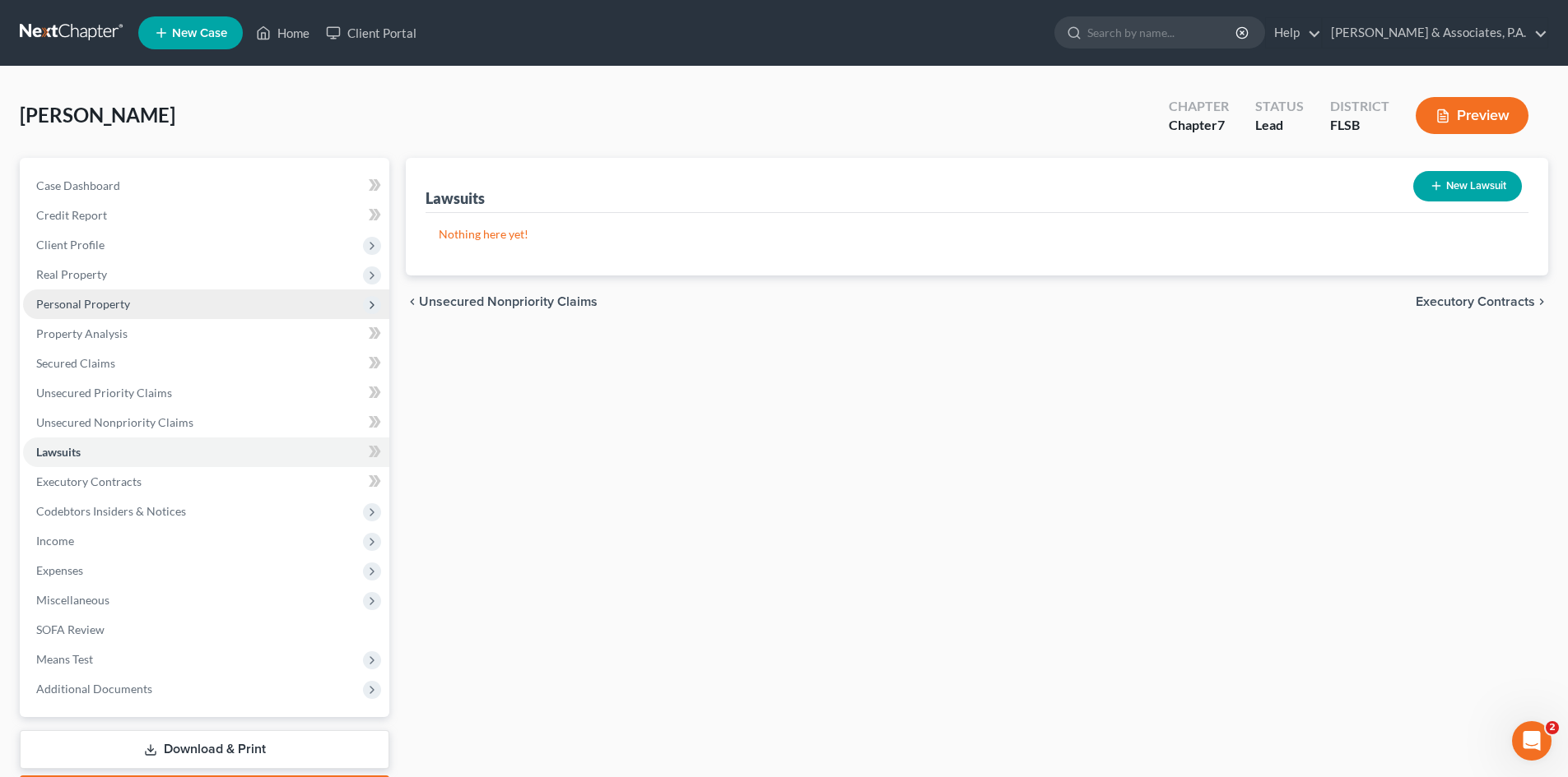
click at [96, 306] on span "Personal Property" at bounding box center [83, 304] width 94 height 14
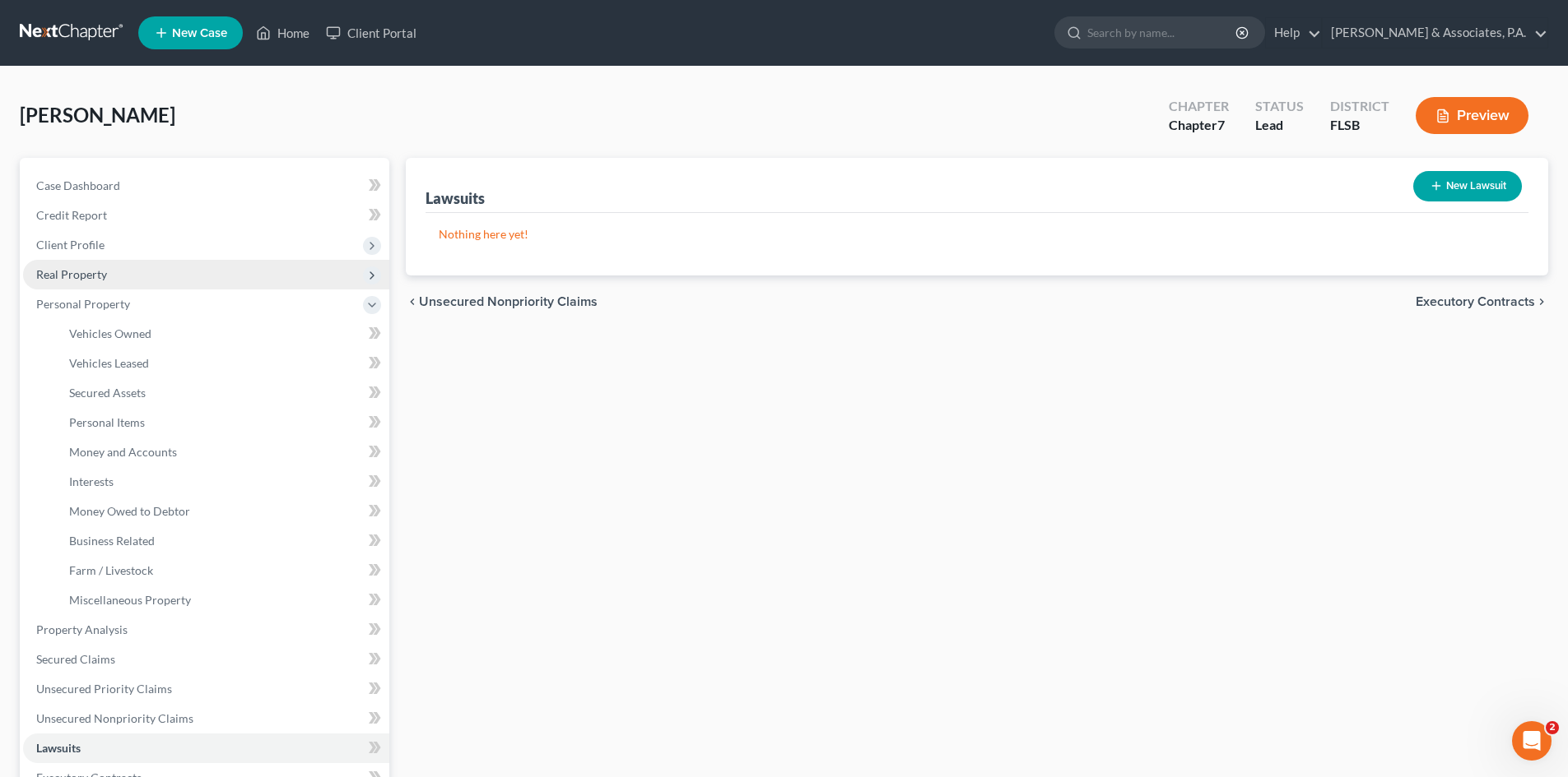
click at [82, 272] on span "Real Property" at bounding box center [72, 274] width 71 height 14
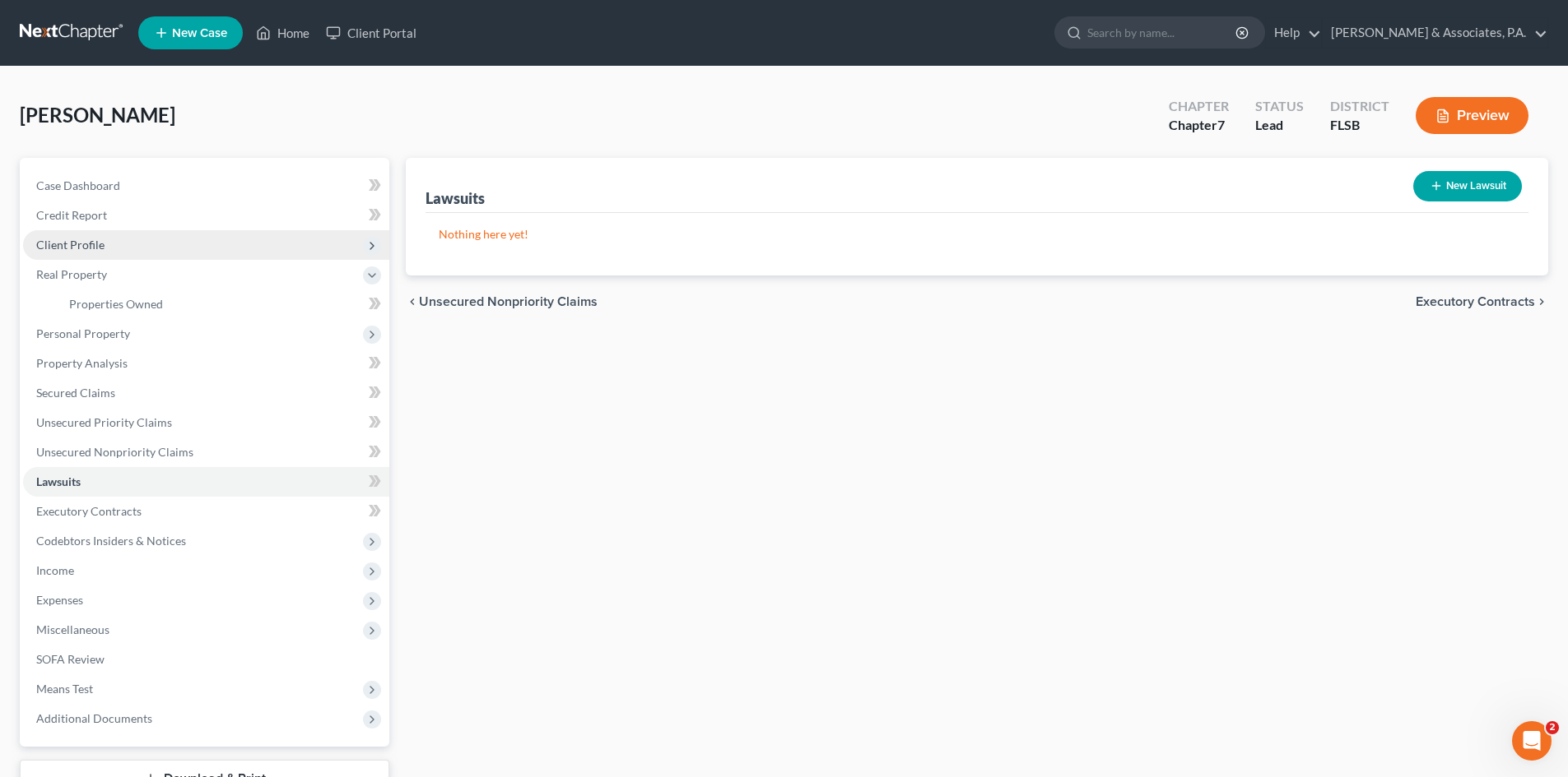
click at [82, 242] on span "Client Profile" at bounding box center [70, 244] width 68 height 14
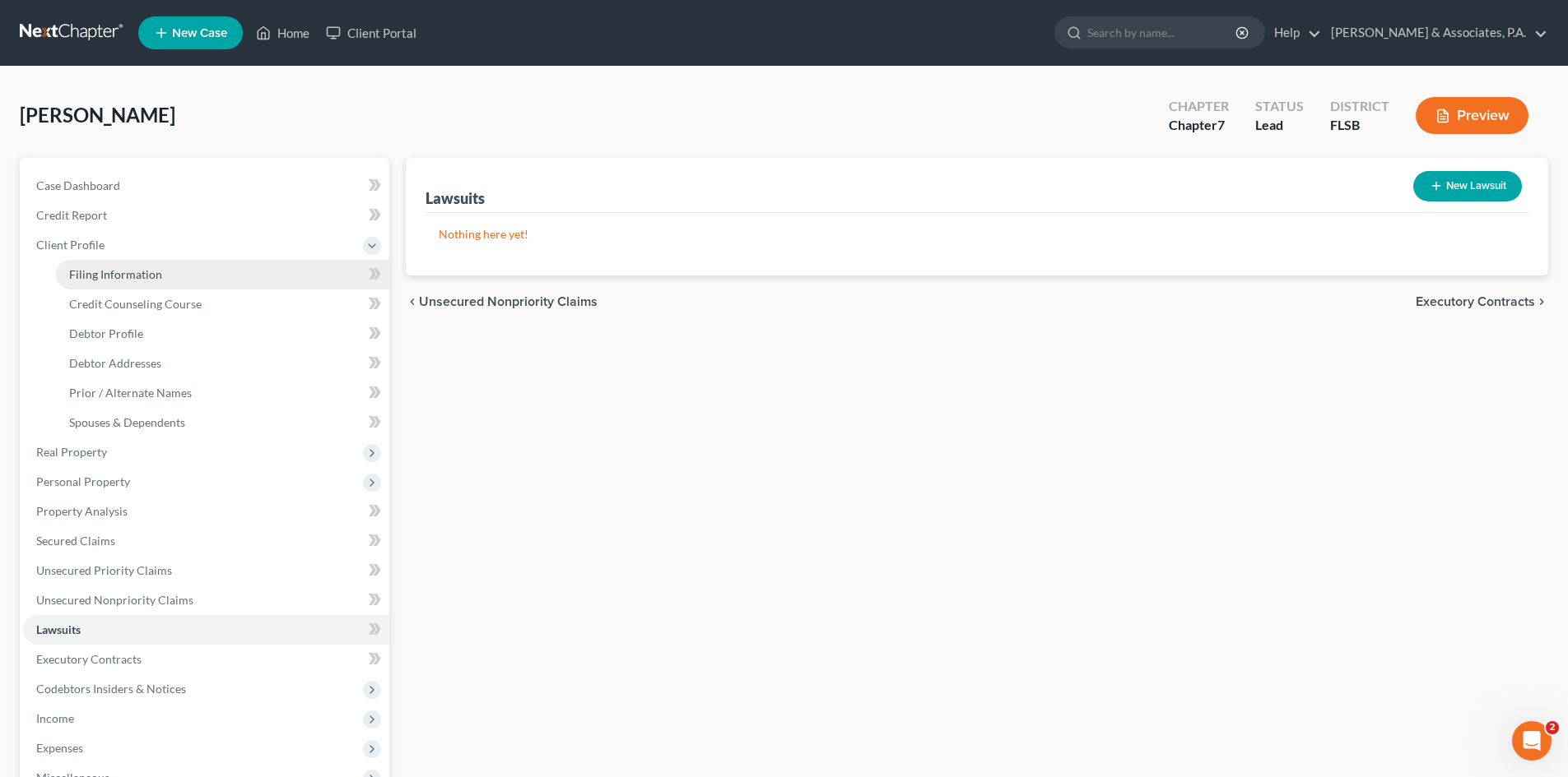
click at [99, 272] on span "Filing Information" at bounding box center [115, 274] width 93 height 14
select select "1"
select select "0"
select select "17"
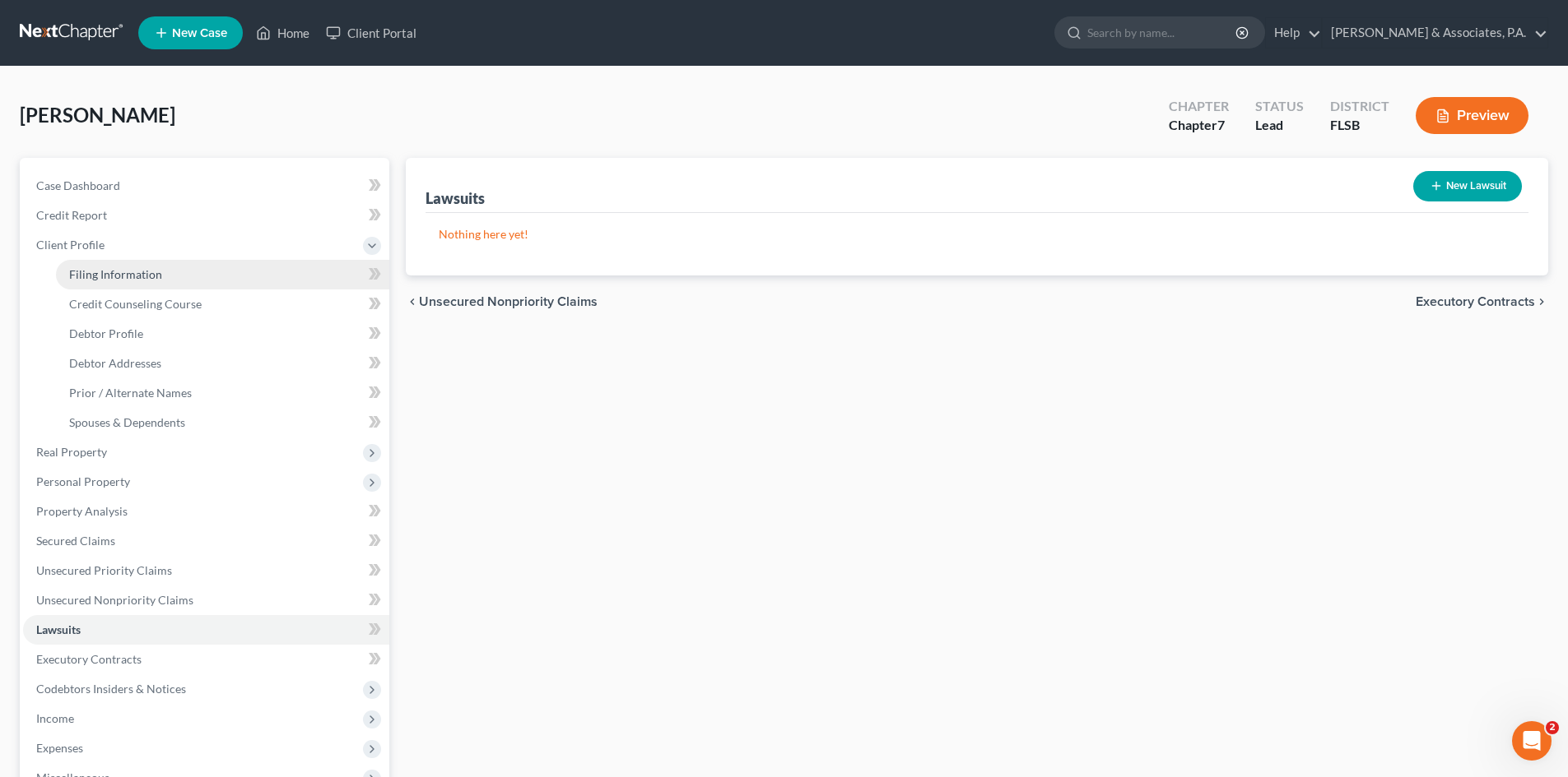
select select "0"
select select "9"
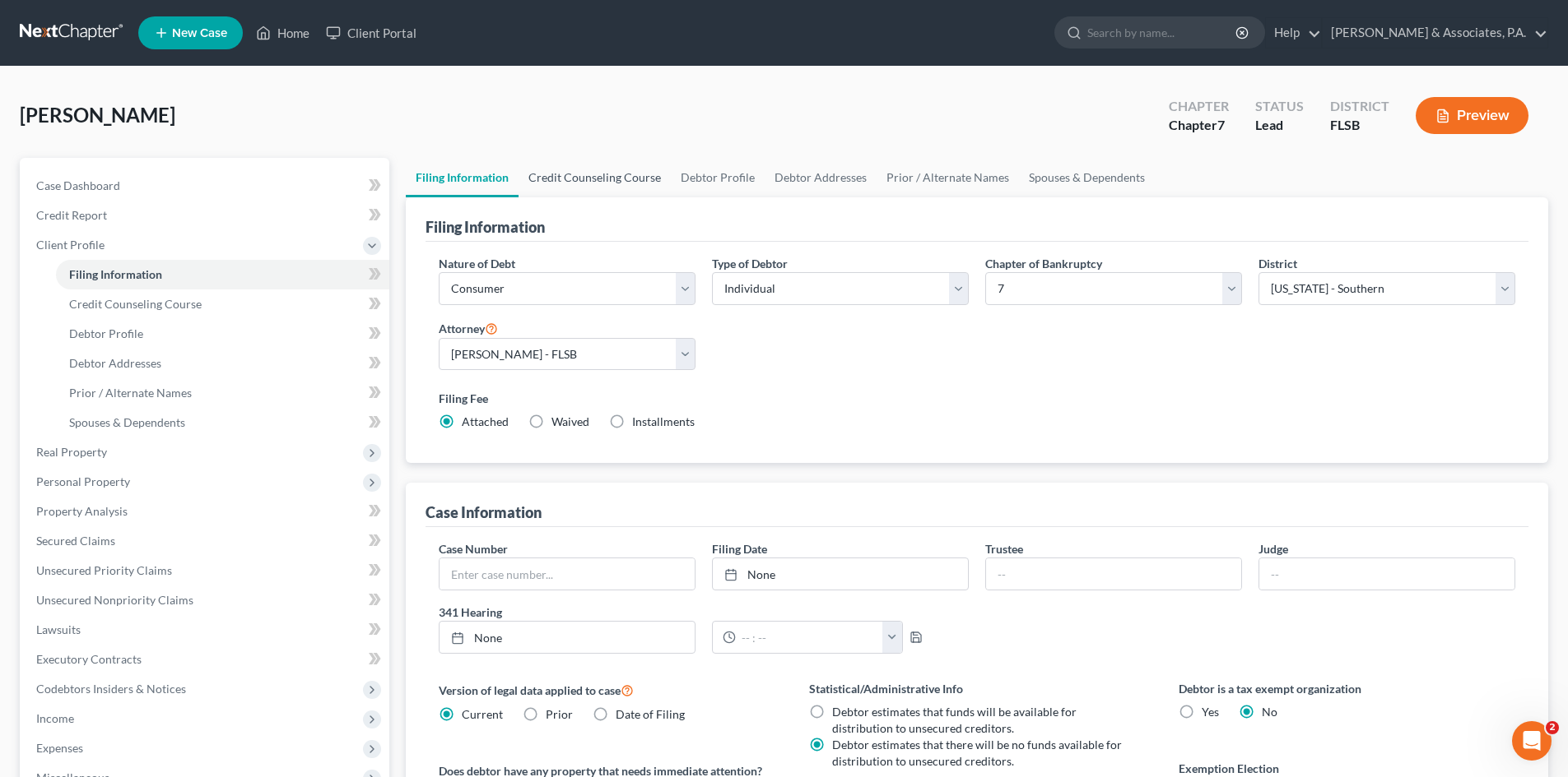
click at [590, 176] on link "Credit Counseling Course" at bounding box center [594, 177] width 152 height 39
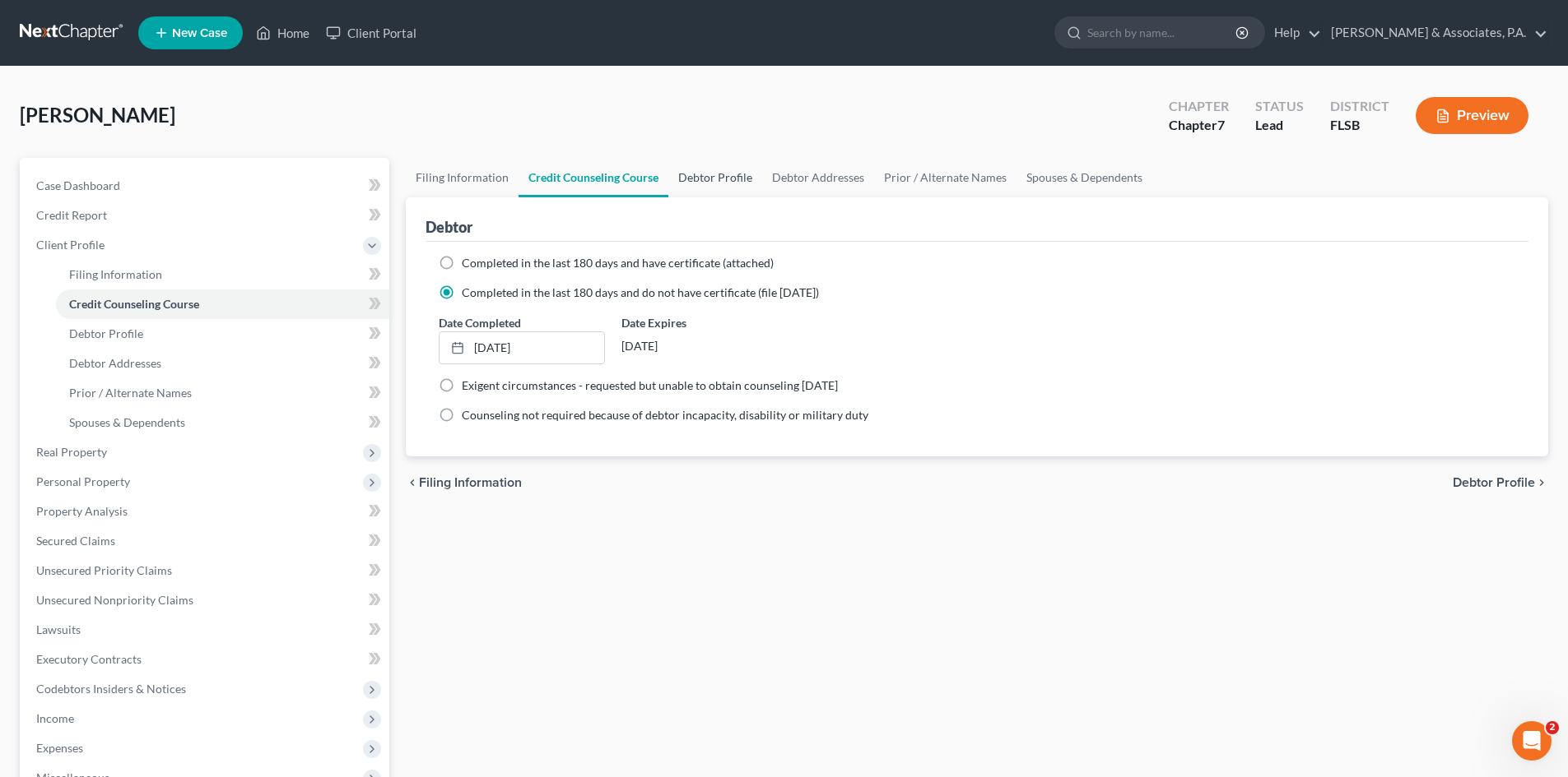
click at [717, 174] on link "Debtor Profile" at bounding box center [715, 177] width 94 height 39
select select "0"
select select "2"
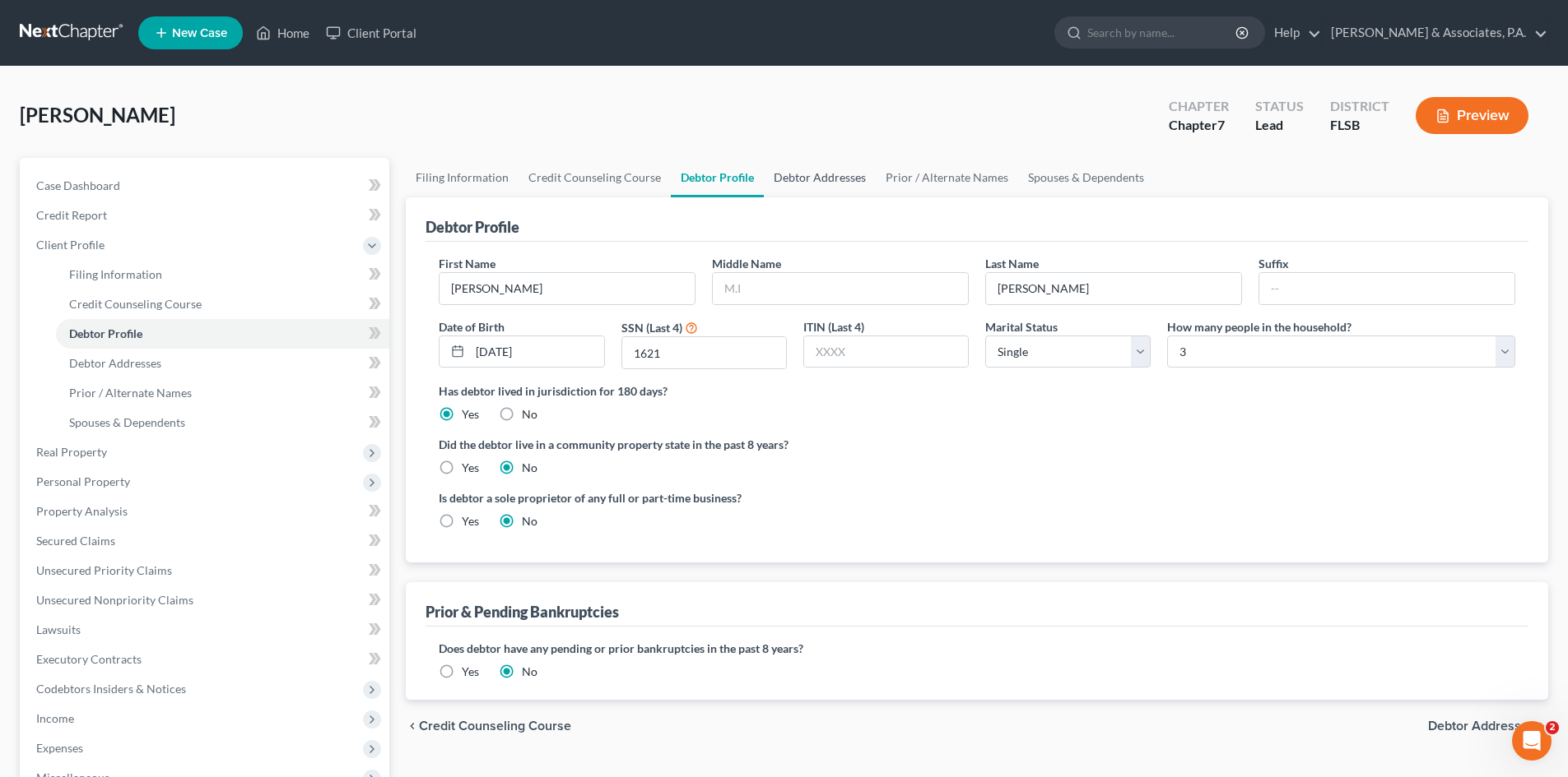
click at [802, 177] on link "Debtor Addresses" at bounding box center [819, 177] width 112 height 39
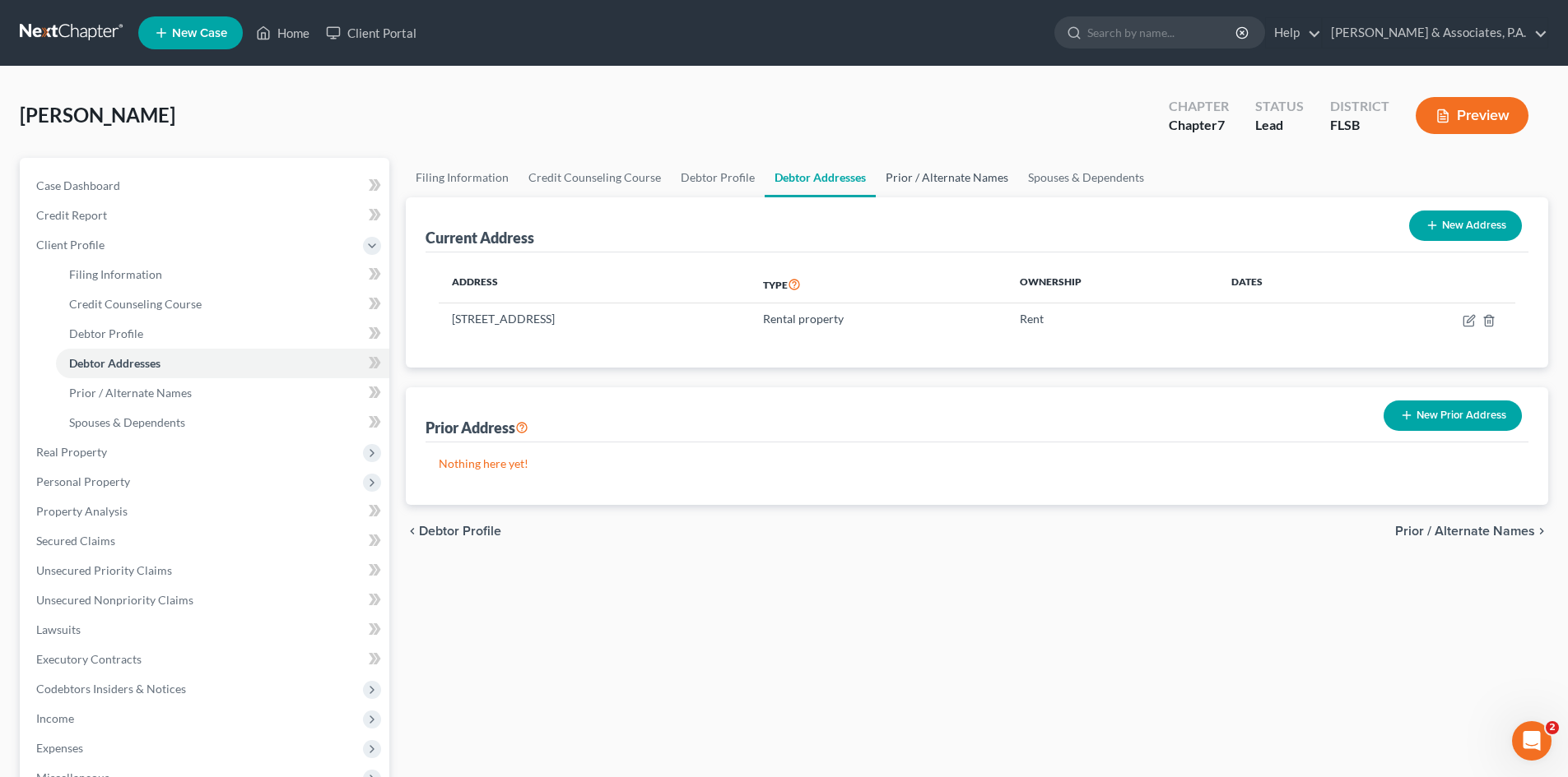
click at [923, 175] on link "Prior / Alternate Names" at bounding box center [947, 177] width 143 height 39
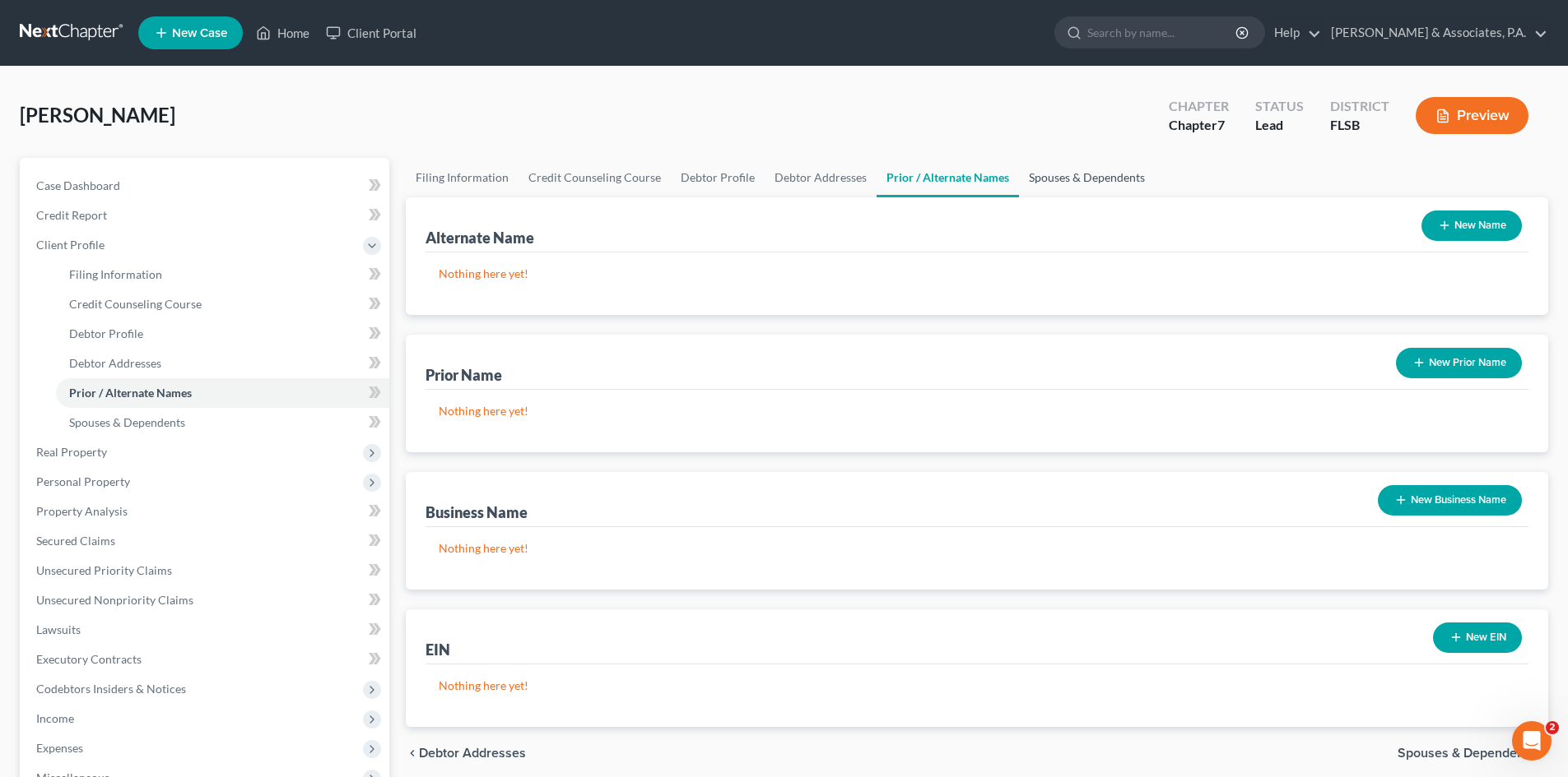
click at [1058, 170] on link "Spouses & Dependents" at bounding box center [1087, 177] width 136 height 39
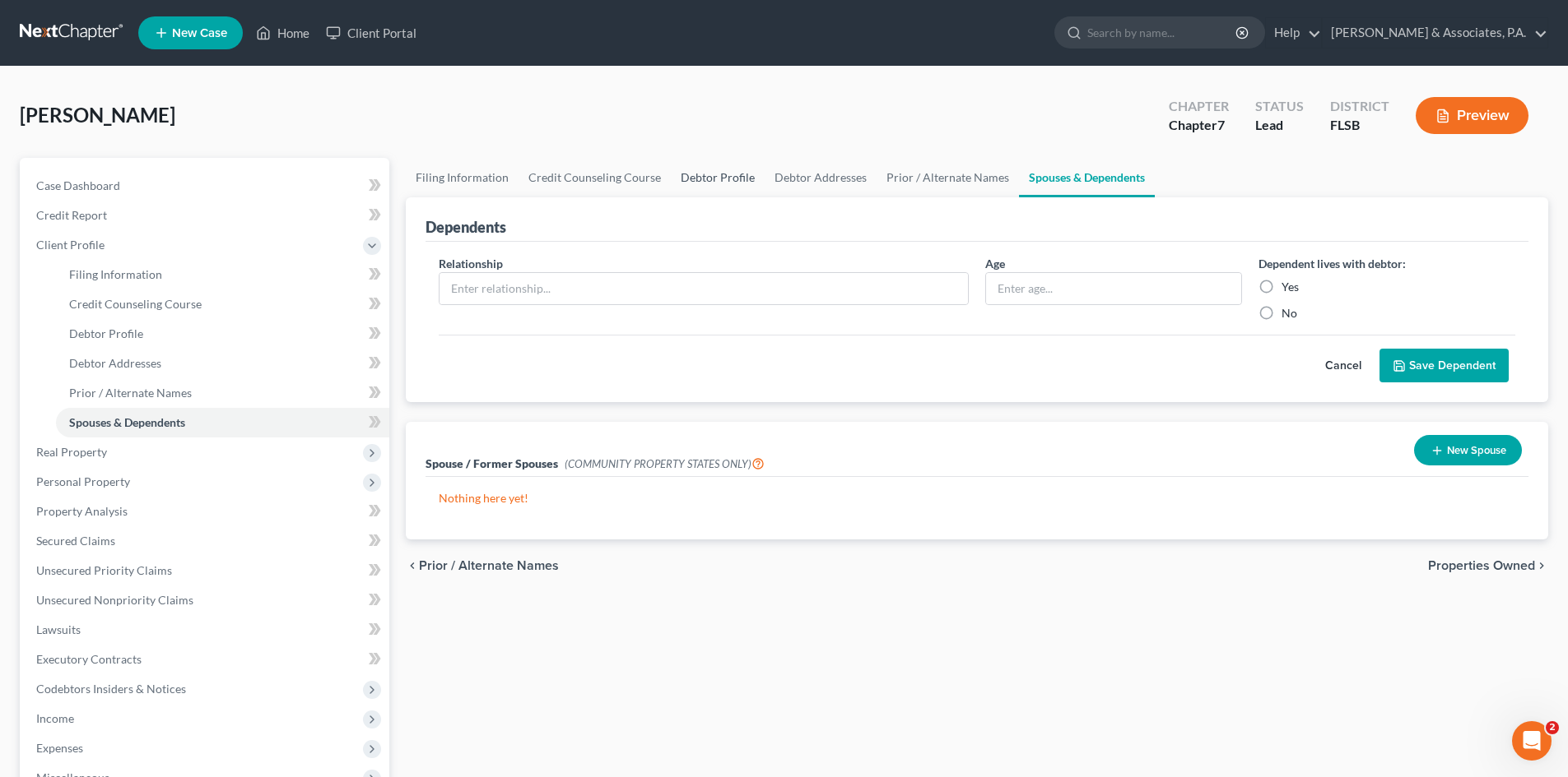
click at [696, 169] on link "Debtor Profile" at bounding box center [718, 177] width 94 height 39
select select "0"
select select "2"
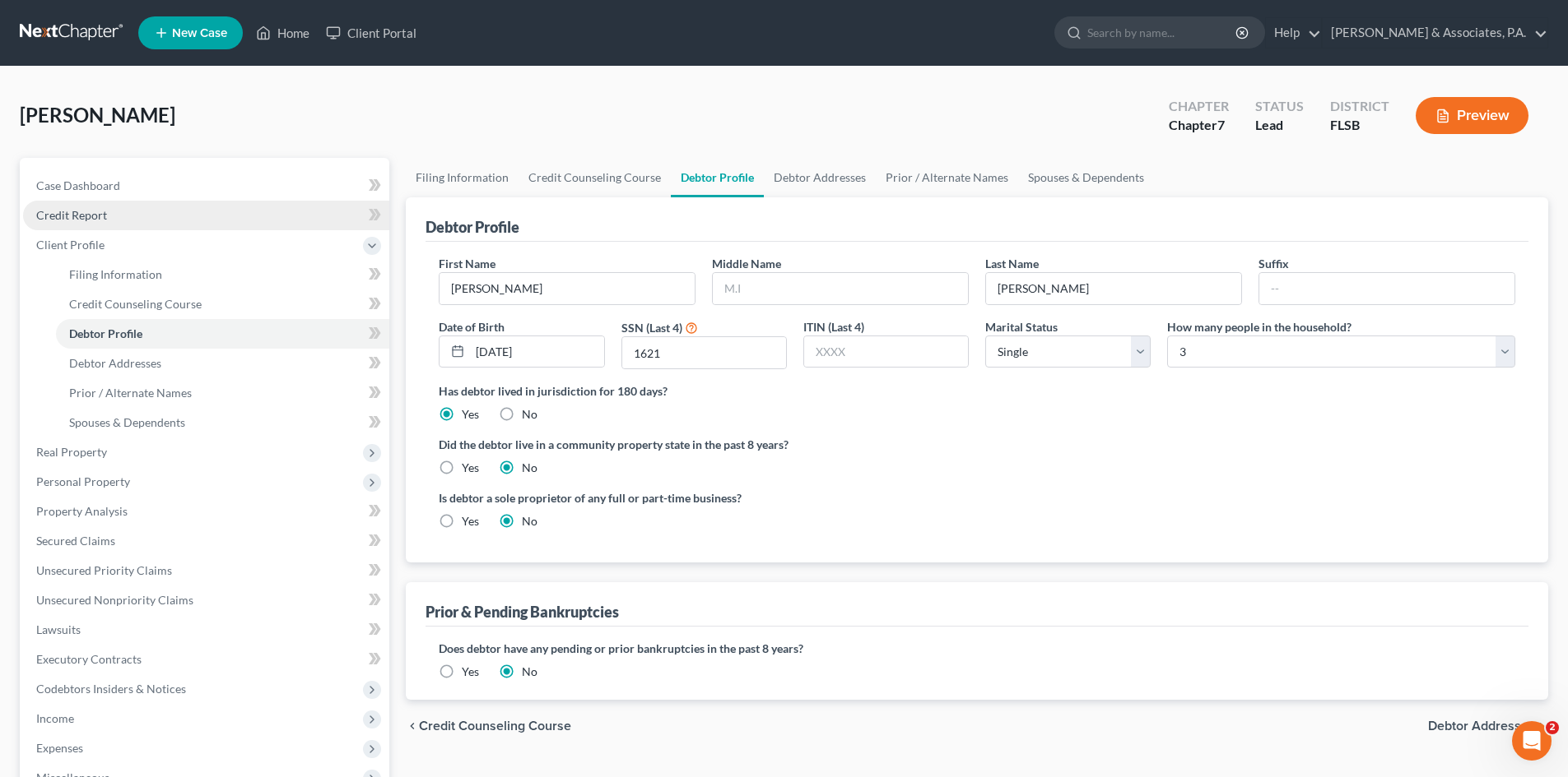
click at [74, 214] on span "Credit Report" at bounding box center [72, 215] width 71 height 14
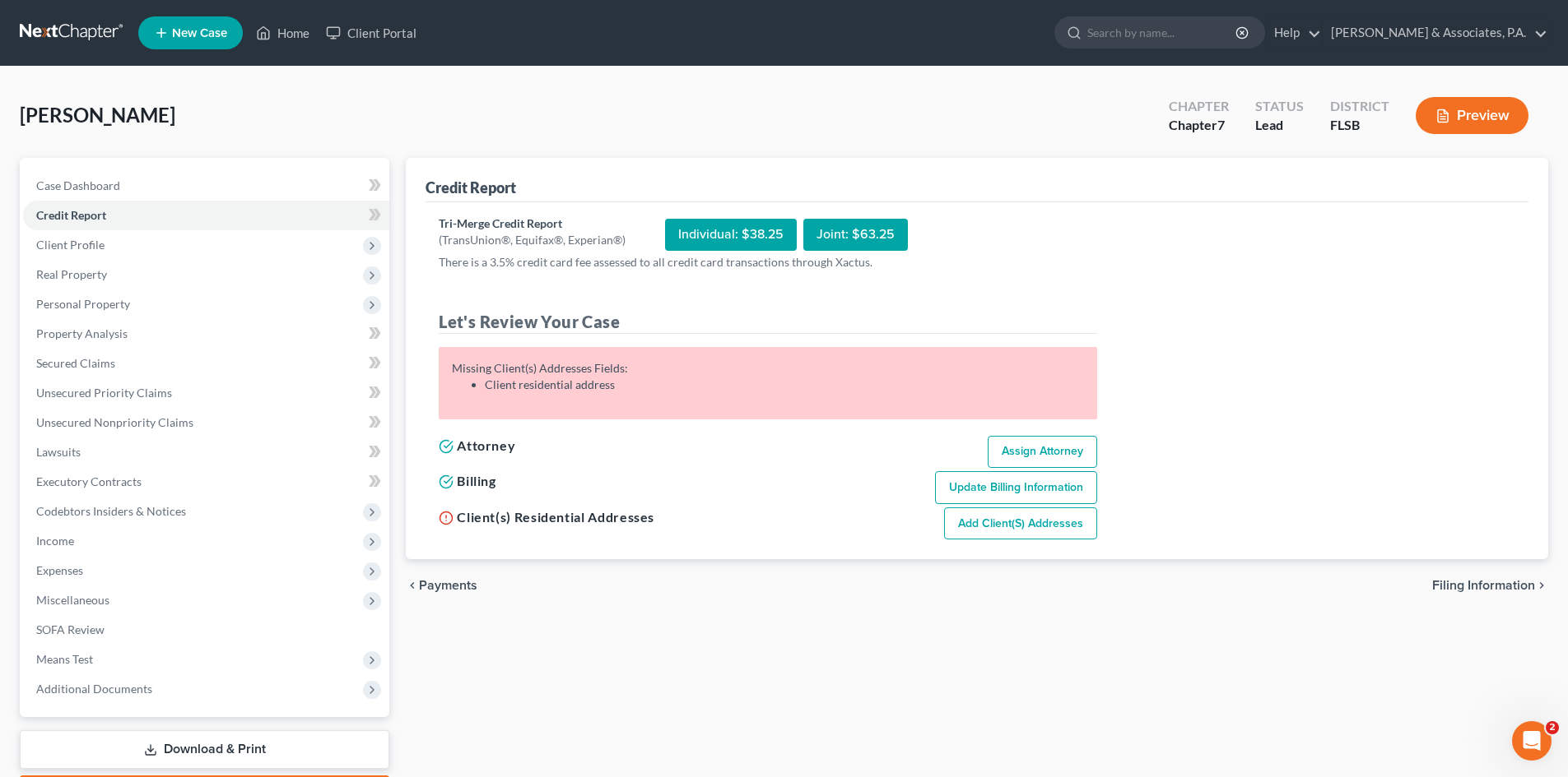
click at [1006, 525] on link "Add Client(s) Addresses" at bounding box center [1021, 524] width 153 height 33
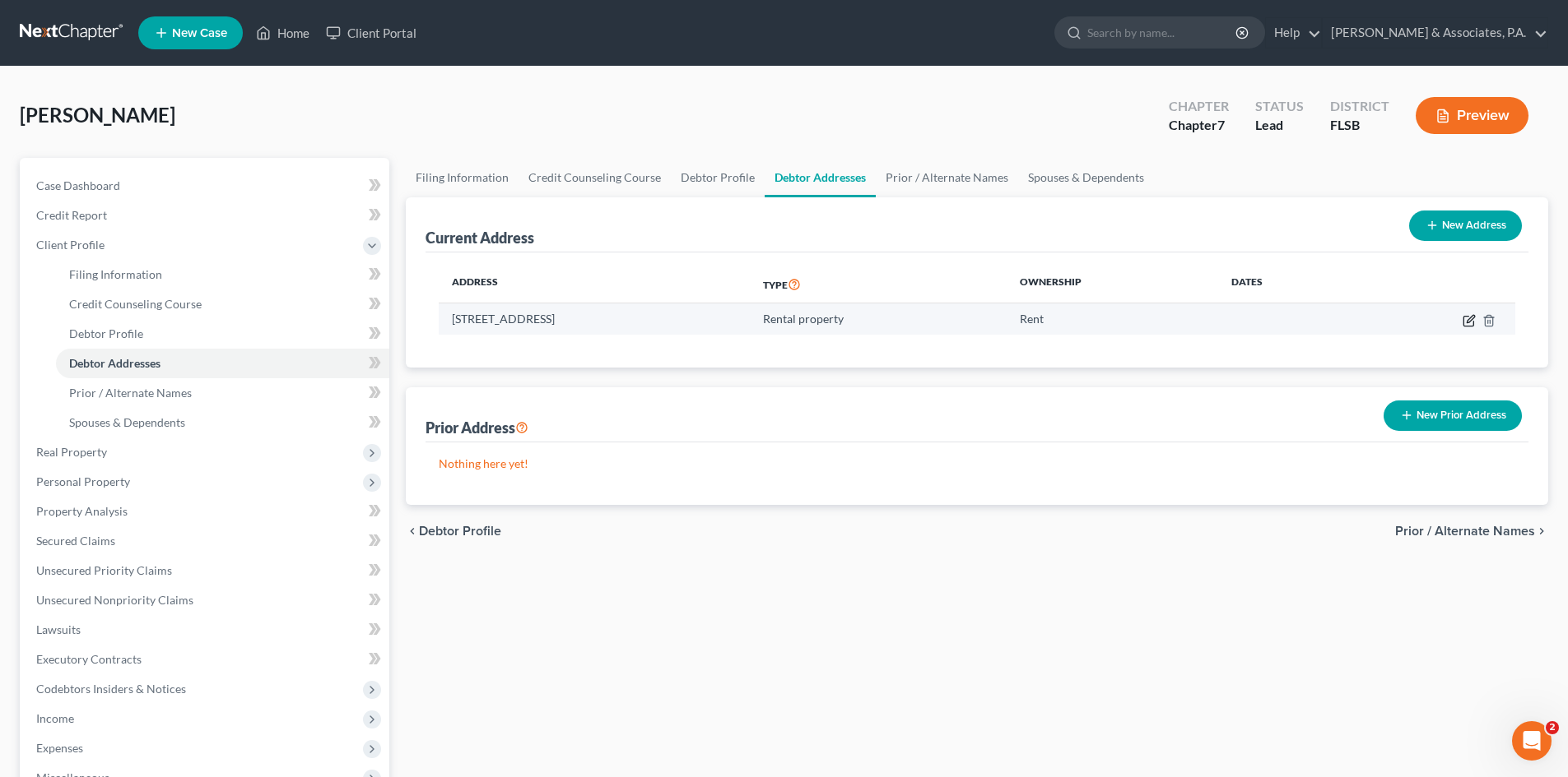
click at [1469, 319] on icon "button" at bounding box center [1470, 319] width 8 height 8
select select "9"
select select "5"
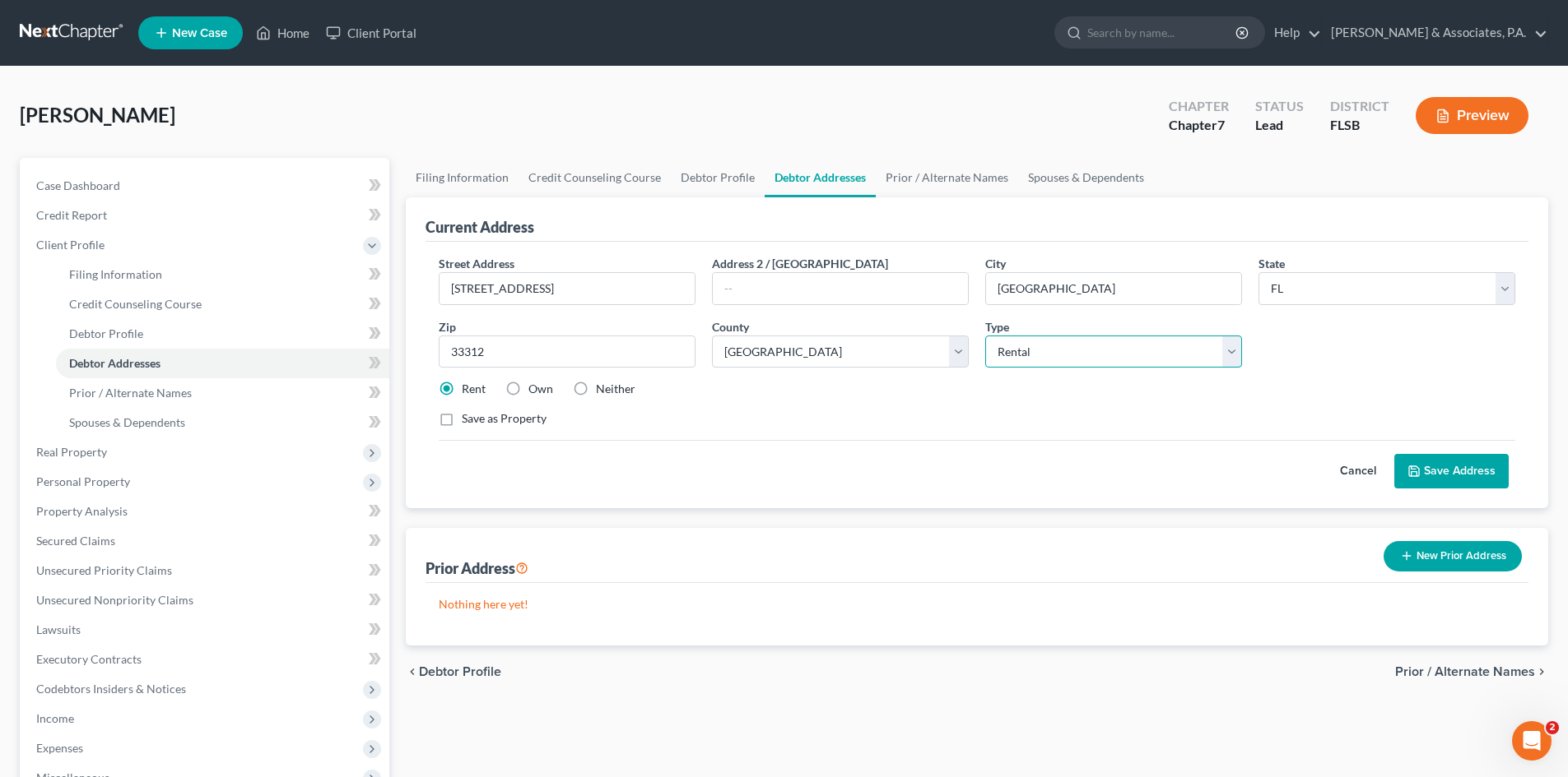
click at [1077, 345] on select "Select Residential Mailing Rental Business" at bounding box center [1114, 352] width 257 height 33
select select "0"
click at [985, 335] on select "Select Residential Mailing Rental Business" at bounding box center [1114, 352] width 257 height 33
click at [1451, 468] on button "Save Address" at bounding box center [1450, 471] width 114 height 34
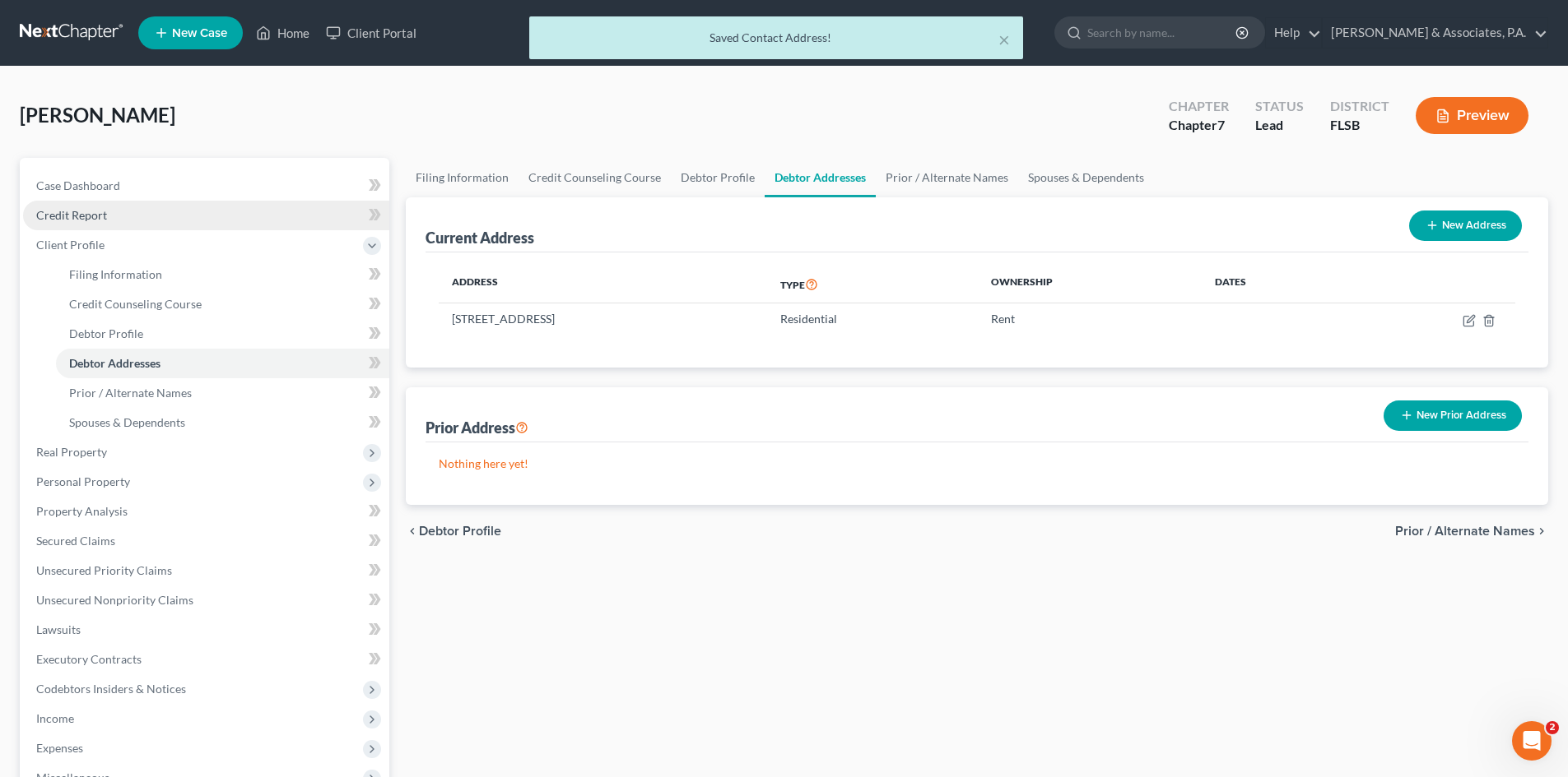
click at [78, 213] on span "Credit Report" at bounding box center [72, 215] width 71 height 14
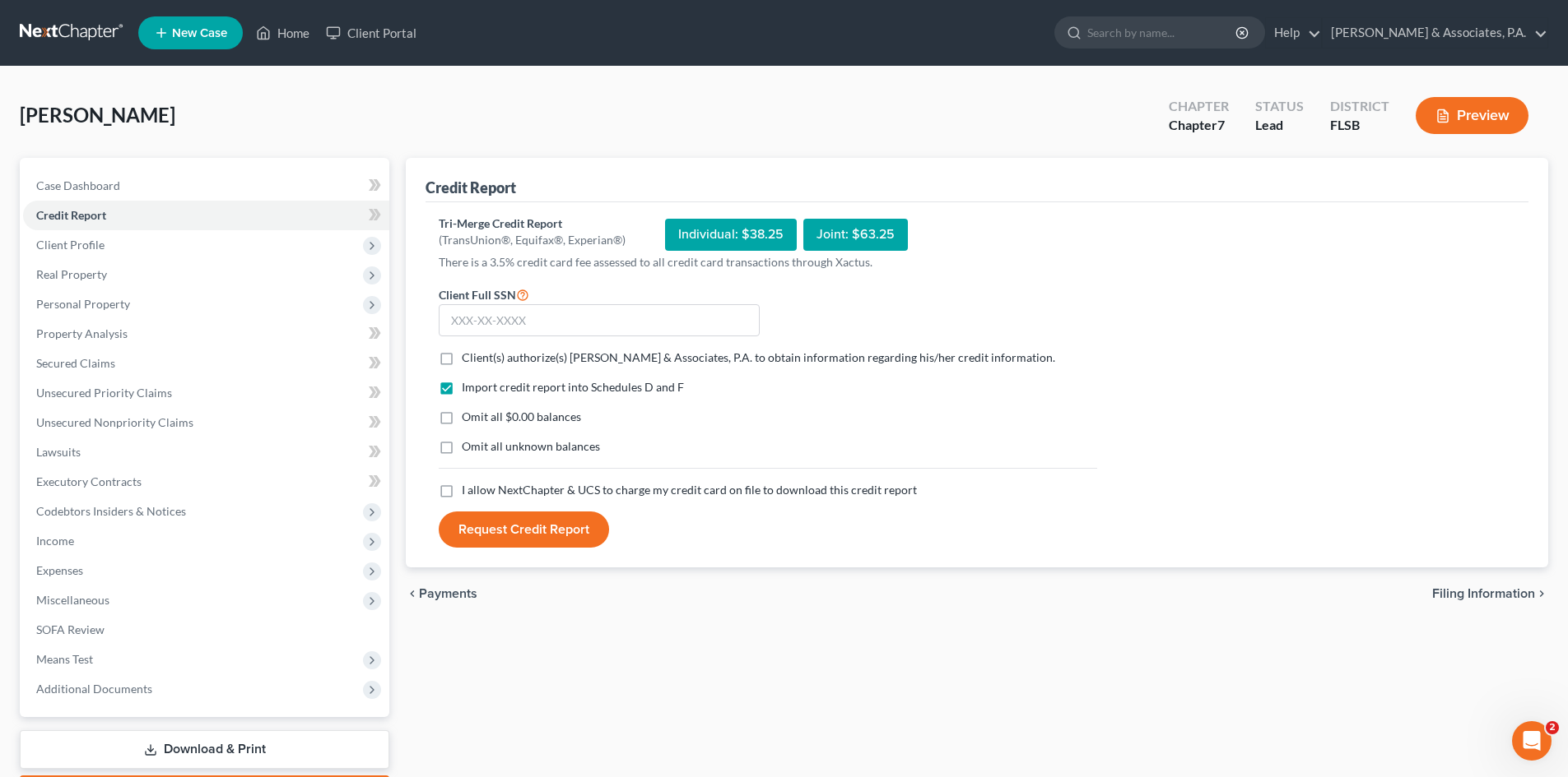
click at [462, 357] on label "Client(s) authorize(s) [PERSON_NAME] & Associates, P.A. to obtain information r…" at bounding box center [758, 357] width 593 height 16
click at [469, 357] on input "Client(s) authorize(s) [PERSON_NAME] & Associates, P.A. to obtain information r…" at bounding box center [473, 354] width 11 height 11
checkbox input "true"
click at [462, 493] on label "I allow NextChapter & UCS to charge my credit card on file to download this cre…" at bounding box center [689, 490] width 455 height 16
click at [469, 492] on input "I allow NextChapter & UCS to charge my credit card on file to download this cre…" at bounding box center [473, 487] width 11 height 11
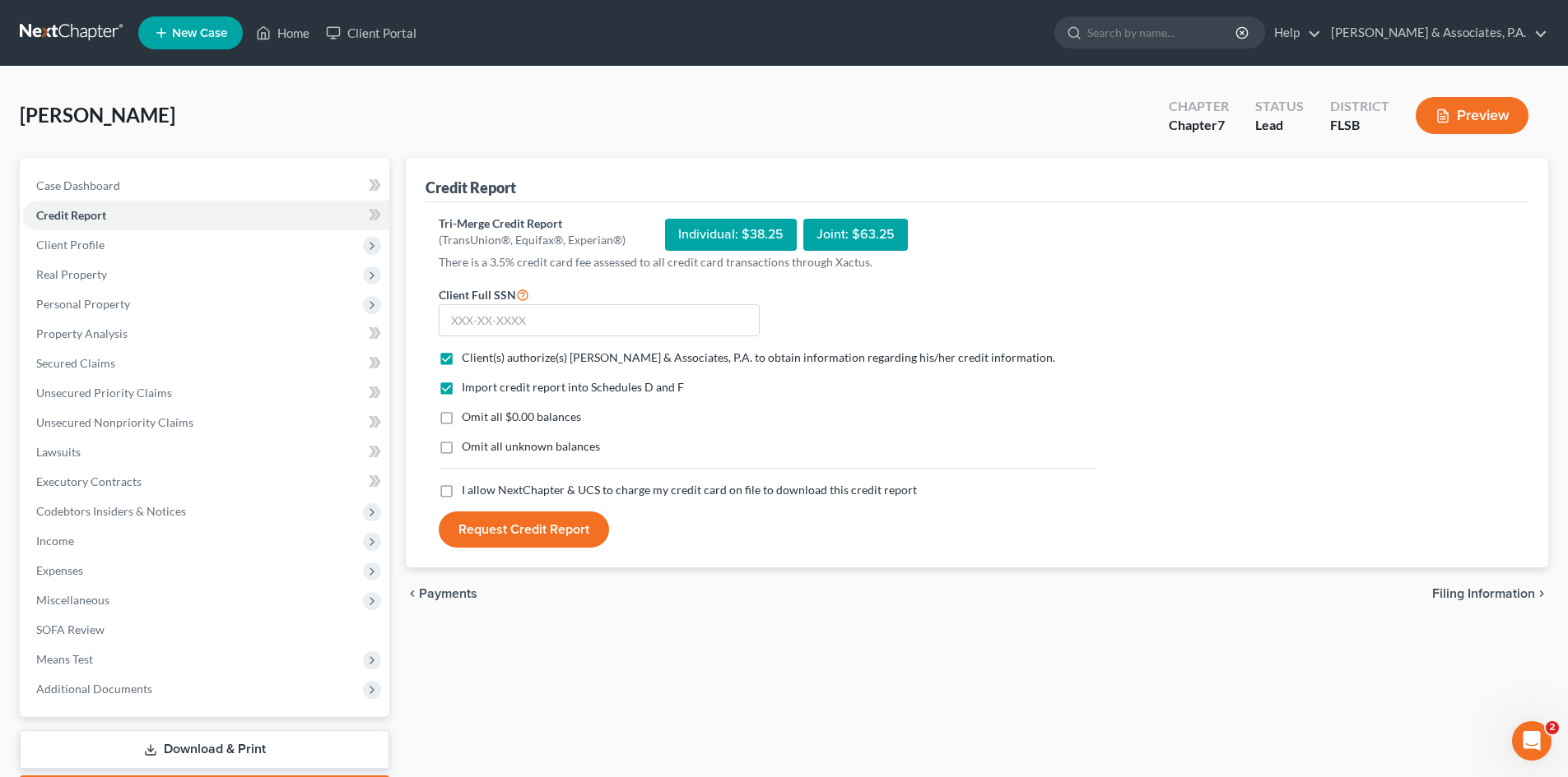
checkbox input "true"
click at [466, 320] on input "text" at bounding box center [599, 321] width 321 height 33
click at [463, 321] on input "text" at bounding box center [599, 321] width 321 height 33
type input "595-65-1621"
click at [511, 533] on button "Request Credit Report" at bounding box center [524, 530] width 171 height 36
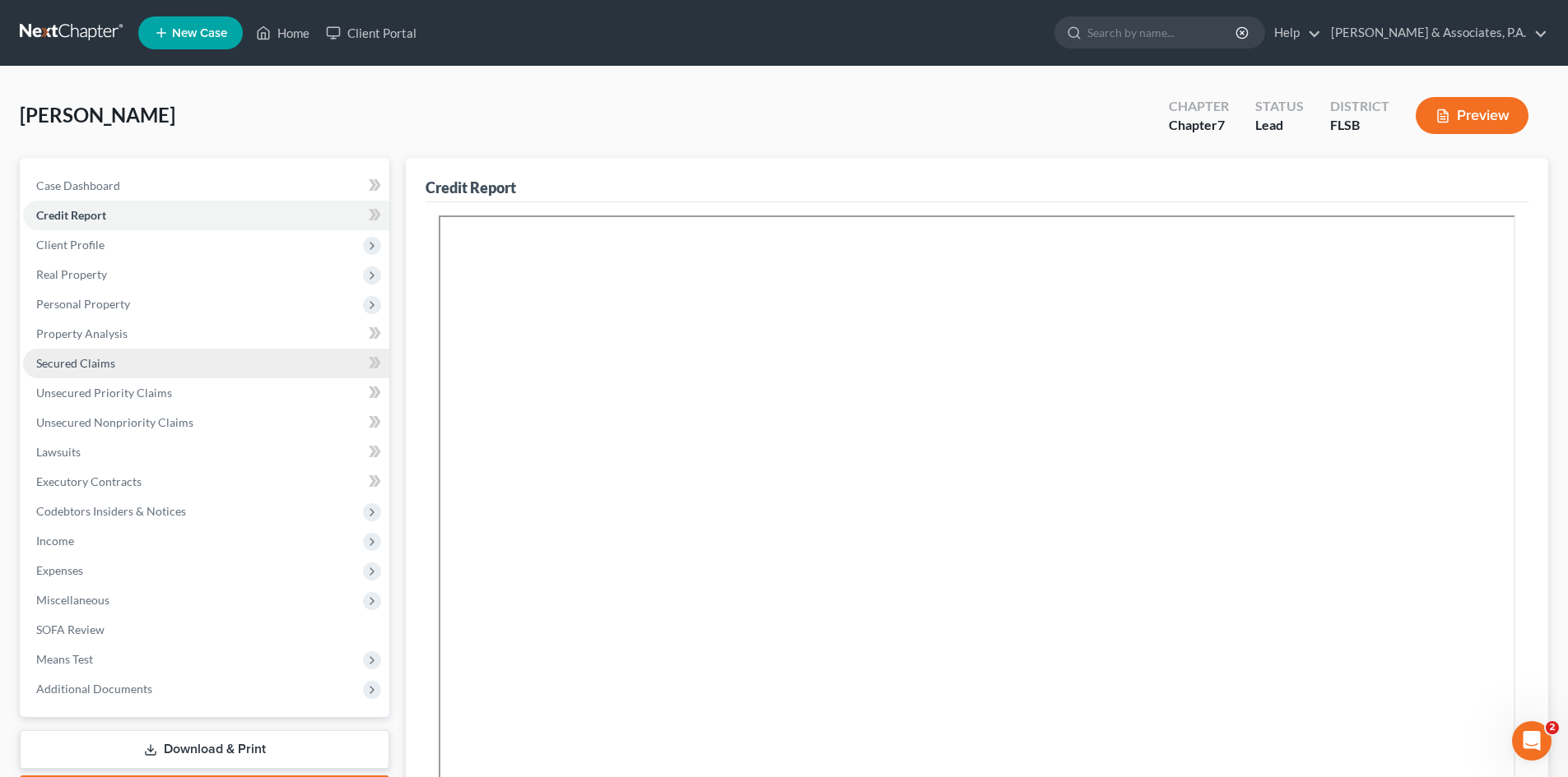
click at [72, 362] on span "Secured Claims" at bounding box center [76, 363] width 79 height 14
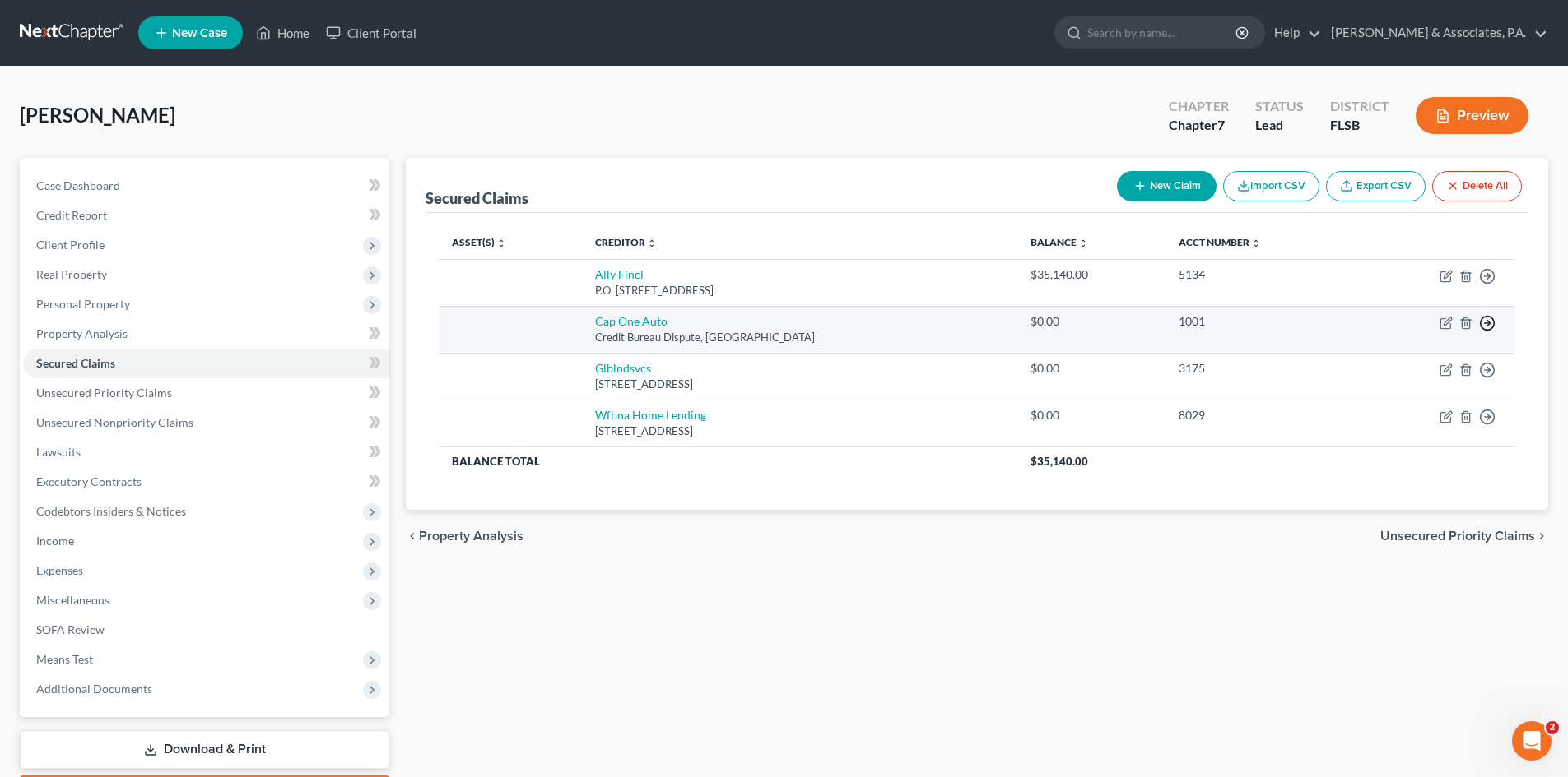
click at [1487, 320] on icon "button" at bounding box center [1487, 323] width 16 height 16
click at [1392, 358] on link "Move to F" at bounding box center [1411, 362] width 137 height 28
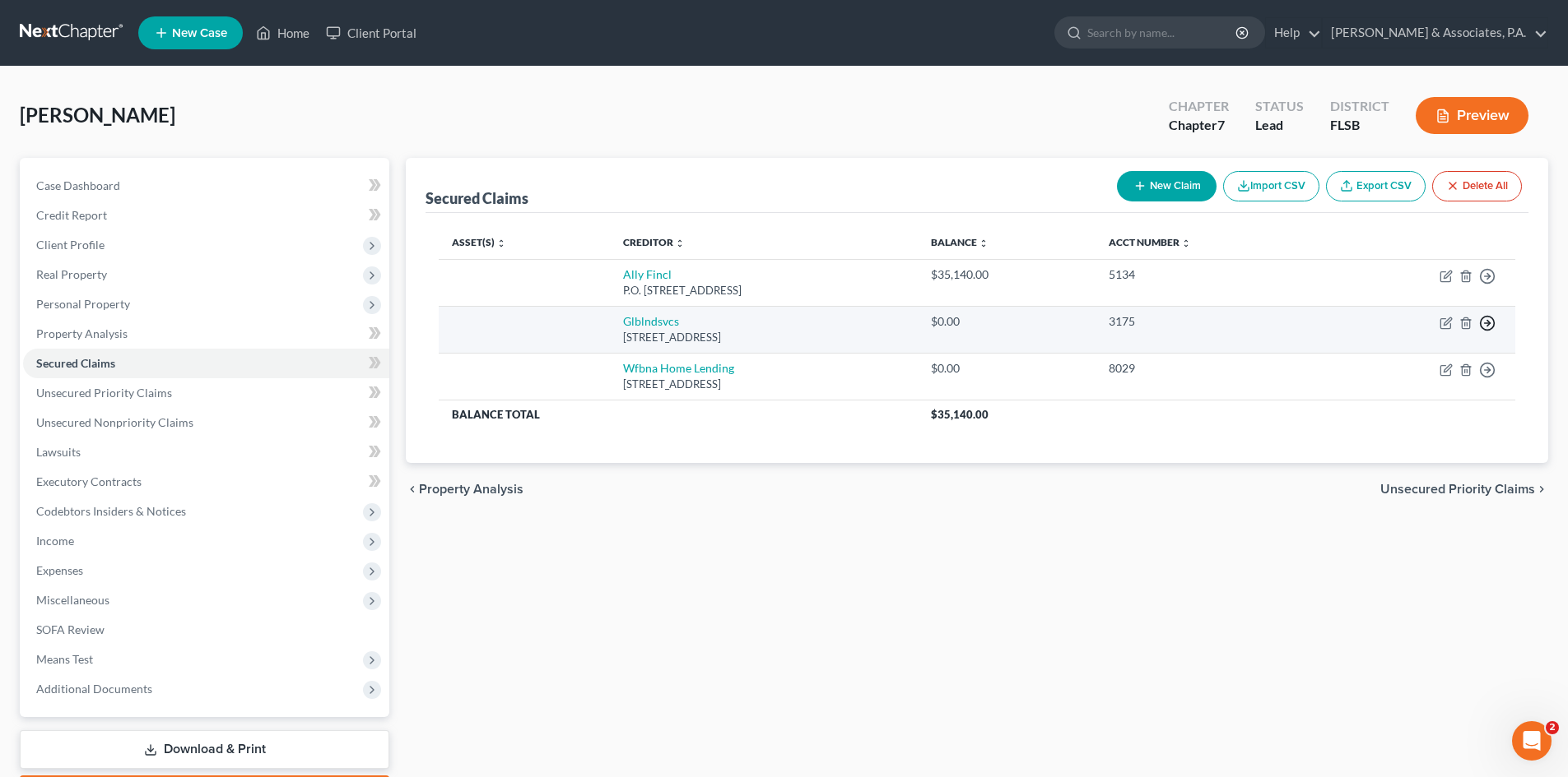
click at [1487, 325] on icon "button" at bounding box center [1487, 323] width 16 height 16
click at [1400, 360] on link "Move to F" at bounding box center [1411, 362] width 137 height 28
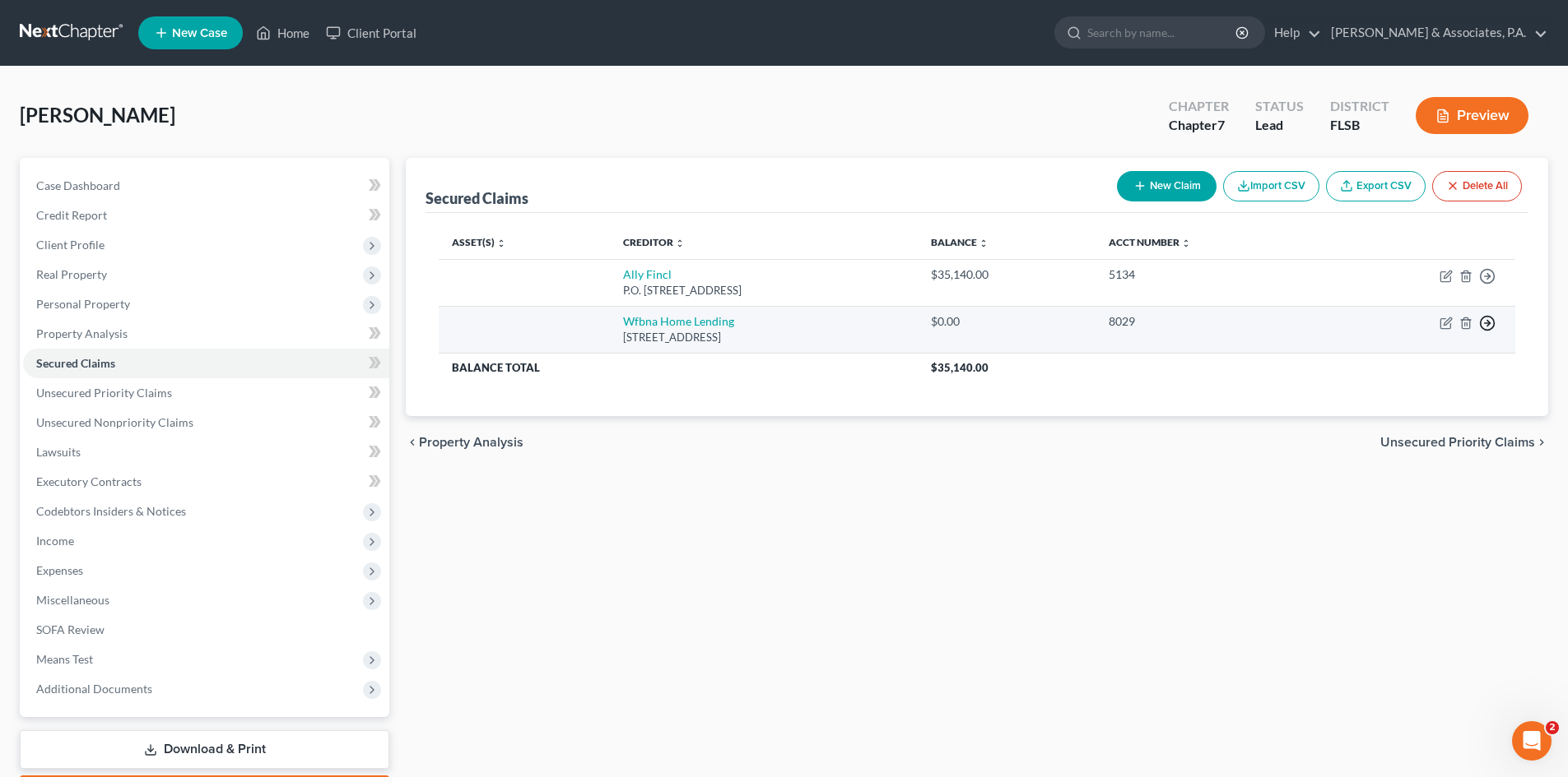
click at [1487, 322] on icon "button" at bounding box center [1487, 323] width 16 height 16
click at [1423, 357] on link "Move to F" at bounding box center [1411, 362] width 137 height 28
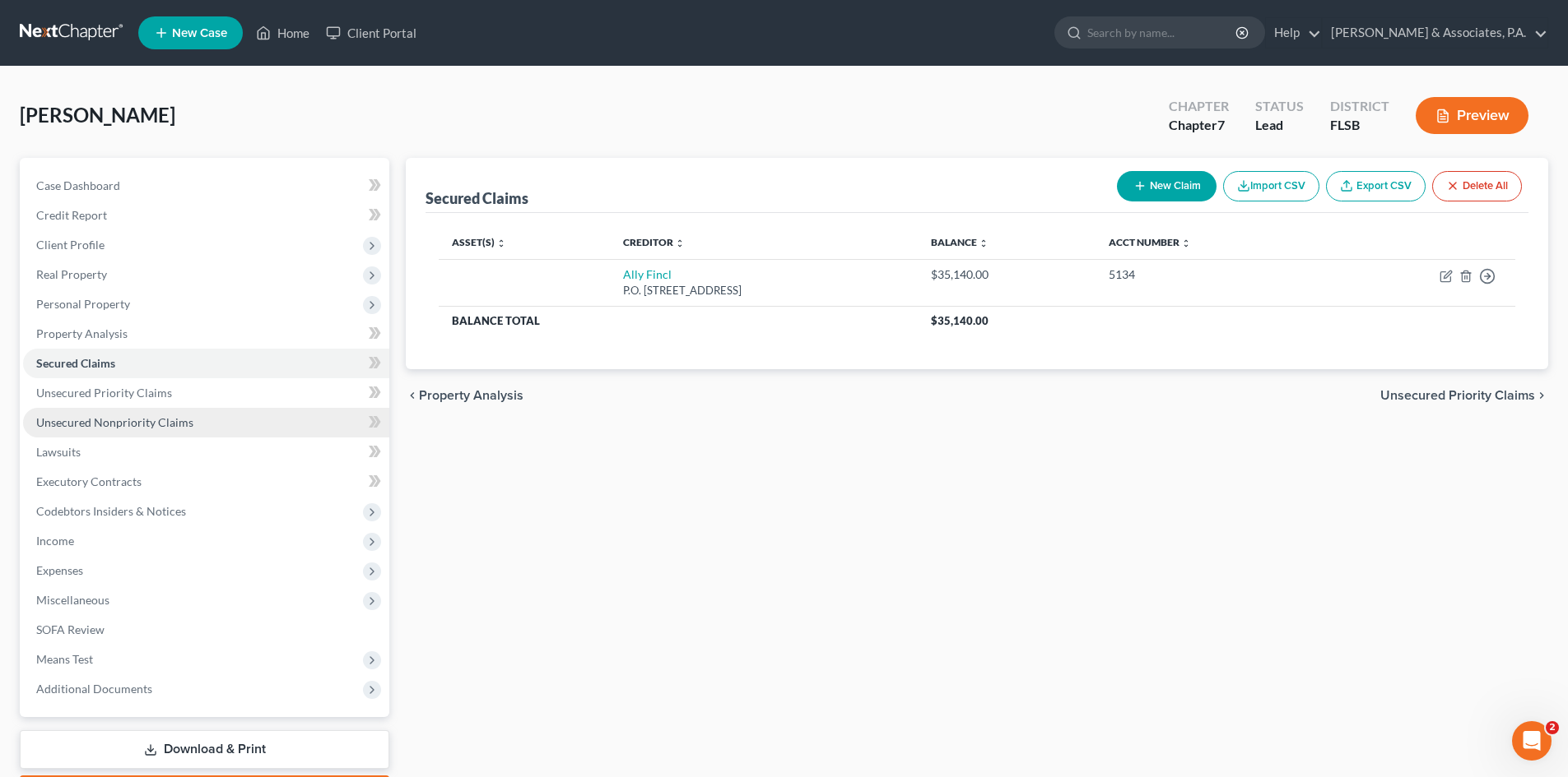
click at [101, 421] on span "Unsecured Nonpriority Claims" at bounding box center [115, 423] width 157 height 14
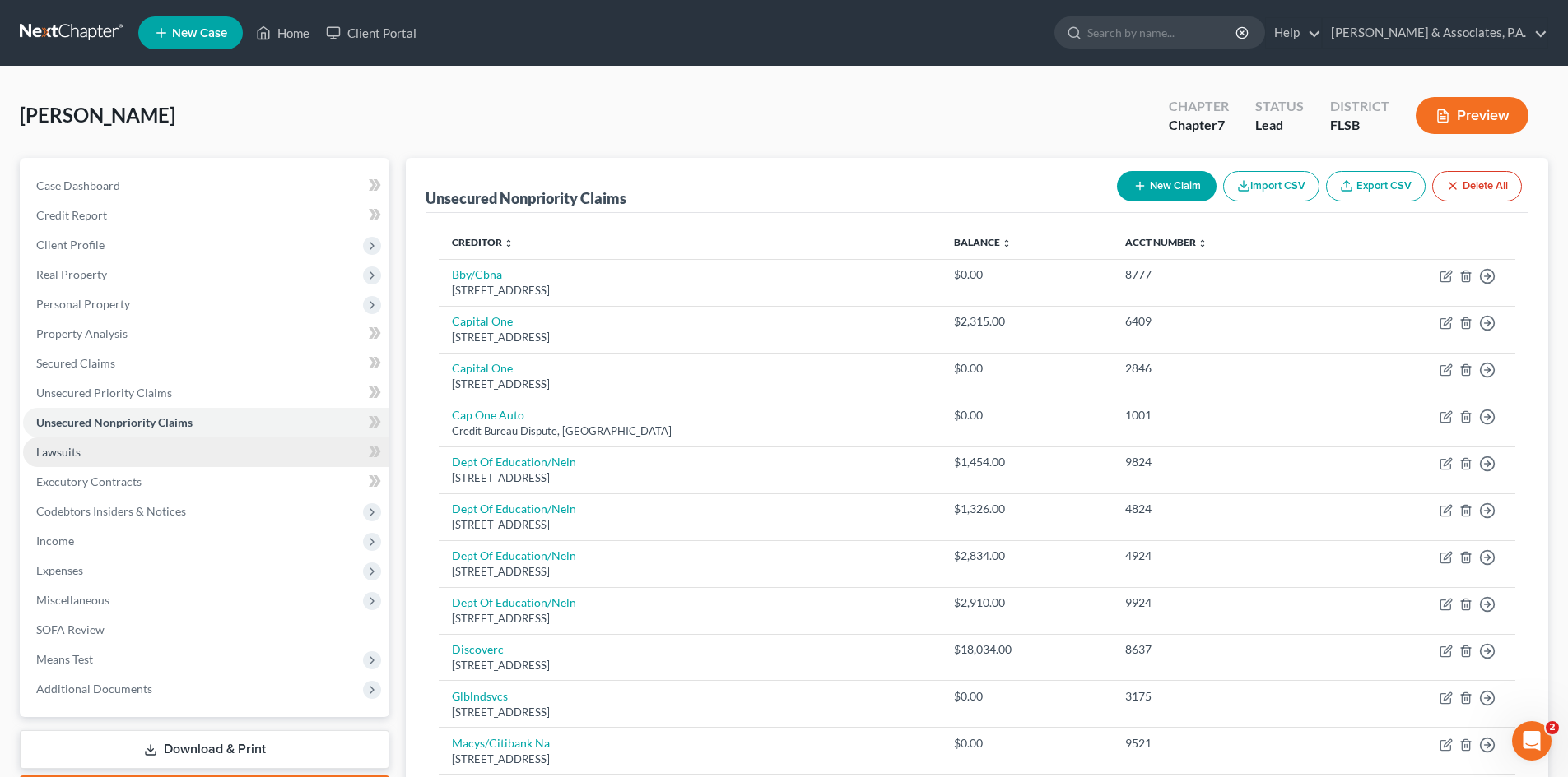
click at [84, 453] on link "Lawsuits" at bounding box center [206, 452] width 366 height 30
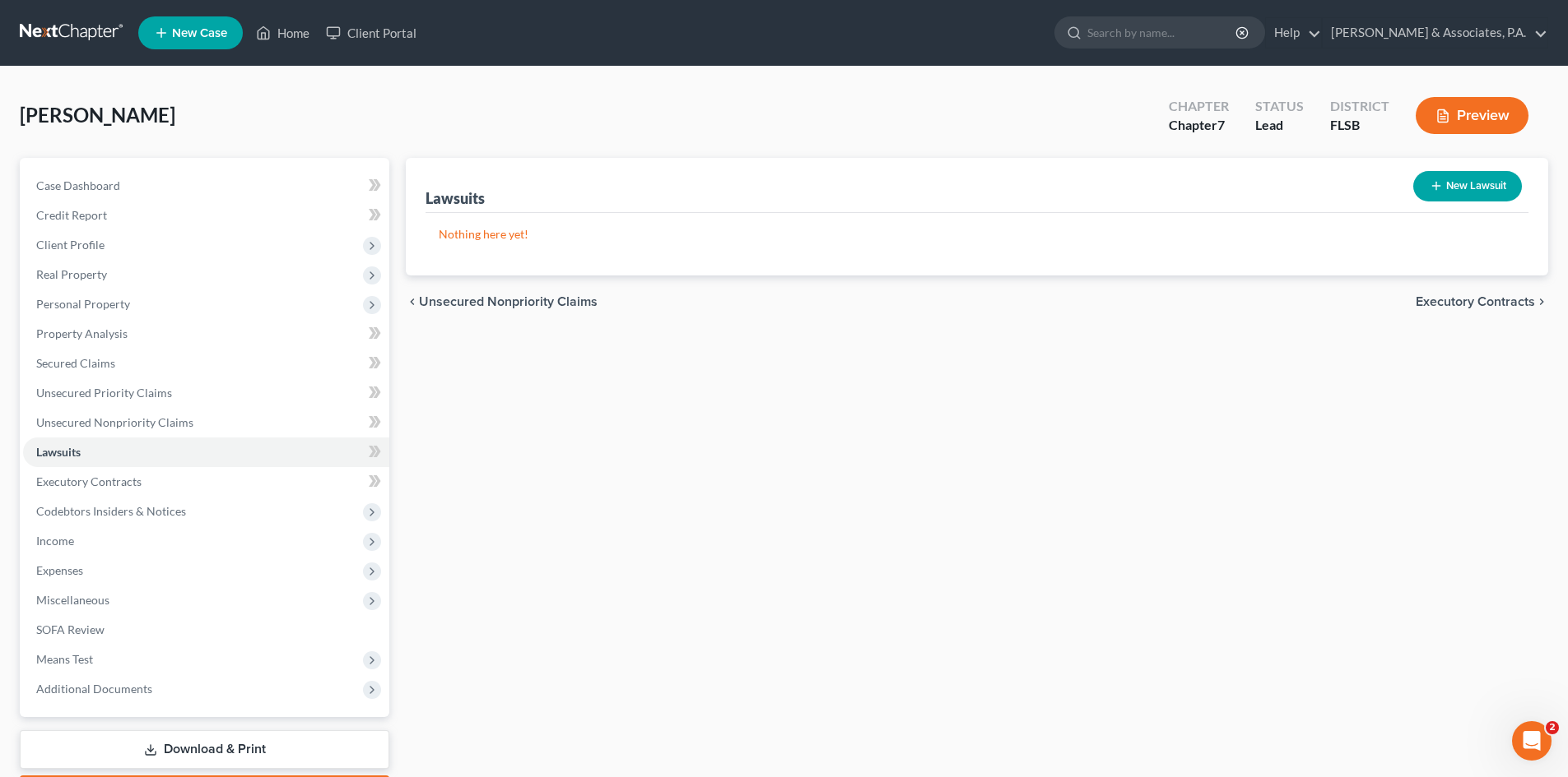
click at [1431, 189] on icon "button" at bounding box center [1436, 186] width 13 height 13
select select "0"
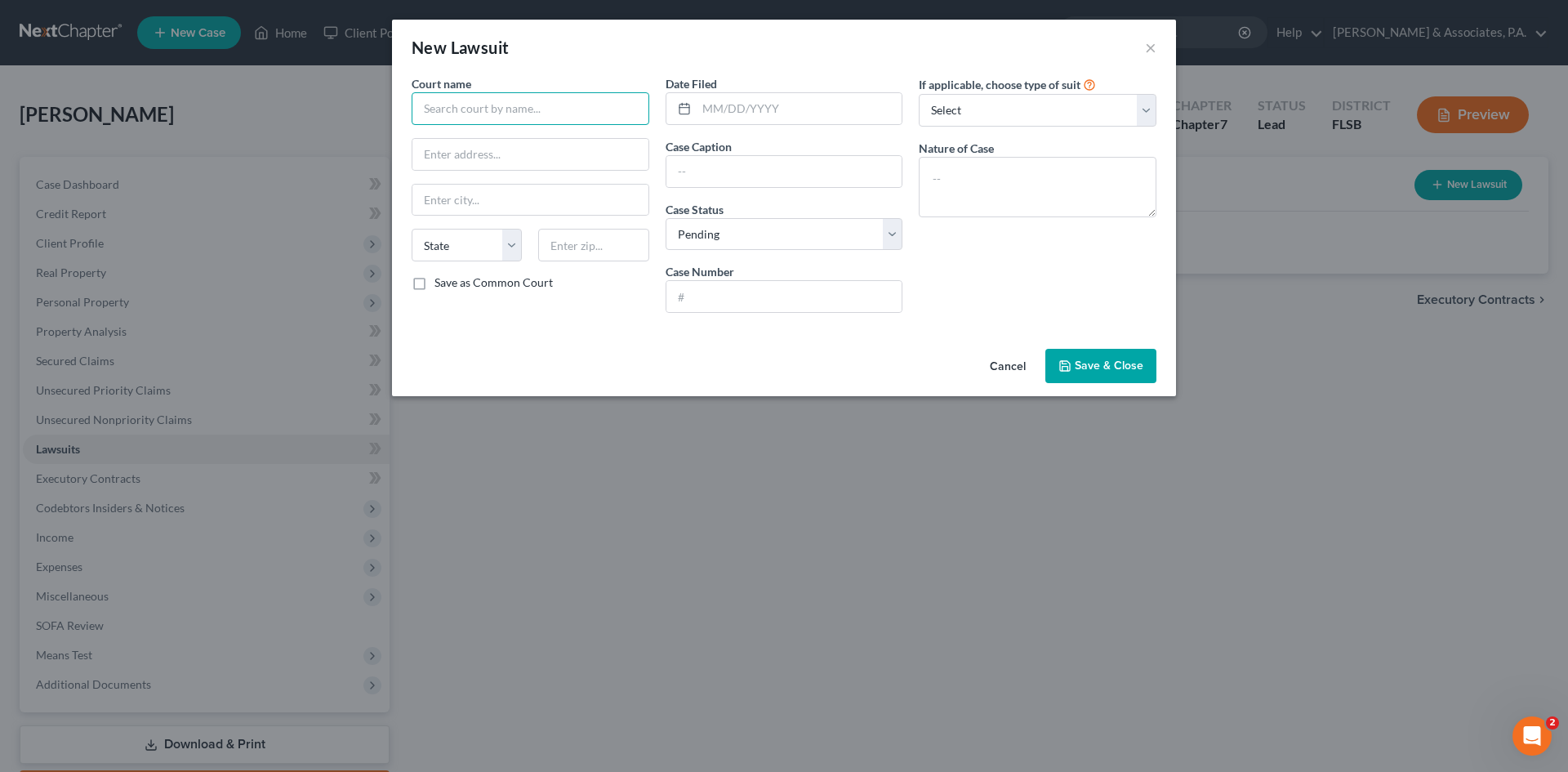
click at [494, 114] on input "text" at bounding box center [531, 109] width 238 height 32
click at [501, 140] on div "[GEOGRAPHIC_DATA]" at bounding box center [509, 137] width 170 height 16
type input "[GEOGRAPHIC_DATA]"
type input "[STREET_ADDRESS]"
type input "[GEOGRAPHIC_DATA]"
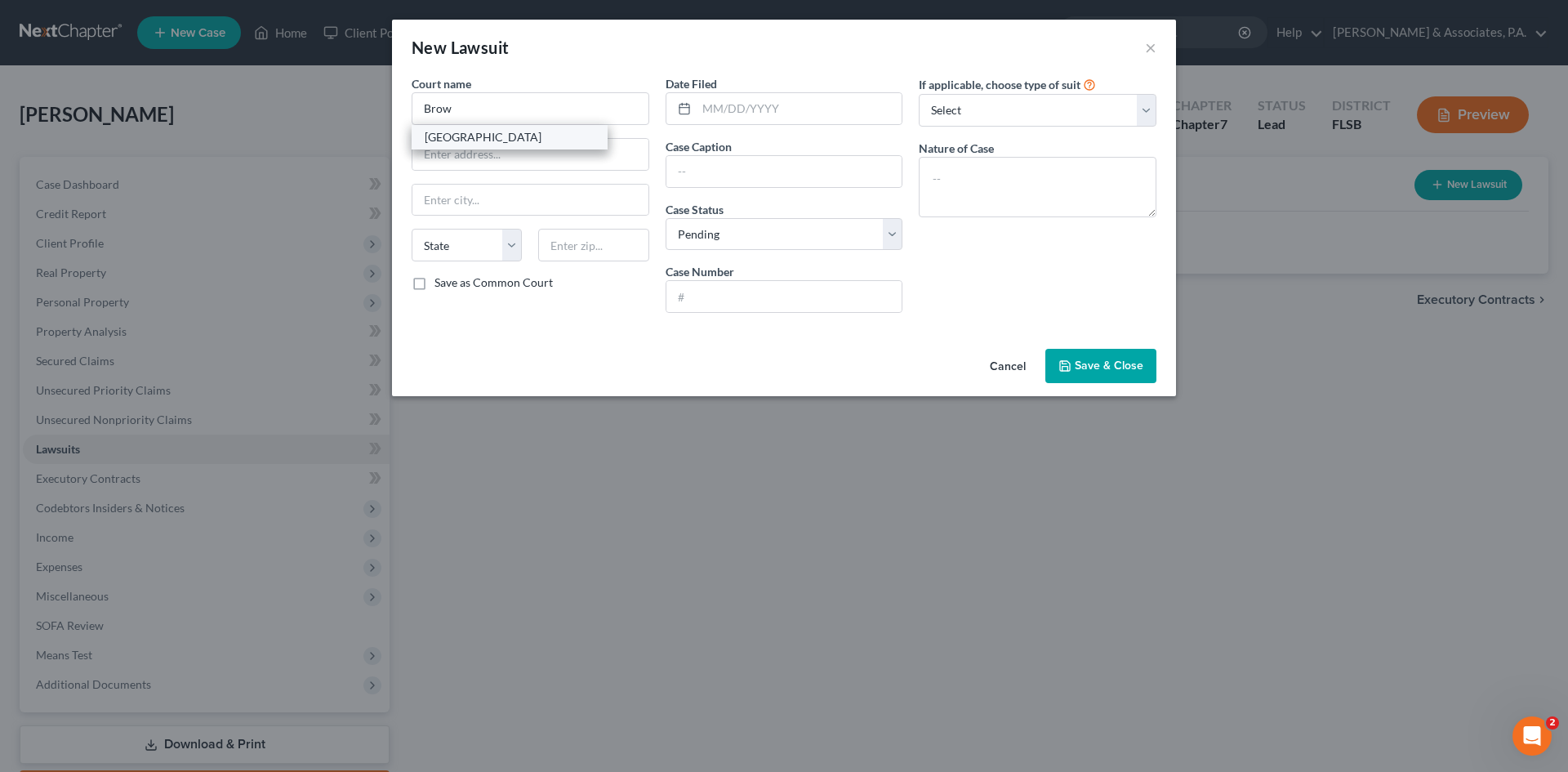
select select "9"
type input "33301"
click at [708, 118] on input "text" at bounding box center [799, 109] width 206 height 31
paste input "[DATE]"
type input "[DATE]"
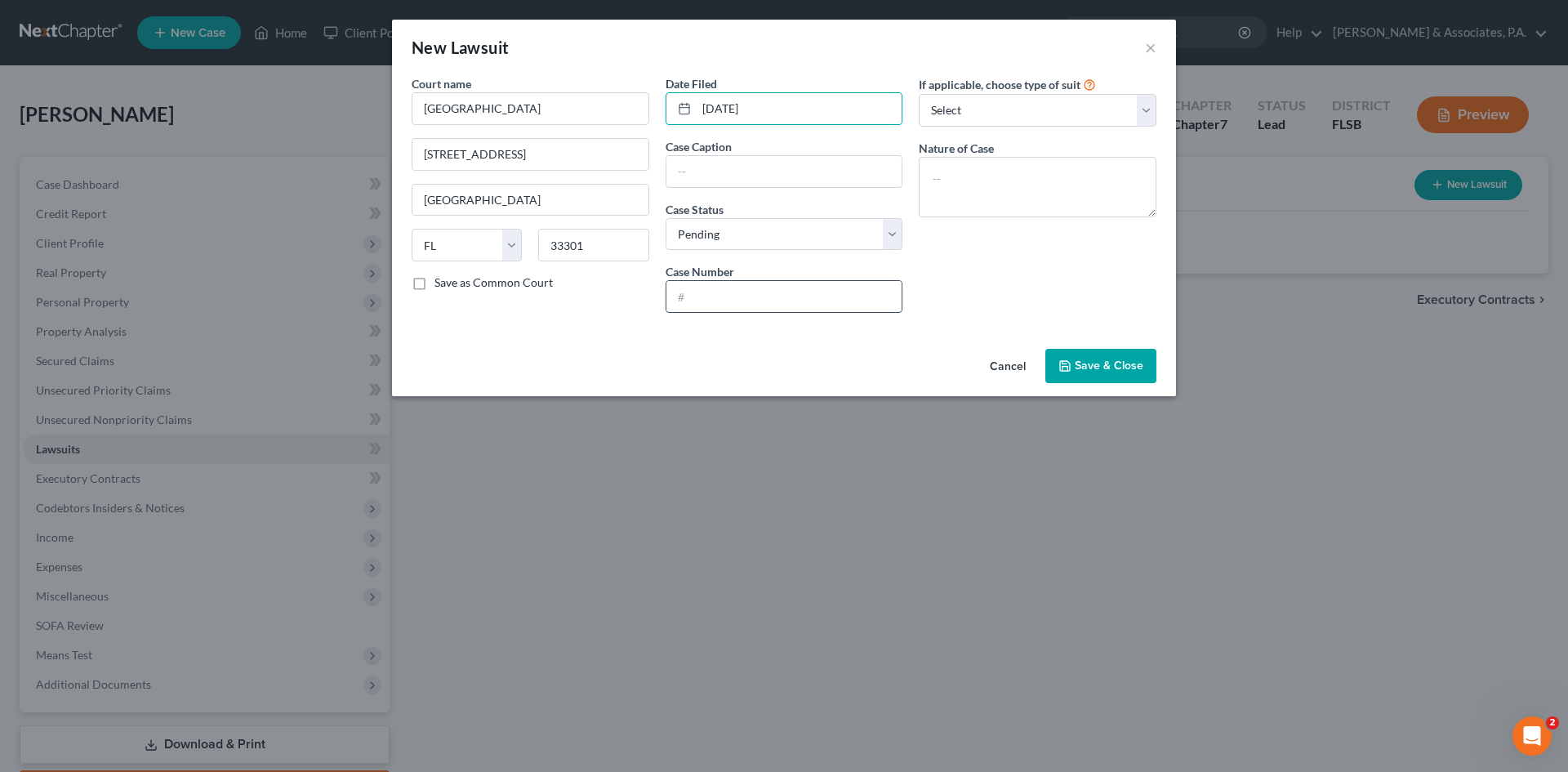
click at [690, 301] on input "text" at bounding box center [785, 296] width 236 height 31
paste input "CONO25053813"
type input "CONO25053813"
click at [692, 179] on input "text" at bounding box center [785, 171] width 236 height 31
paste input "CAPITAL ONE NA Plaintiff vs. [PERSON_NAME]"
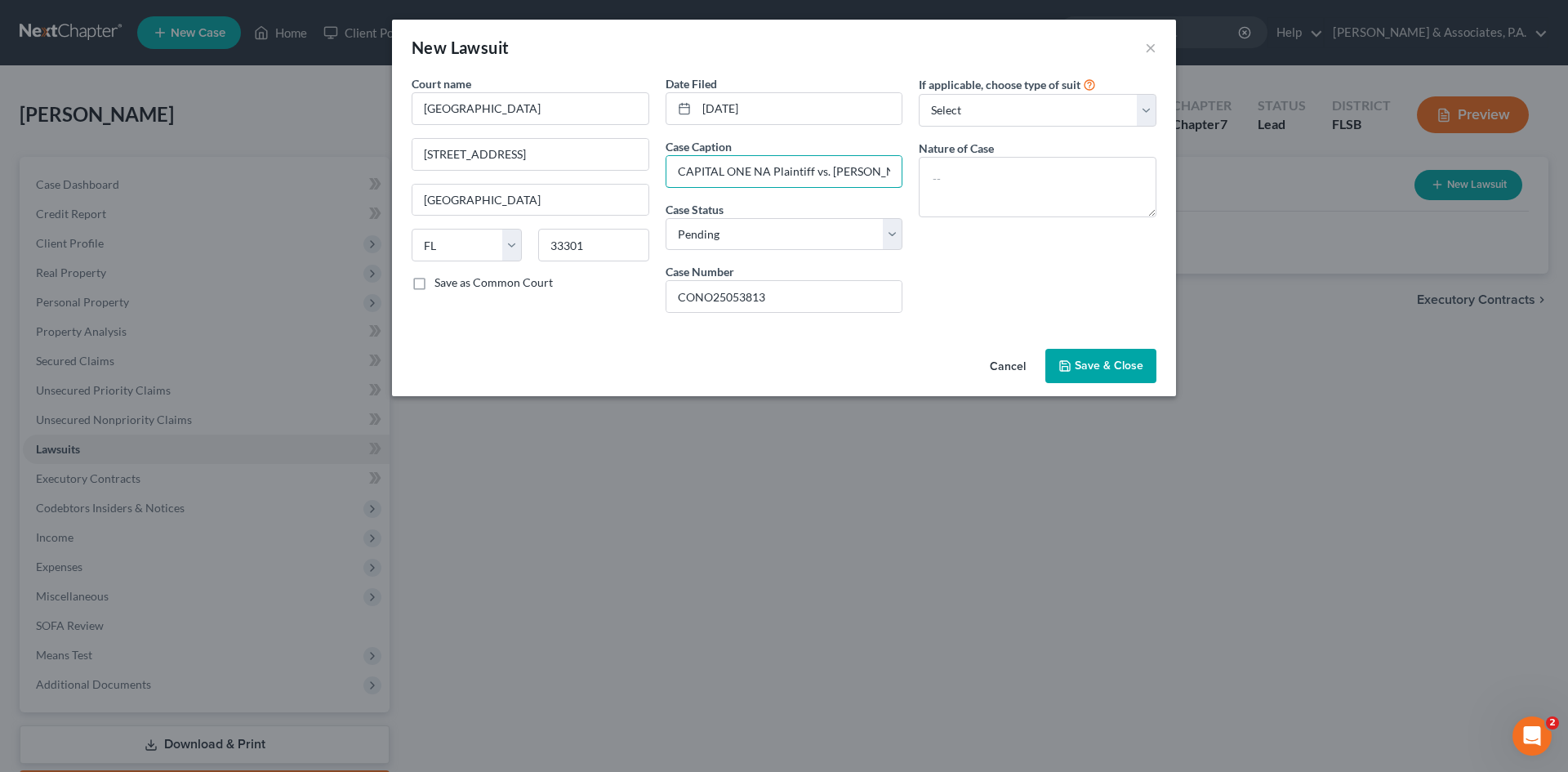
scroll to position [0, 72]
click at [687, 176] on input "CAPITAL ONE NA Plaintiff vs. [PERSON_NAME]" at bounding box center [785, 171] width 236 height 31
type input "CAPITAL ONE NA vs. [PERSON_NAME]"
click at [962, 109] on select "Select Repossession Garnishment Foreclosure Attached, Seized, Or Levied Other" at bounding box center [1038, 110] width 238 height 32
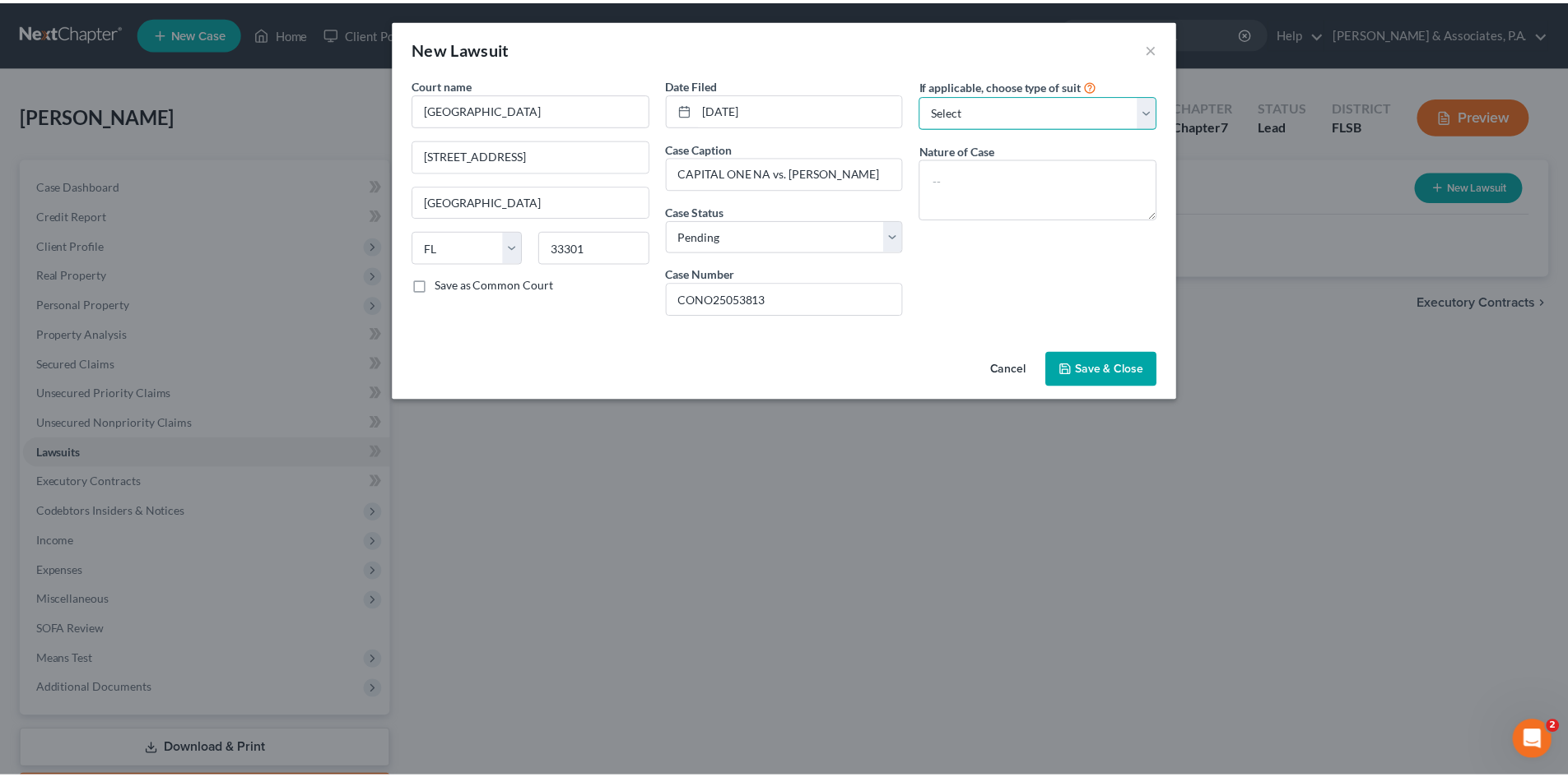
scroll to position [0, 0]
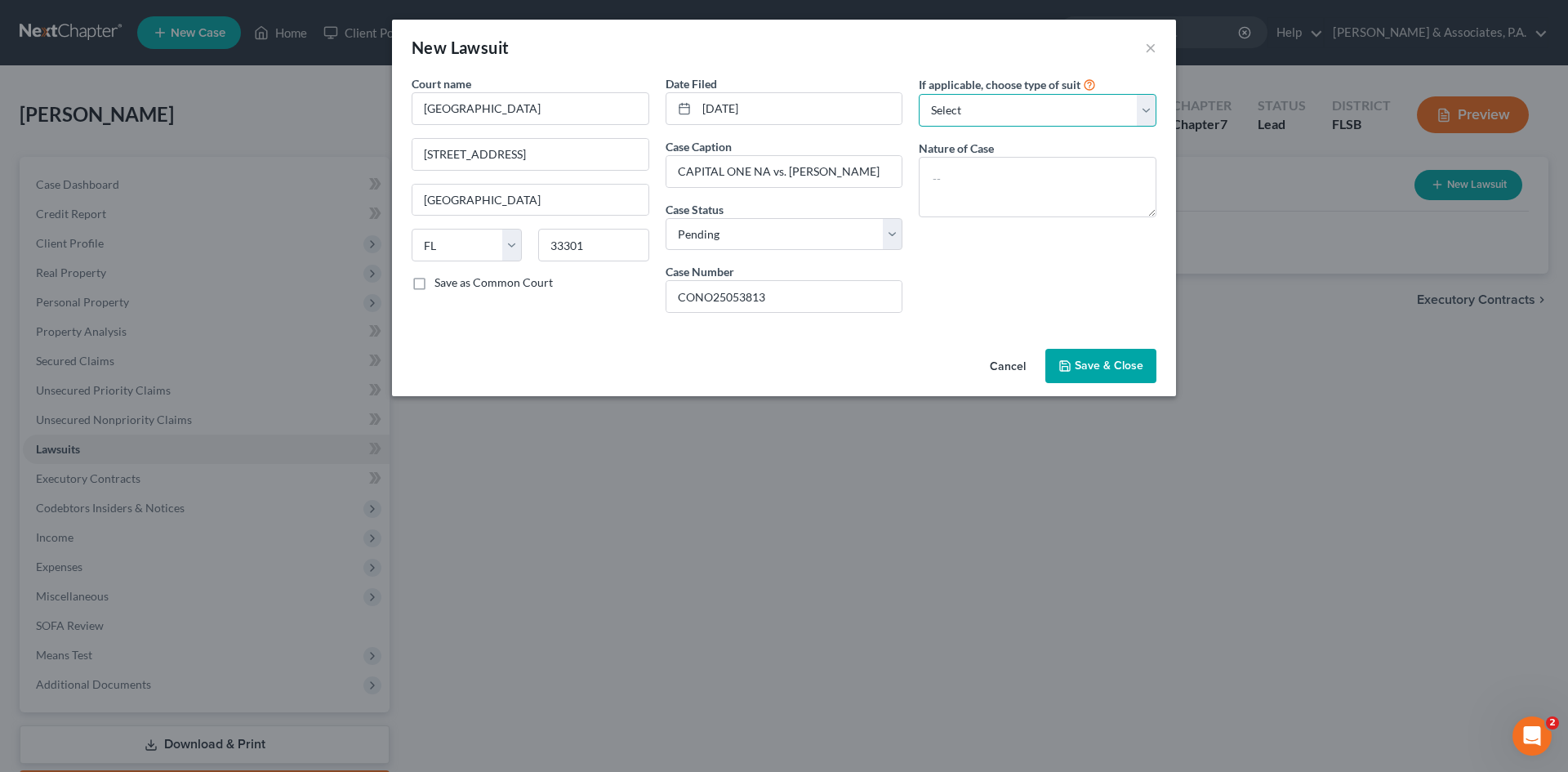
select select "4"
click at [919, 94] on select "Select Repossession Garnishment Foreclosure Attached, Seized, Or Levied Other" at bounding box center [1038, 110] width 238 height 32
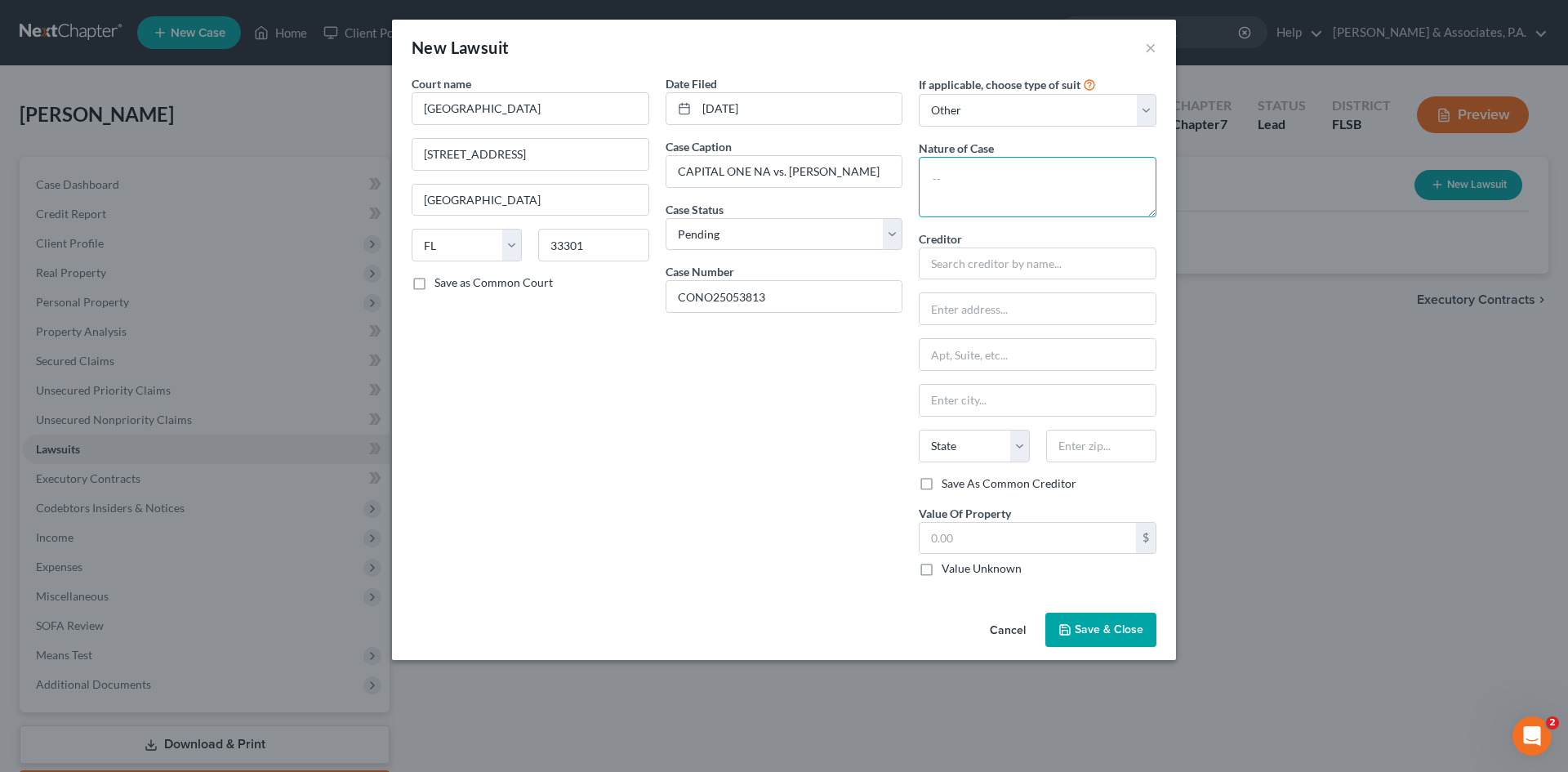
click at [963, 181] on textarea at bounding box center [1038, 188] width 238 height 61
type textarea "c"
type textarea "Credit card"
click at [954, 260] on input "text" at bounding box center [1038, 264] width 238 height 32
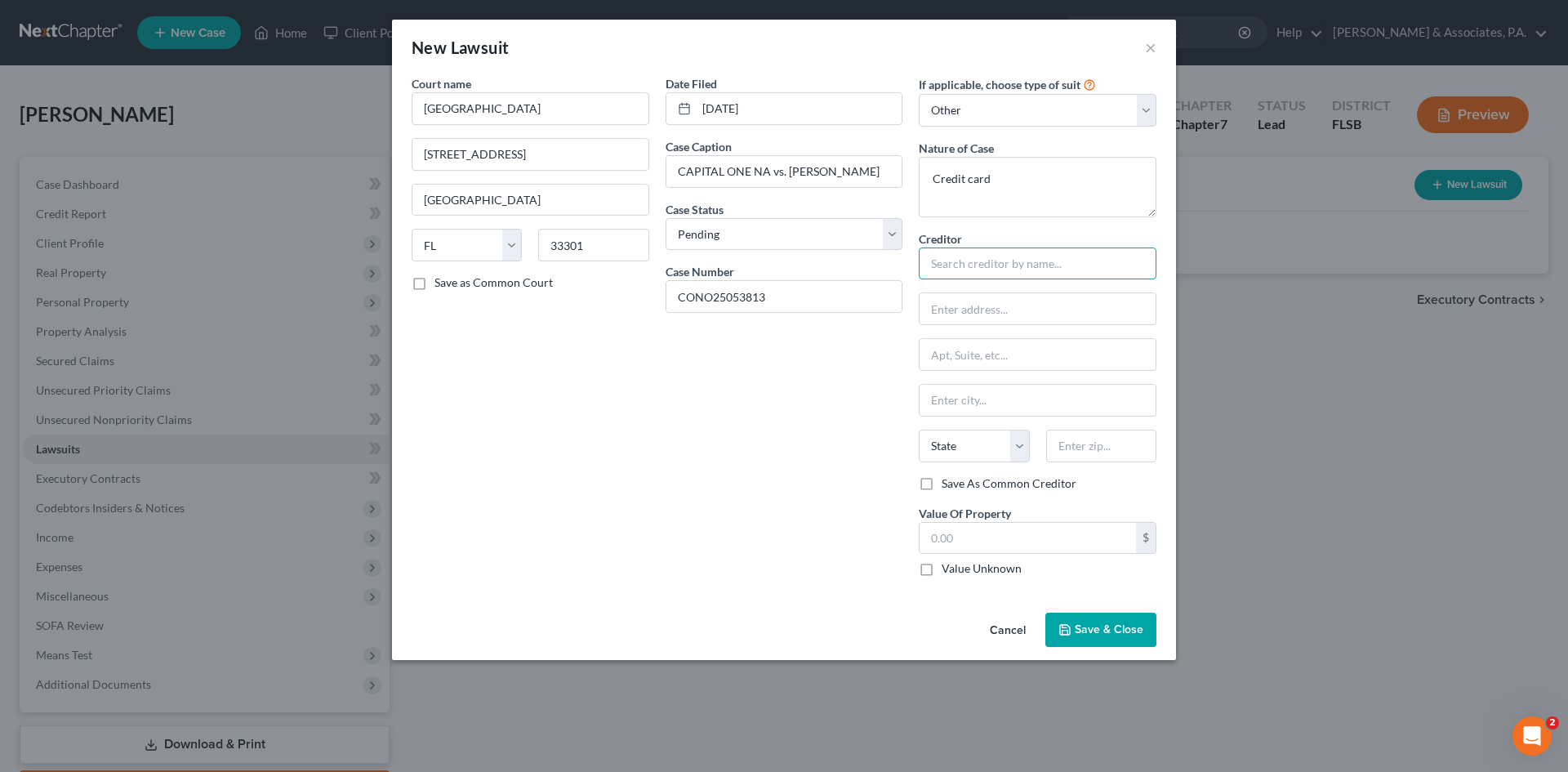
click at [949, 265] on input "text" at bounding box center [1038, 264] width 238 height 32
type input "Capital One"
click at [979, 294] on div "Capital One" at bounding box center [1017, 291] width 170 height 16
type input "[STREET_ADDRESS]"
type input "Charlotte"
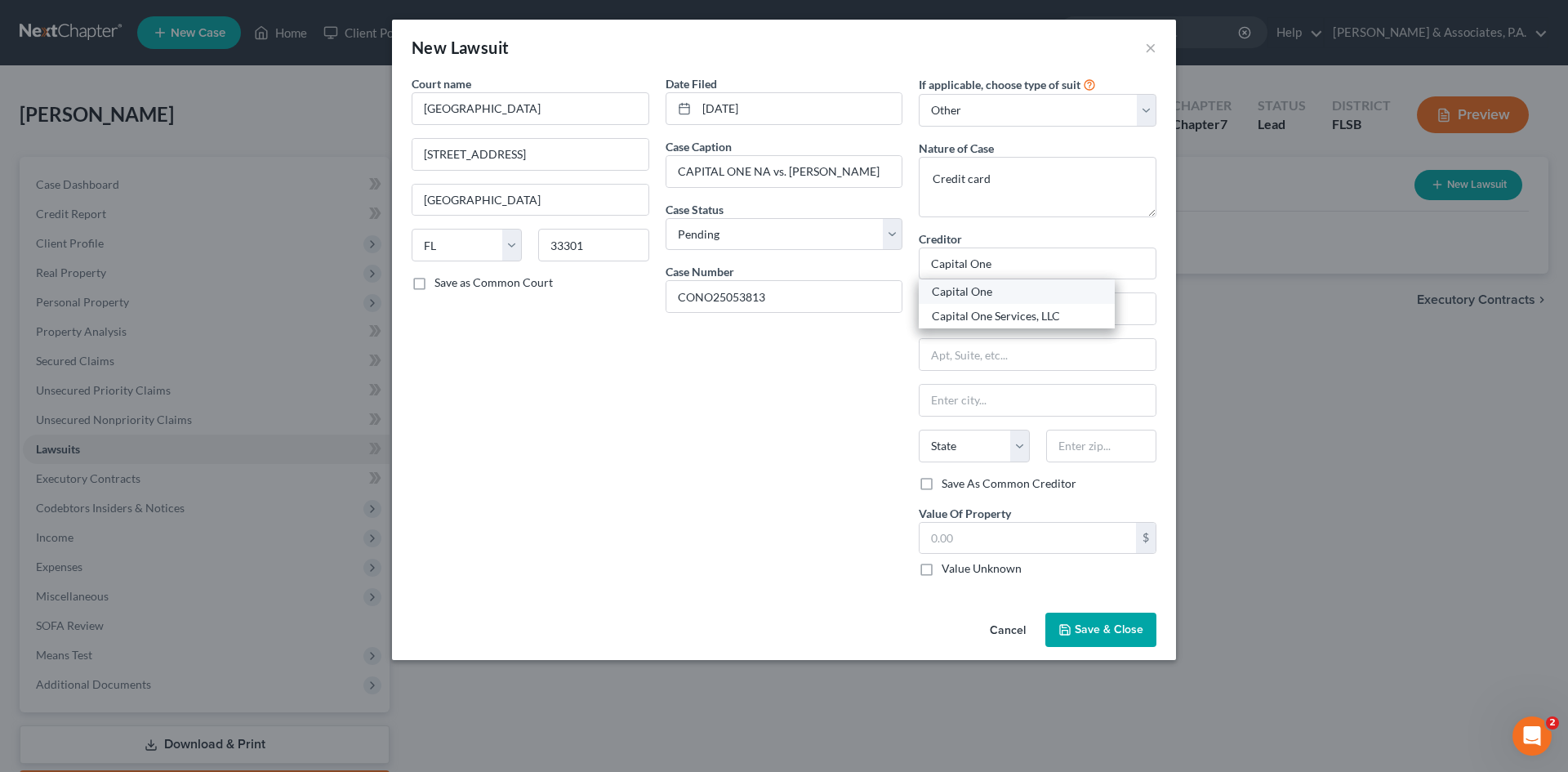
select select "28"
type input "28269"
drag, startPoint x: 927, startPoint y: 308, endPoint x: 1129, endPoint y: 321, distance: 202.4
click at [1129, 321] on input "[STREET_ADDRESS]" at bounding box center [1038, 308] width 236 height 31
paste input "P.O. Box 30285"
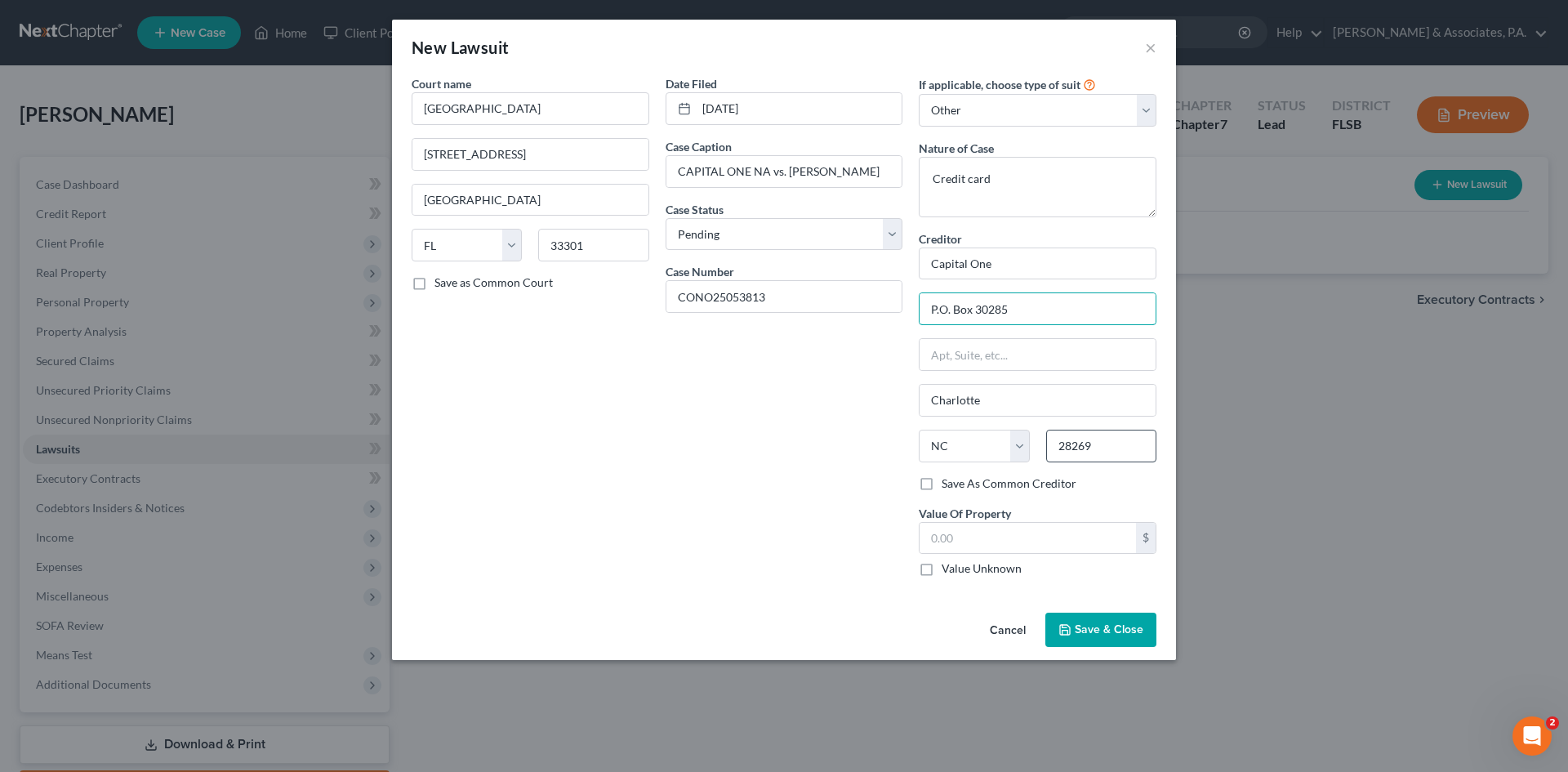
type input "P.O. Box 30285"
drag, startPoint x: 1096, startPoint y: 452, endPoint x: 1034, endPoint y: 450, distance: 62.0
click at [1034, 450] on div "State [US_STATE] AK AR AZ CA CO CT DE DC [GEOGRAPHIC_DATA] [GEOGRAPHIC_DATA] GU…" at bounding box center [1037, 453] width 254 height 46
type input "84130"
type input "[GEOGRAPHIC_DATA]"
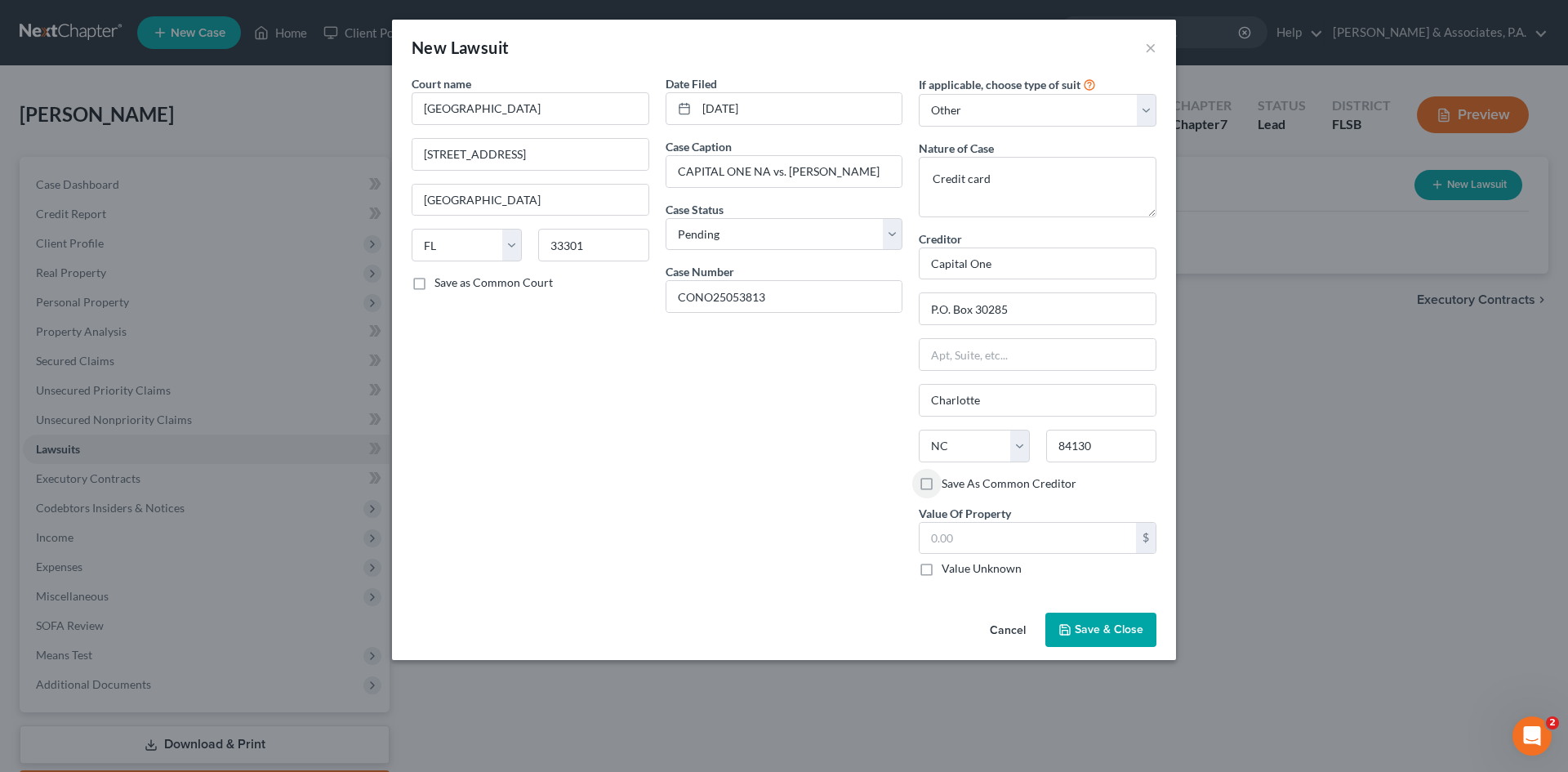
select select "46"
click at [1088, 628] on span "Save & Close" at bounding box center [1109, 629] width 69 height 14
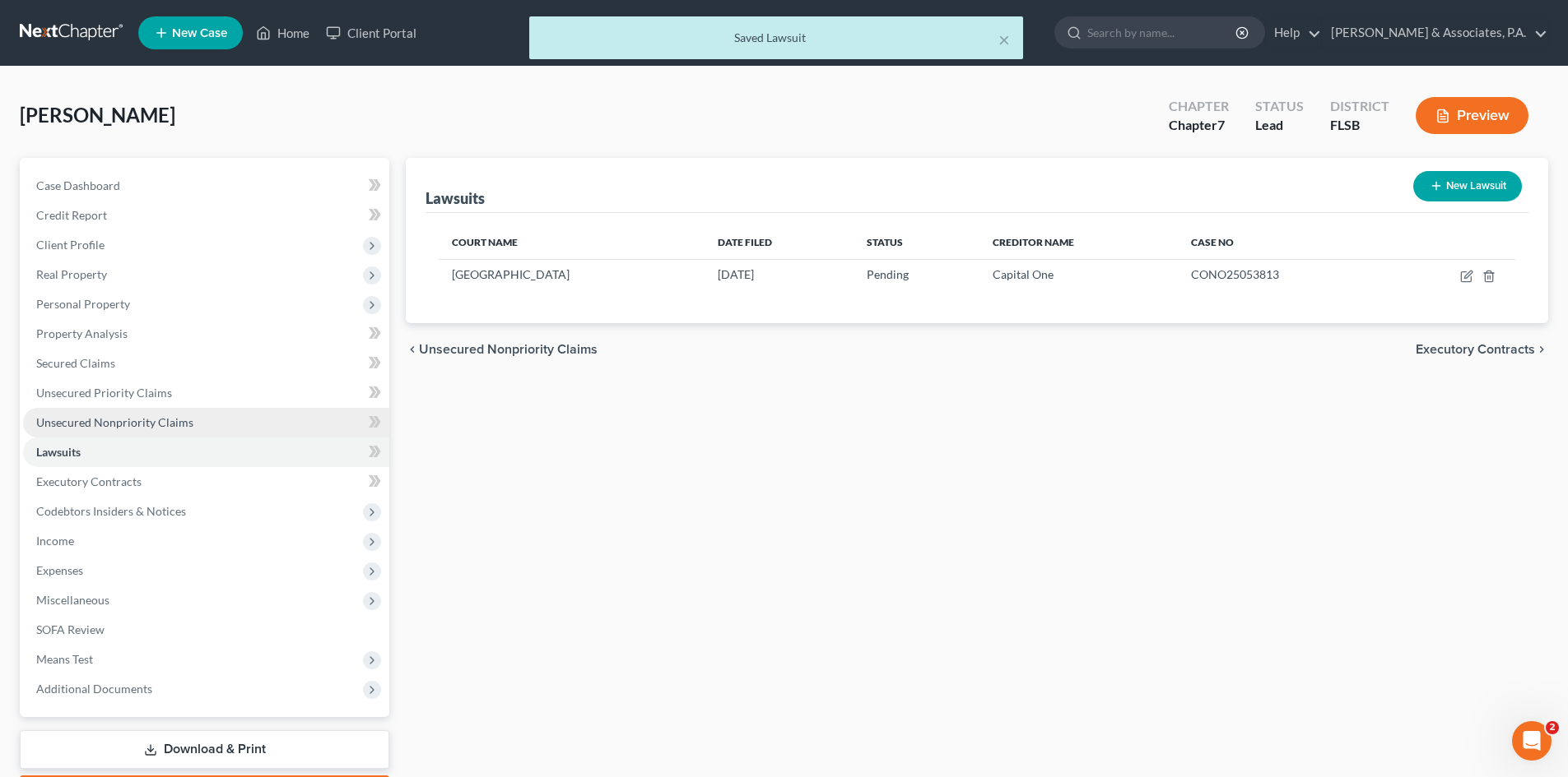
click at [80, 424] on span "Unsecured Nonpriority Claims" at bounding box center [115, 423] width 157 height 14
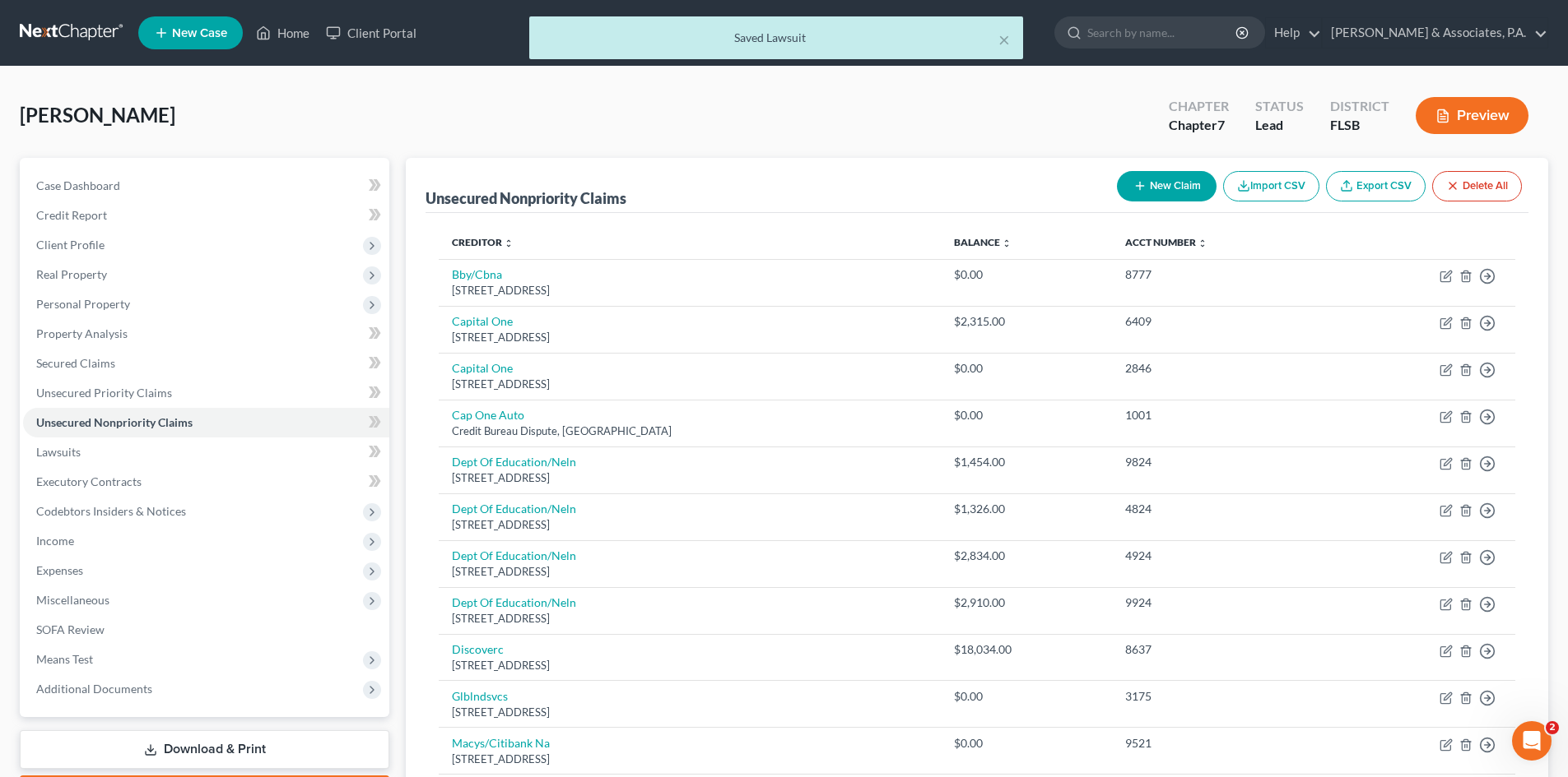
click at [1157, 183] on button "New Claim" at bounding box center [1166, 187] width 100 height 31
select select "0"
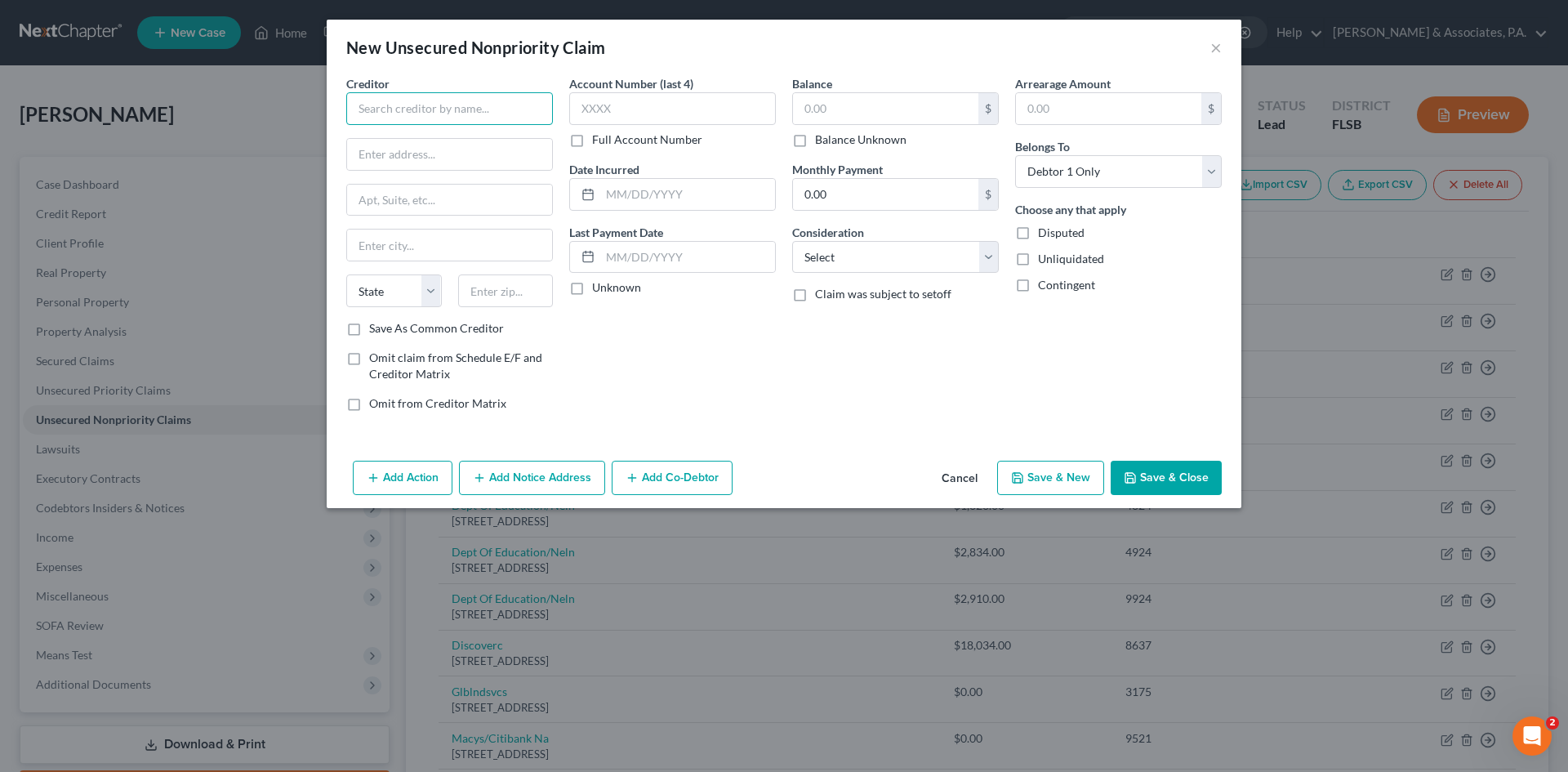
click at [431, 103] on input "text" at bounding box center [449, 109] width 206 height 32
click at [436, 159] on div "[STREET_ADDRESS] [STREET_ADDRESS]" at bounding box center [444, 152] width 170 height 14
type input "[PERSON_NAME] & Associates"
type input "[STREET_ADDRESS]"
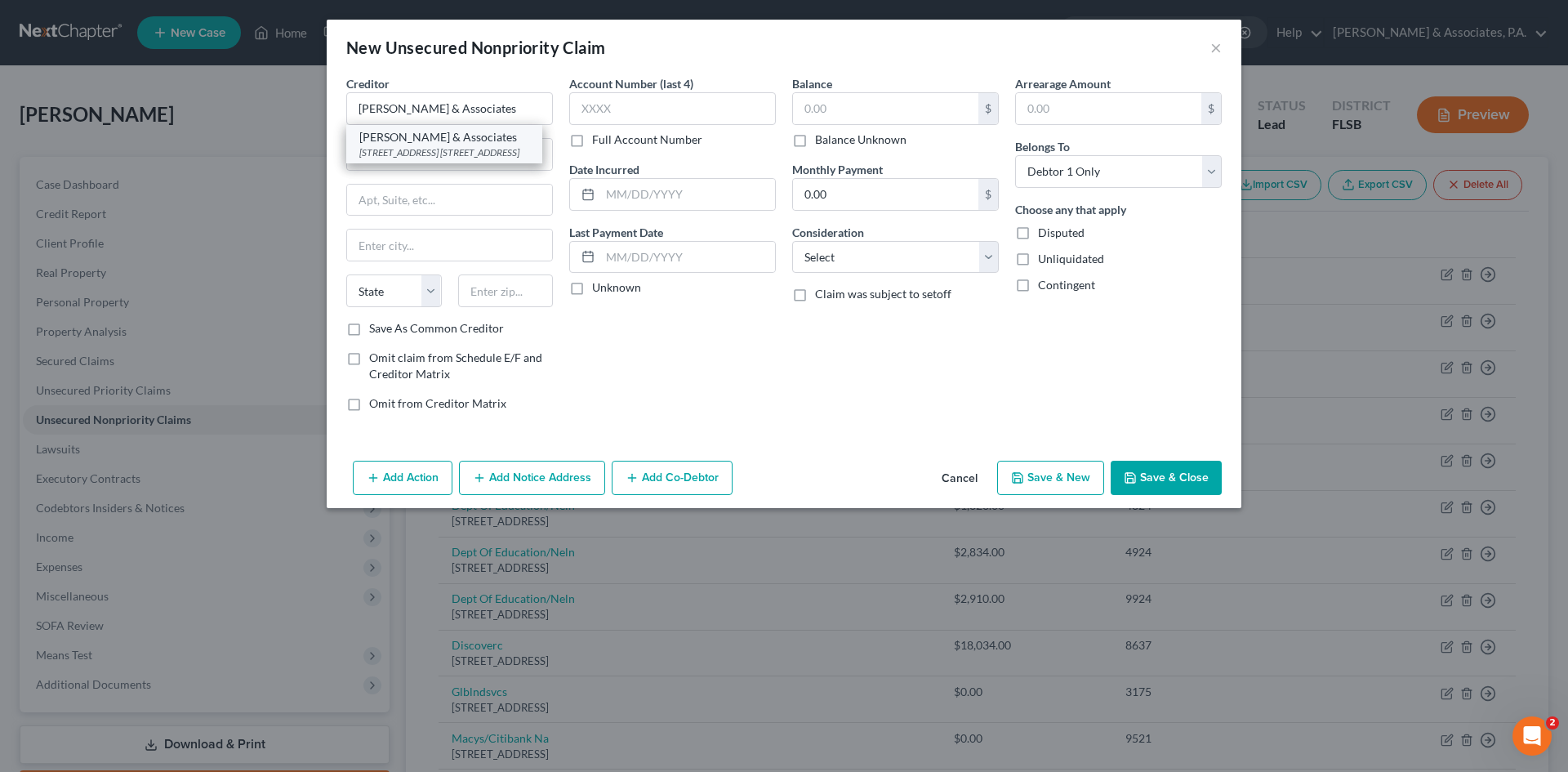
type input "[GEOGRAPHIC_DATA]"
select select "9"
type input "33441"
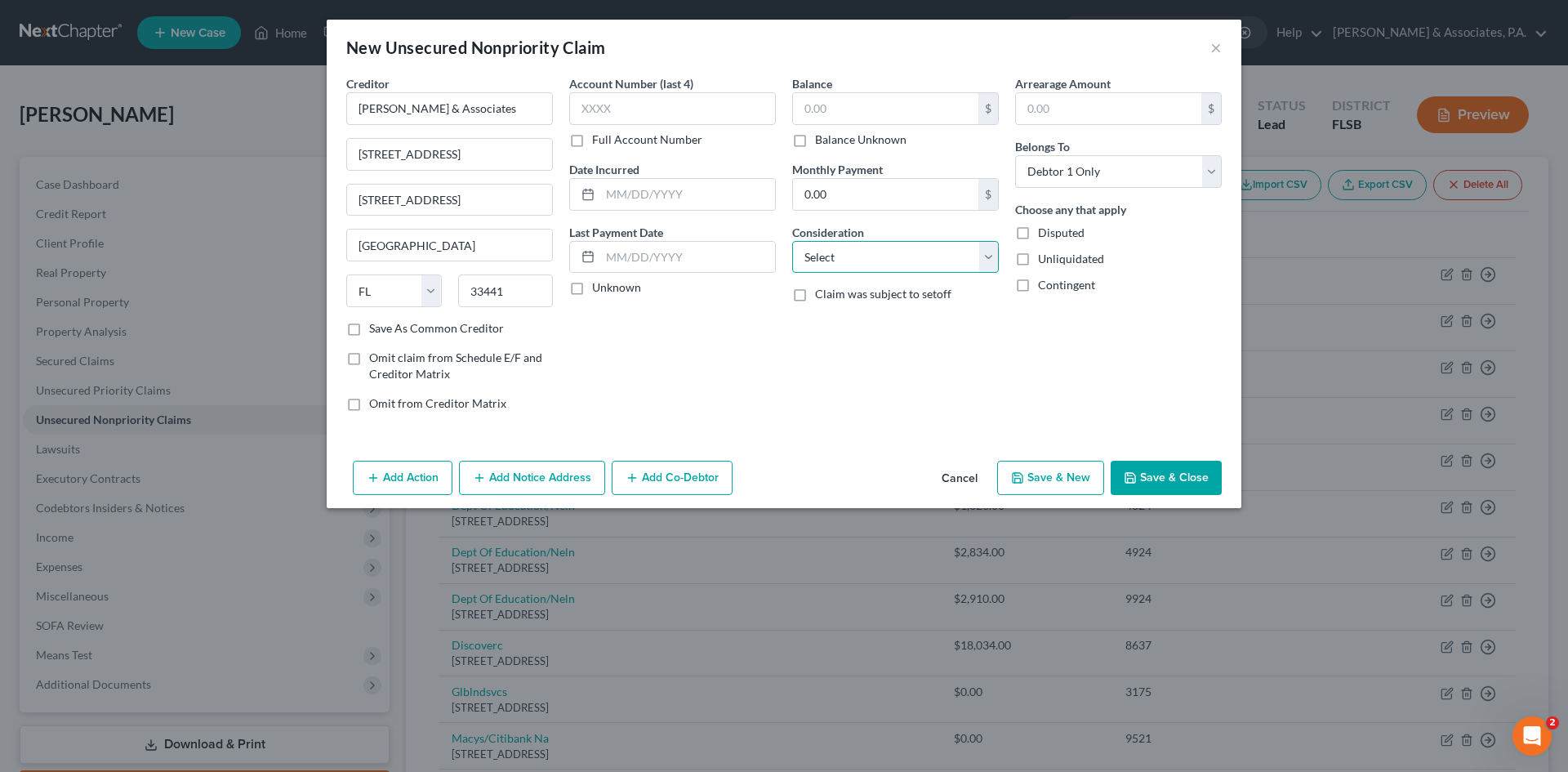
click at [875, 263] on select "Select Cable / Satellite Services Collection Agency Credit Card Debt Debt Couns…" at bounding box center [895, 257] width 206 height 32
select select "14"
click at [793, 241] on select "Select Cable / Satellite Services Collection Agency Credit Card Debt Debt Couns…" at bounding box center [895, 257] width 206 height 32
click at [813, 325] on input "text" at bounding box center [896, 319] width 206 height 31
type input "Notice Only"
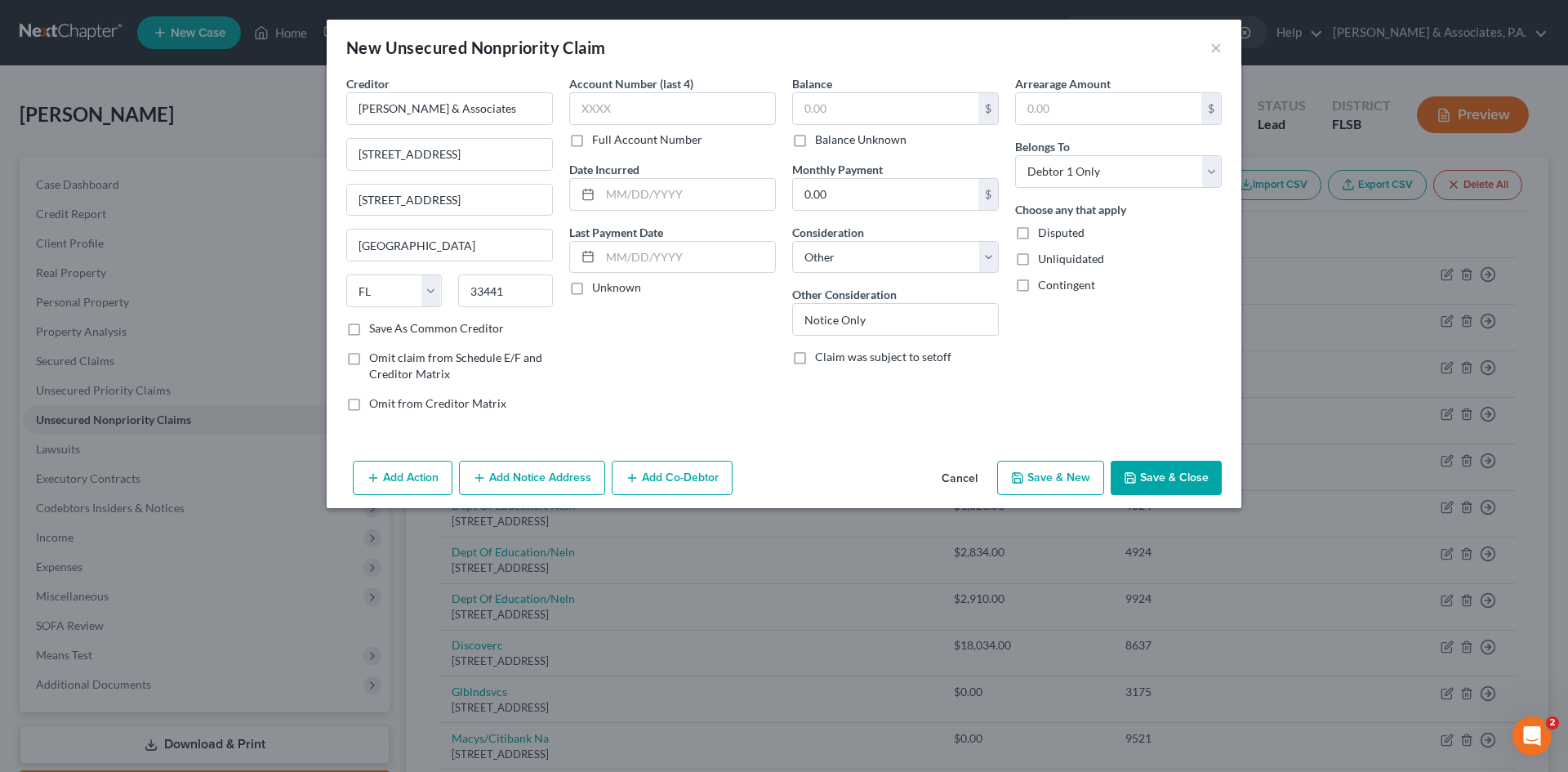
click at [1162, 485] on button "Save & Close" at bounding box center [1166, 478] width 111 height 34
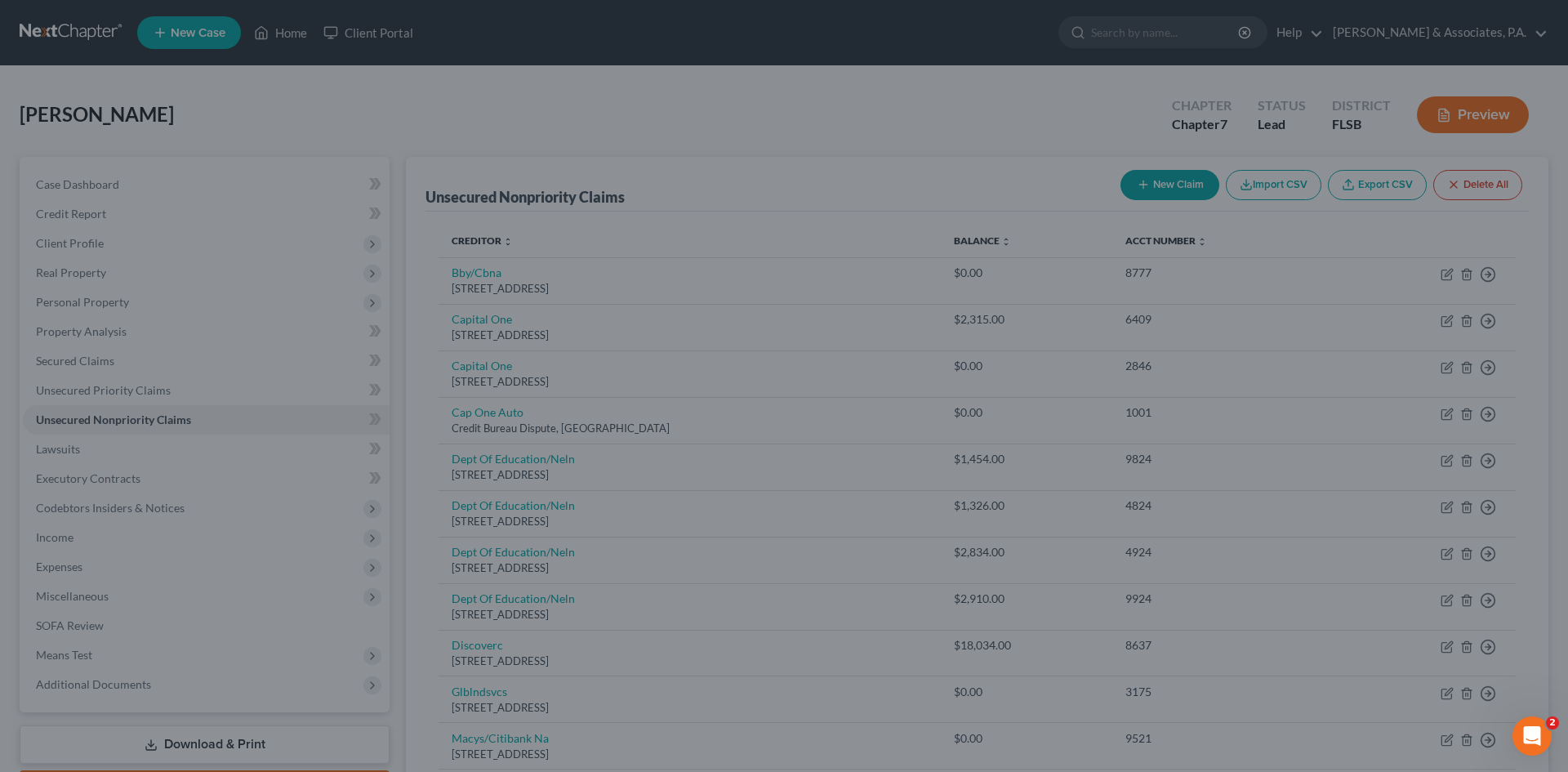
type input "0.00"
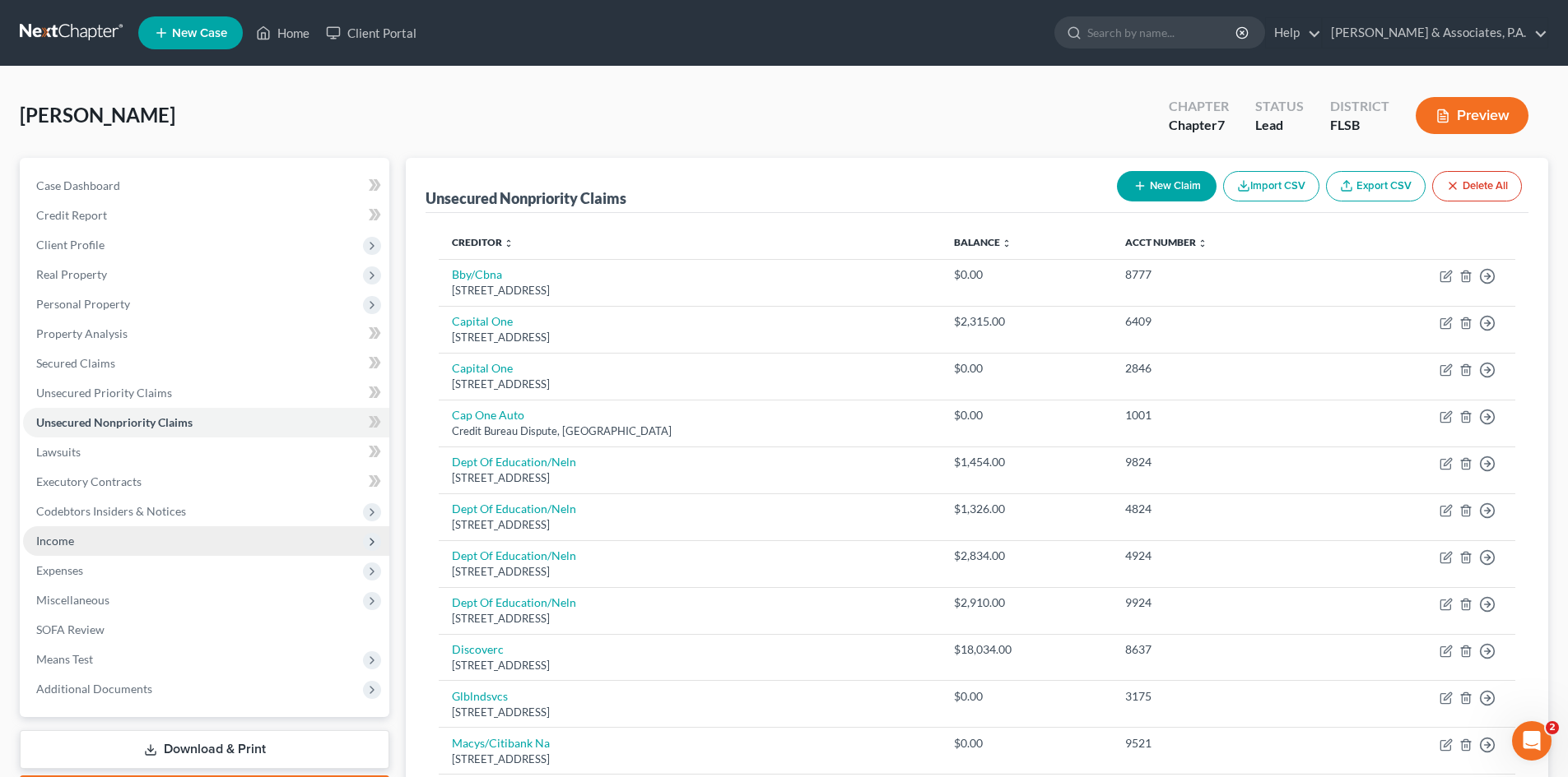
click at [90, 540] on span "Income" at bounding box center [206, 540] width 366 height 30
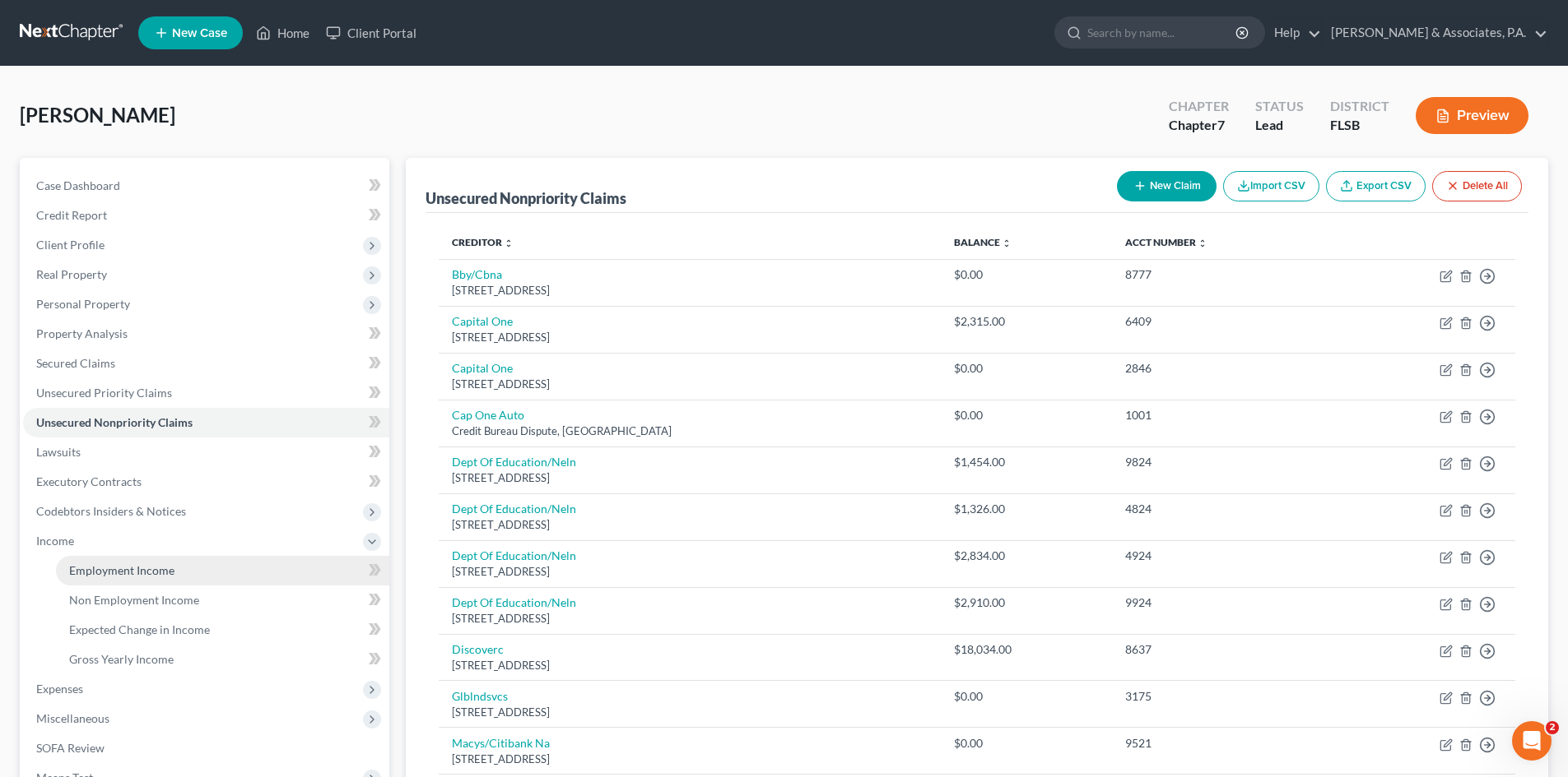
click at [120, 577] on span "Employment Income" at bounding box center [122, 570] width 105 height 14
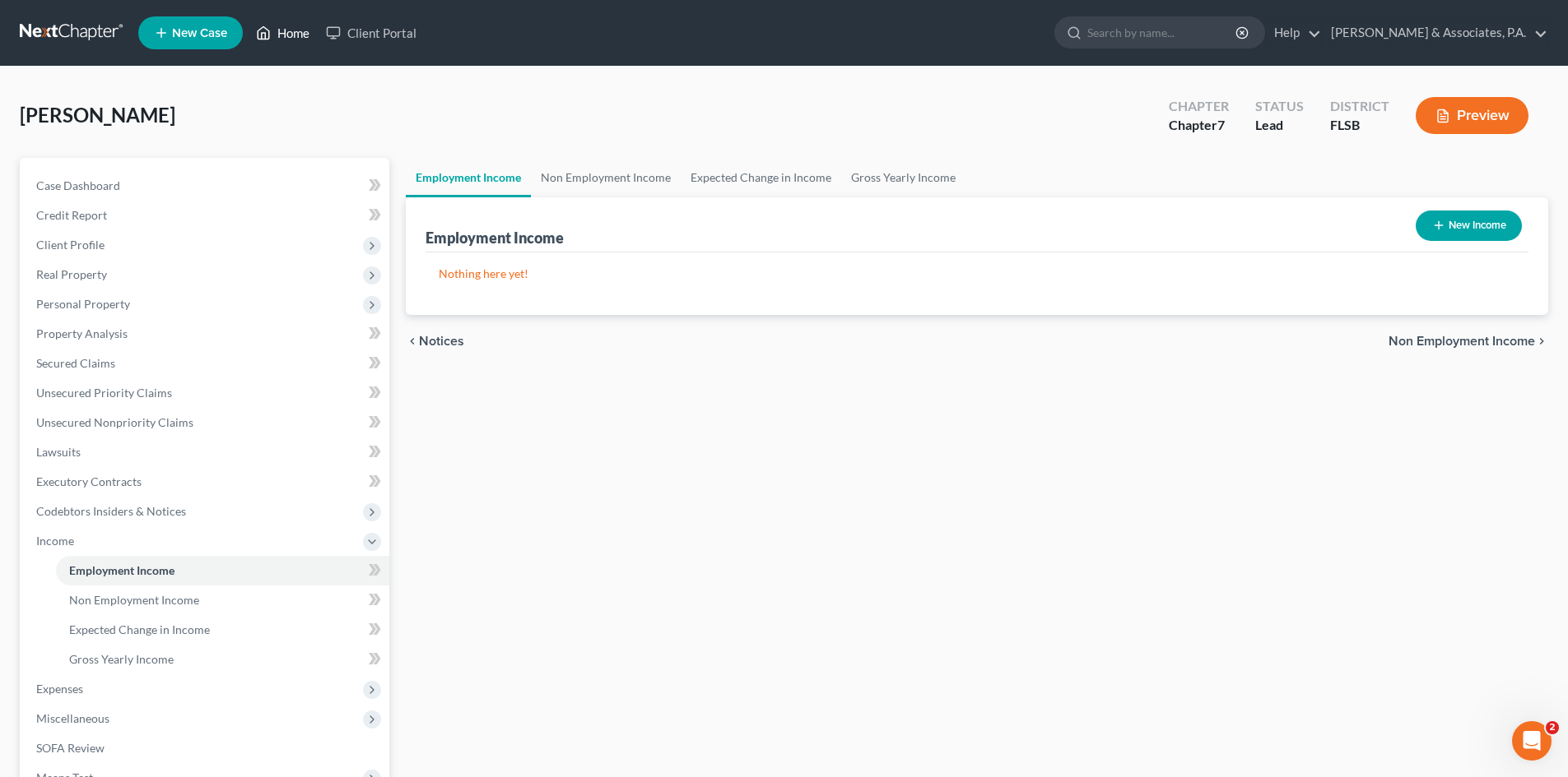
click at [288, 35] on link "Home" at bounding box center [282, 33] width 70 height 30
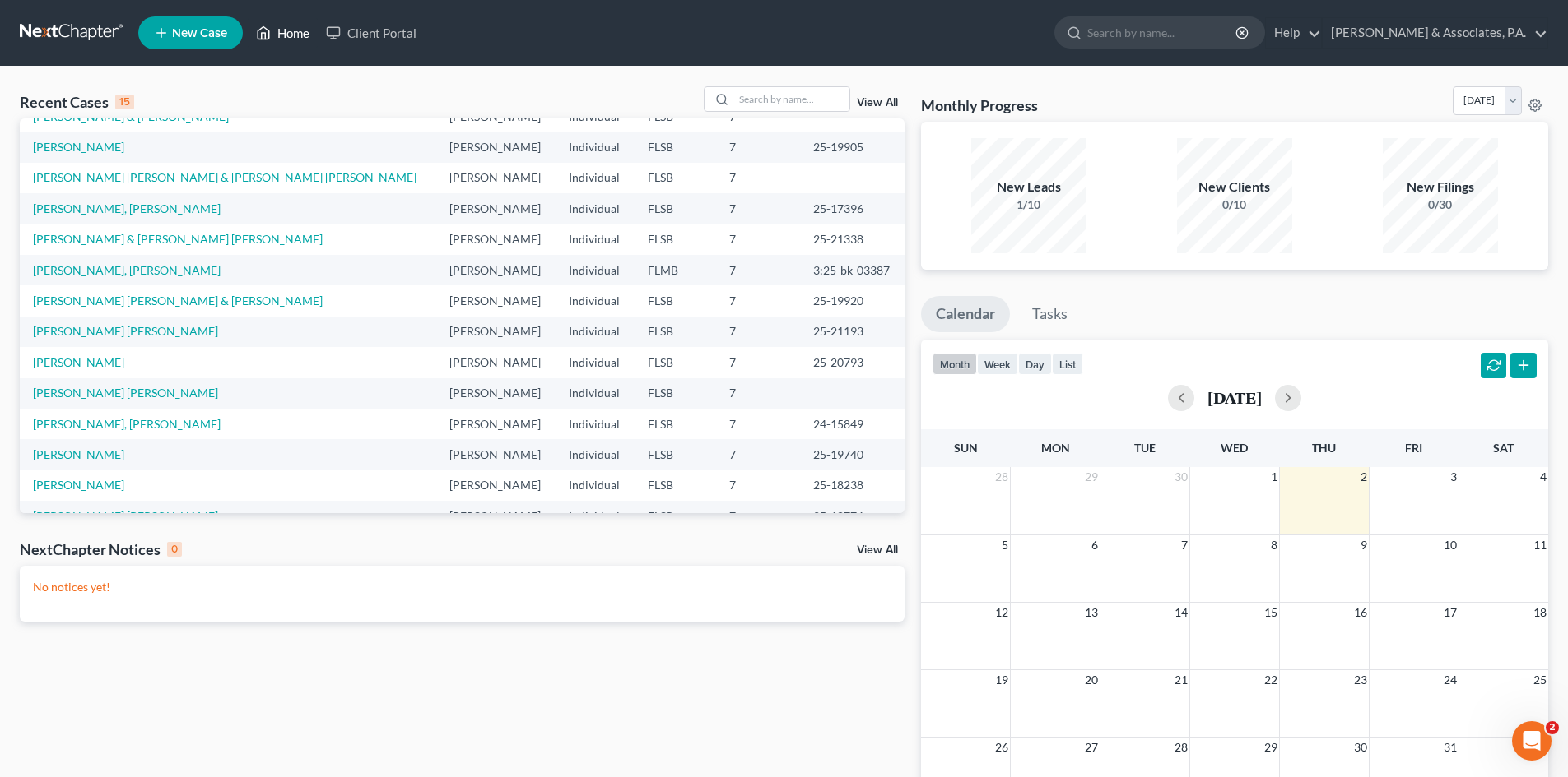
scroll to position [82, 0]
click at [66, 394] on link "[PERSON_NAME] [PERSON_NAME]" at bounding box center [125, 392] width 185 height 14
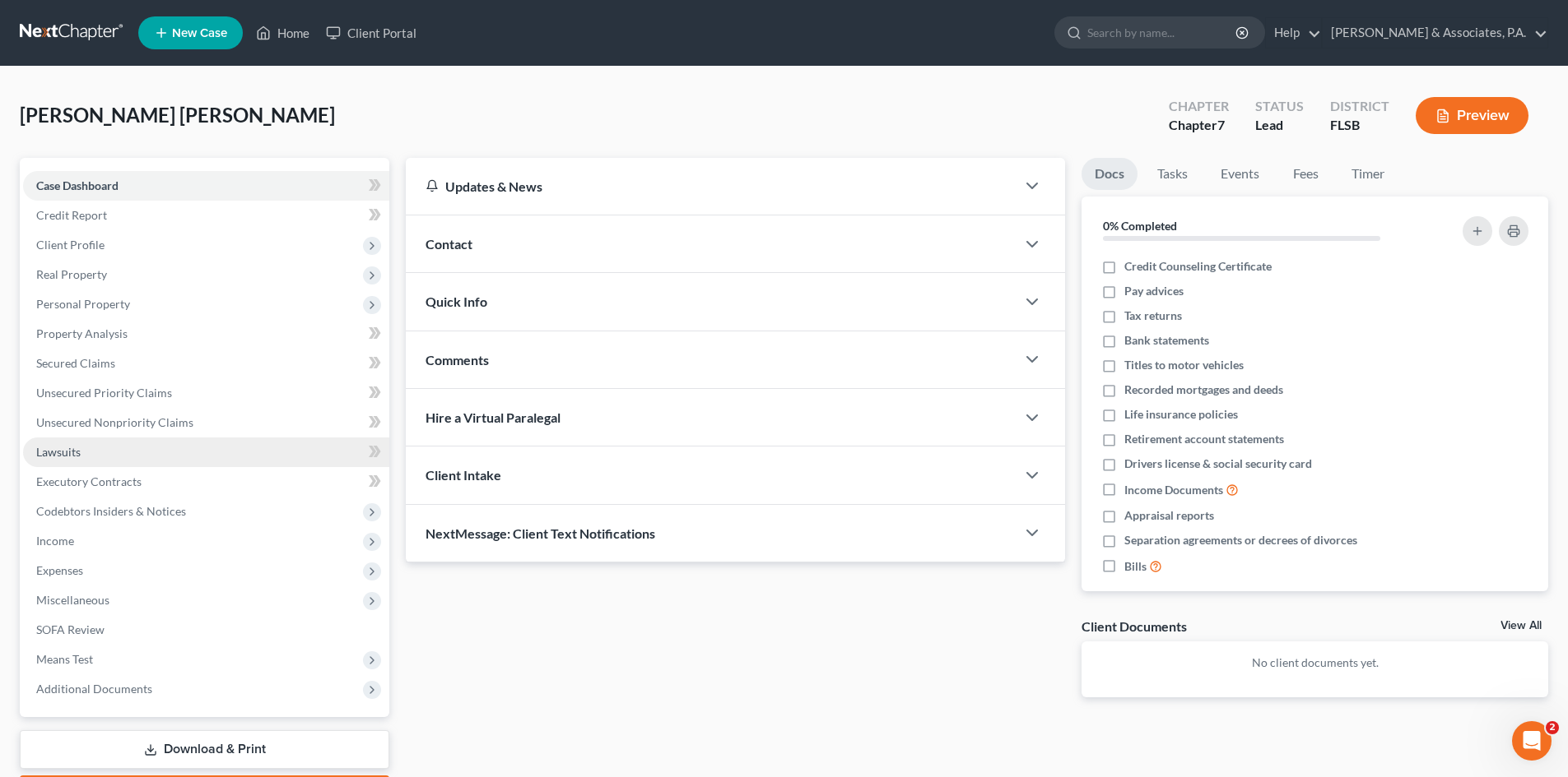
click at [65, 452] on span "Lawsuits" at bounding box center [58, 451] width 44 height 14
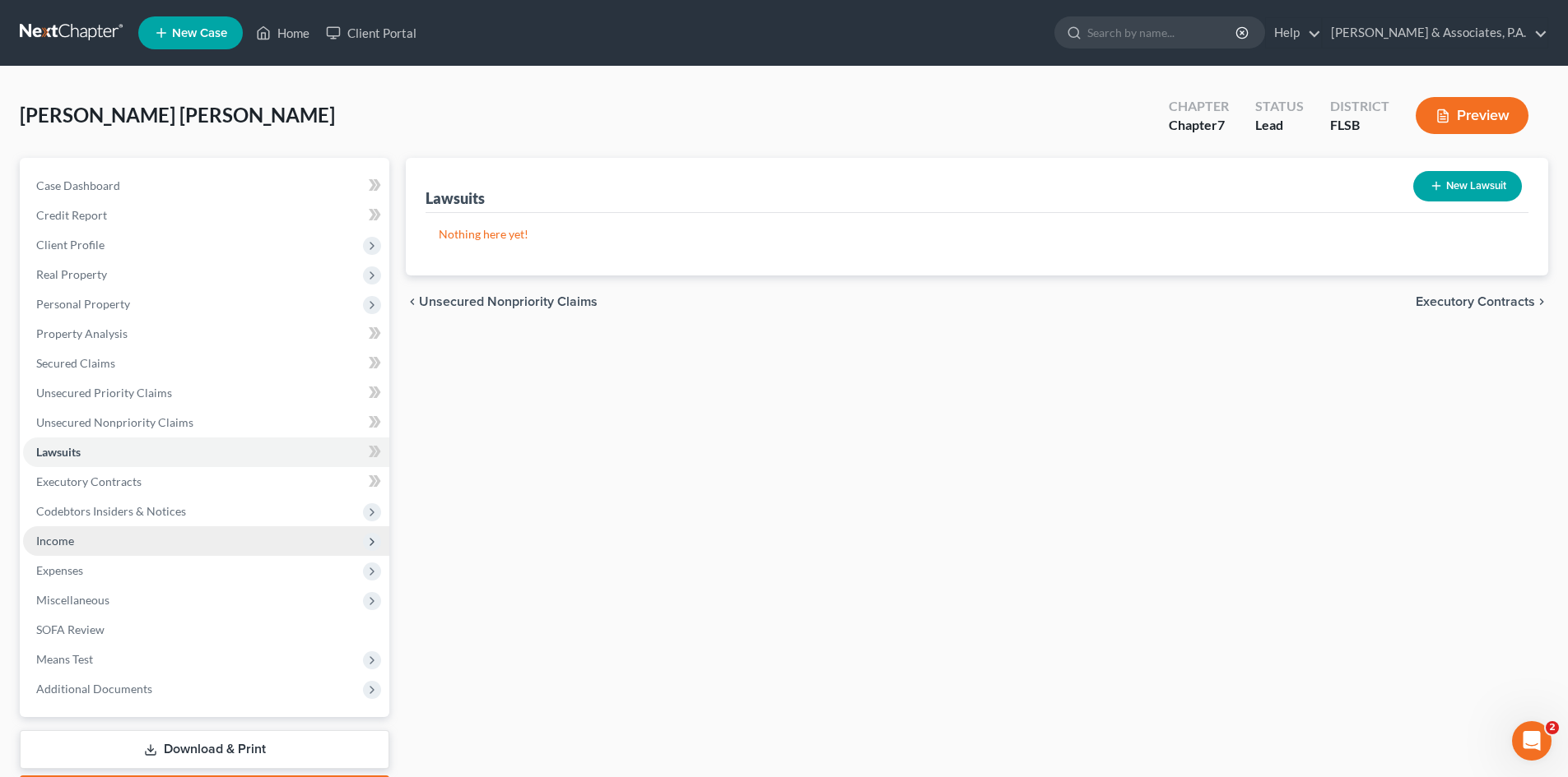
click at [74, 537] on span "Income" at bounding box center [206, 540] width 366 height 30
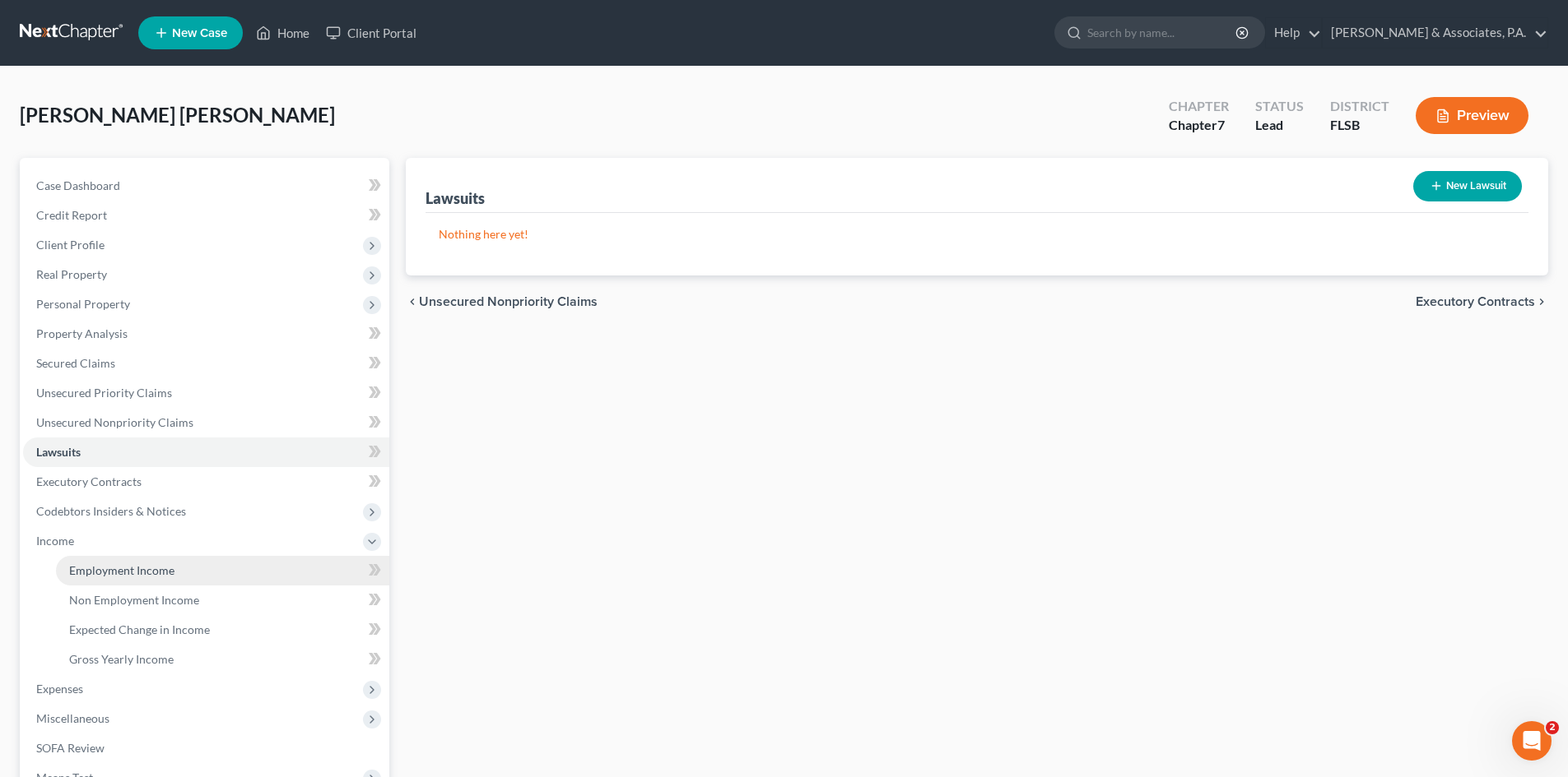
click at [102, 564] on span "Employment Income" at bounding box center [122, 570] width 105 height 14
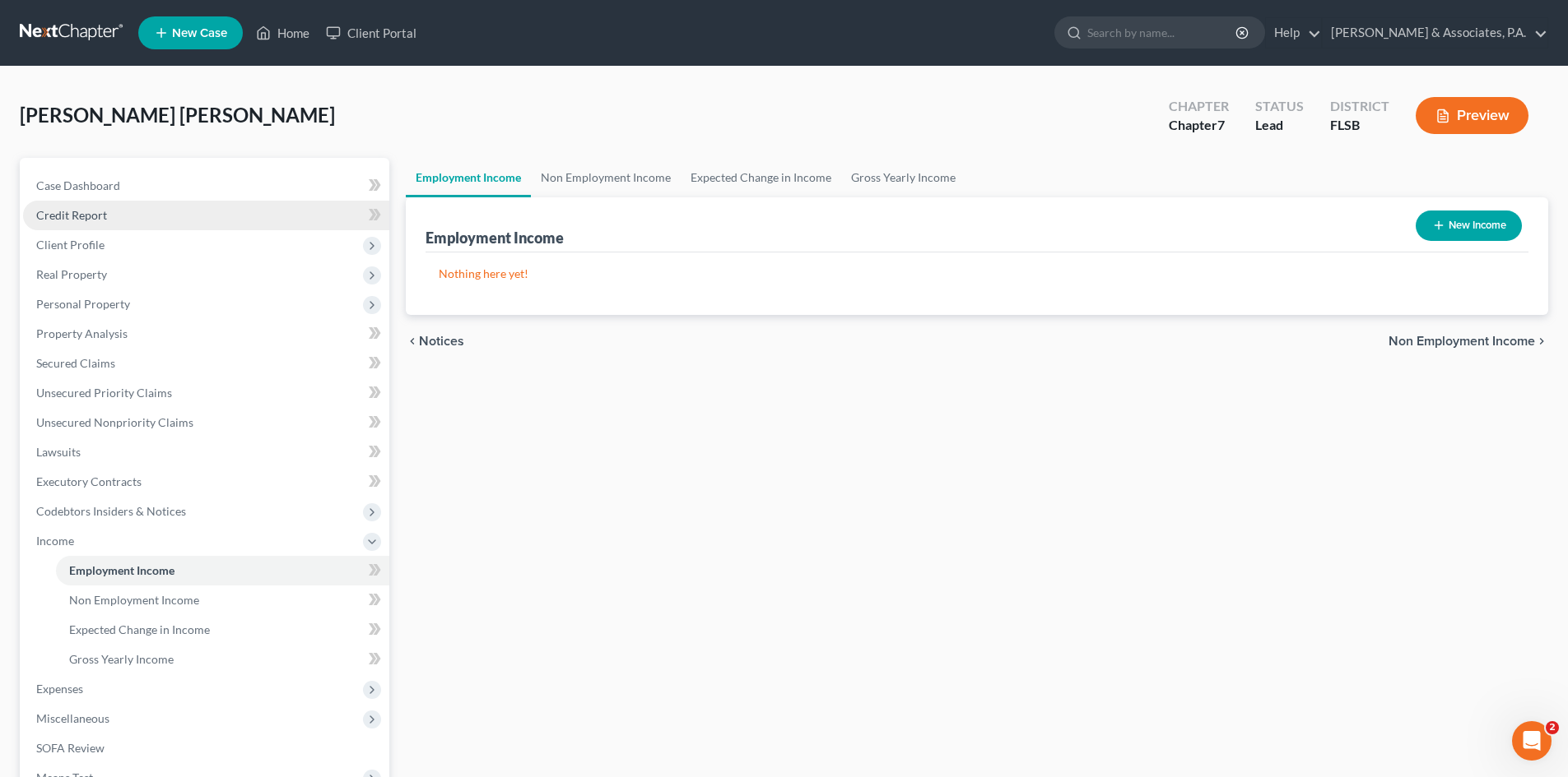
click at [79, 209] on span "Credit Report" at bounding box center [72, 215] width 71 height 14
